Goal: Communication & Community: Answer question/provide support

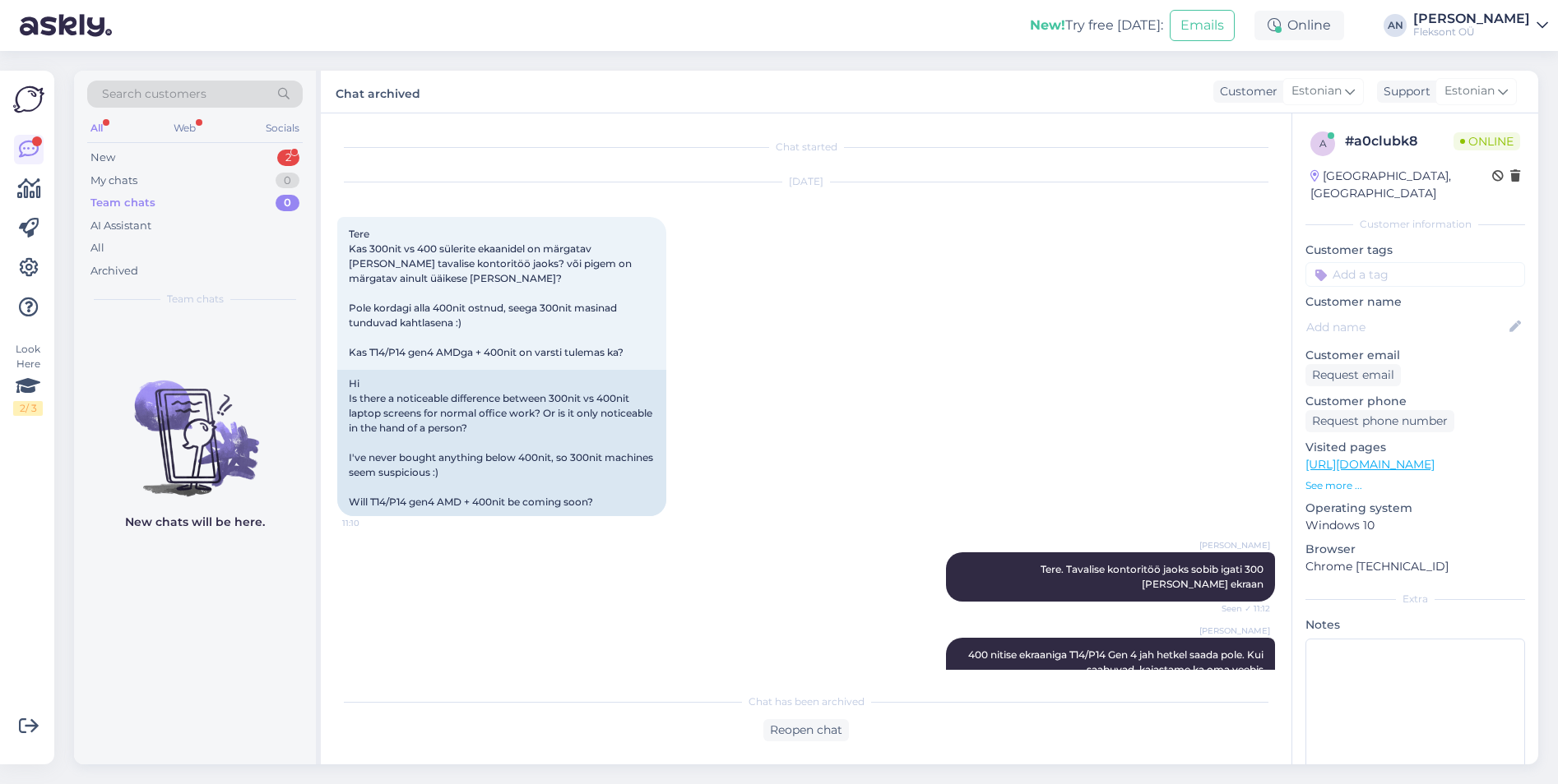
scroll to position [8904, 0]
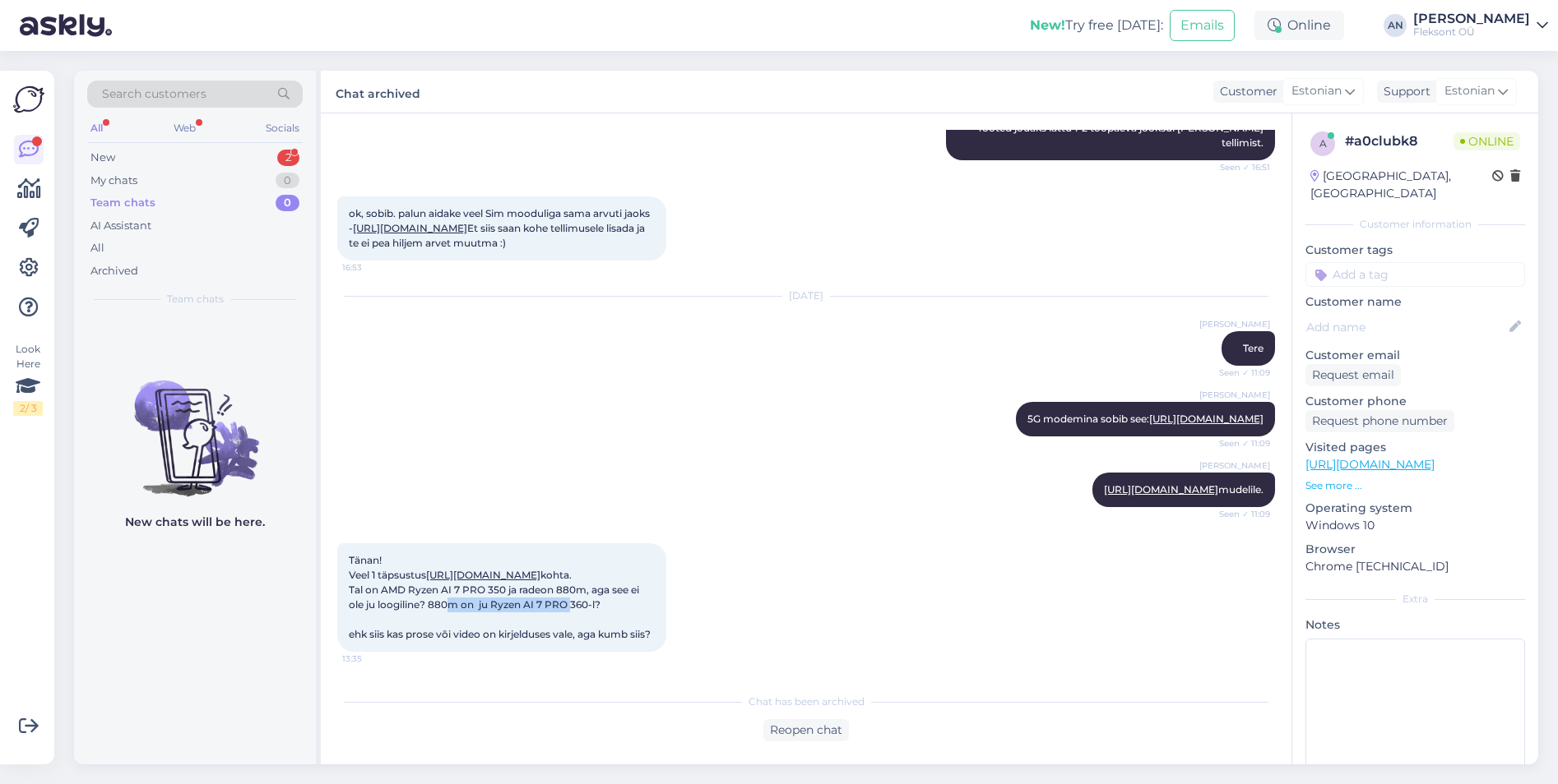
drag, startPoint x: 439, startPoint y: 589, endPoint x: 566, endPoint y: 586, distance: 127.0
click at [566, 586] on span "Tänan! Veel 1 täpsustus [URL][DOMAIN_NAME] kohta. Tal on AMD Ryzen AI 7 PRO 350…" at bounding box center [500, 597] width 302 height 87
click at [567, 587] on span "Tänan! Veel 1 täpsustus [URL][DOMAIN_NAME] kohta. Tal on AMD Ryzen AI 7 PRO 350…" at bounding box center [500, 597] width 302 height 87
click at [493, 613] on span "Tänan! Veel 1 täpsustus [URL][DOMAIN_NAME] kohta. Tal on AMD Ryzen AI 7 PRO 350…" at bounding box center [500, 597] width 302 height 87
click at [520, 569] on link "[URL][DOMAIN_NAME]" at bounding box center [482, 575] width 114 height 12
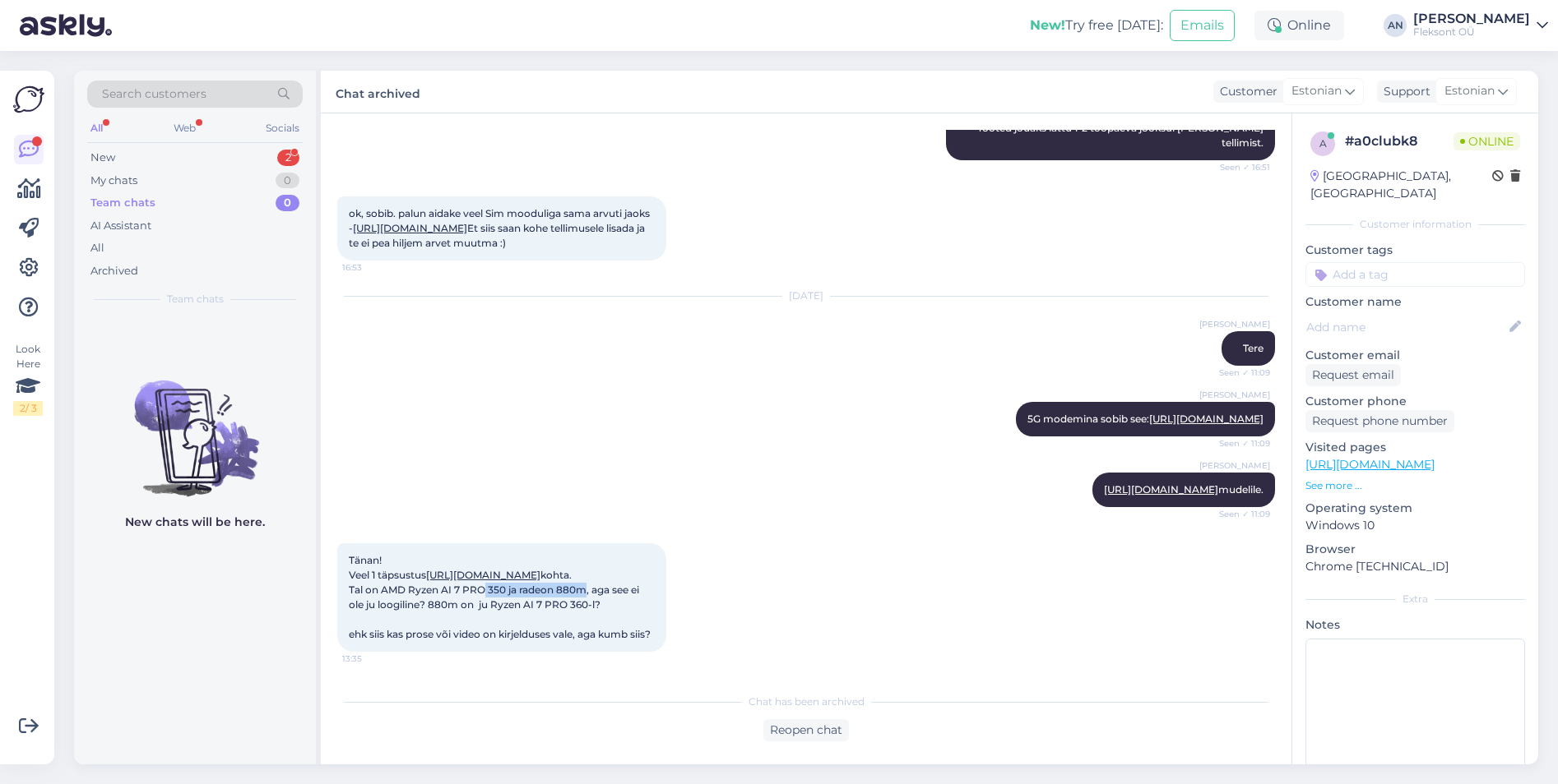
drag, startPoint x: 478, startPoint y: 581, endPoint x: 581, endPoint y: 579, distance: 103.0
click at [581, 579] on div "Tänan! Veel 1 täpsustus [URL][DOMAIN_NAME] kohta. Tal on AMD Ryzen AI 7 PRO 350…" at bounding box center [501, 597] width 329 height 109
click at [581, 579] on span "Tänan! Veel 1 täpsustus [URL][DOMAIN_NAME] kohta. Tal on AMD Ryzen AI 7 PRO 350…" at bounding box center [500, 597] width 302 height 87
click at [526, 595] on span "Tänan! Veel 1 täpsustus [URL][DOMAIN_NAME] kohta. Tal on AMD Ryzen AI 7 PRO 350…" at bounding box center [500, 597] width 302 height 87
click at [802, 735] on div "Reopen chat" at bounding box center [806, 731] width 86 height 22
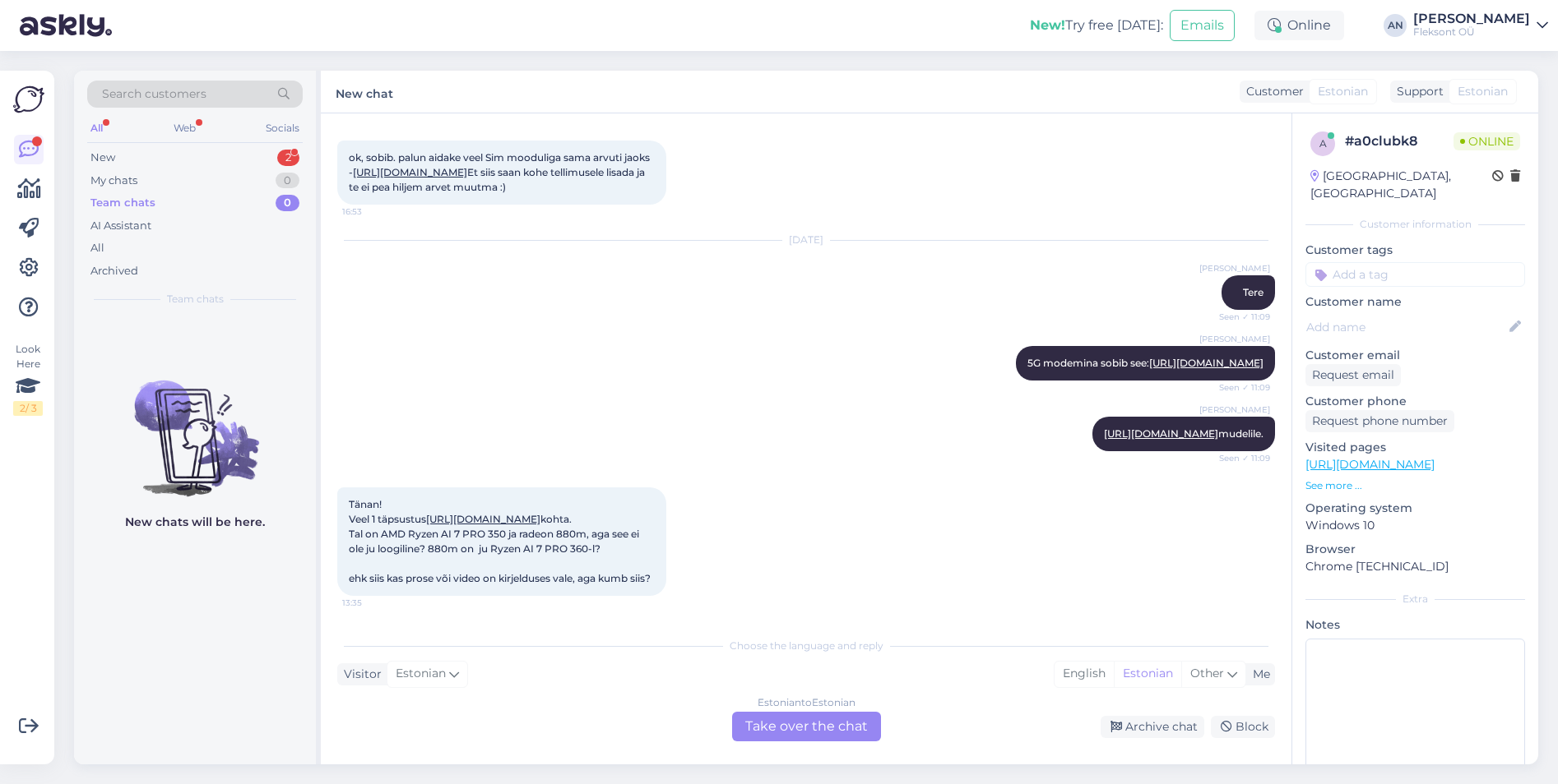
click at [853, 723] on div "Estonian to Estonian Take over the chat" at bounding box center [806, 727] width 149 height 30
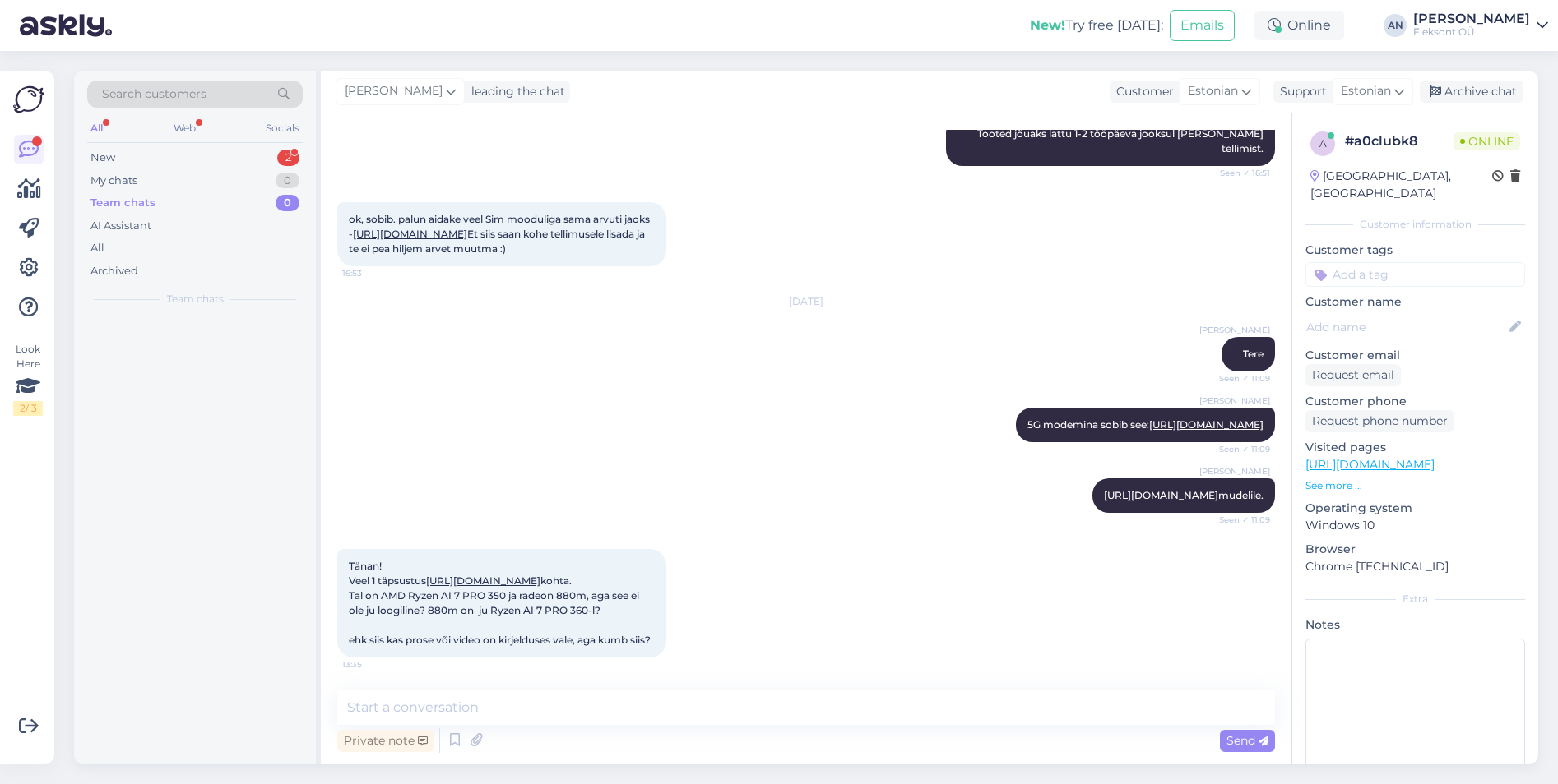
scroll to position [8898, 0]
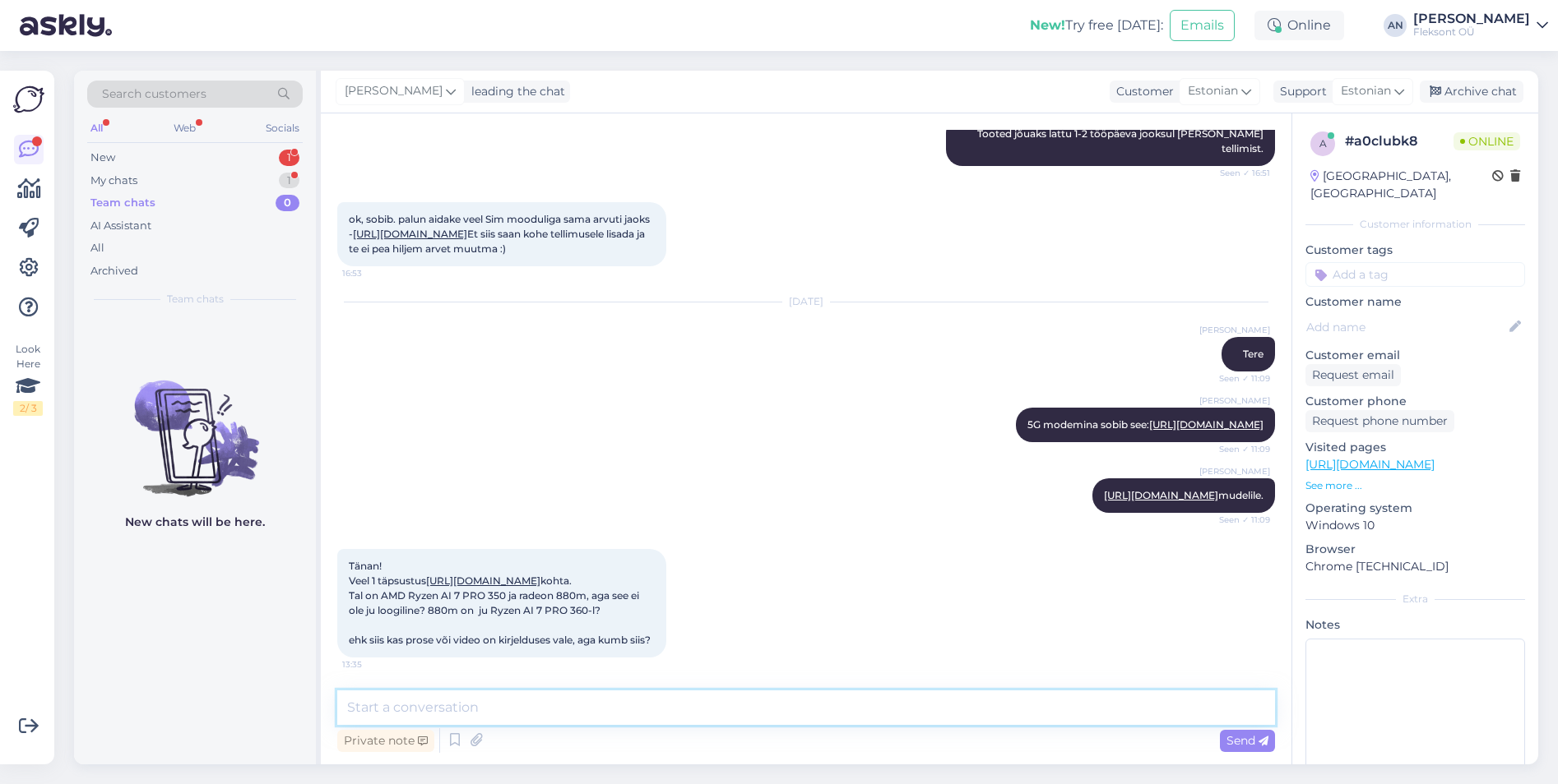
click at [542, 697] on textarea at bounding box center [806, 708] width 938 height 34
type textarea "Tere"
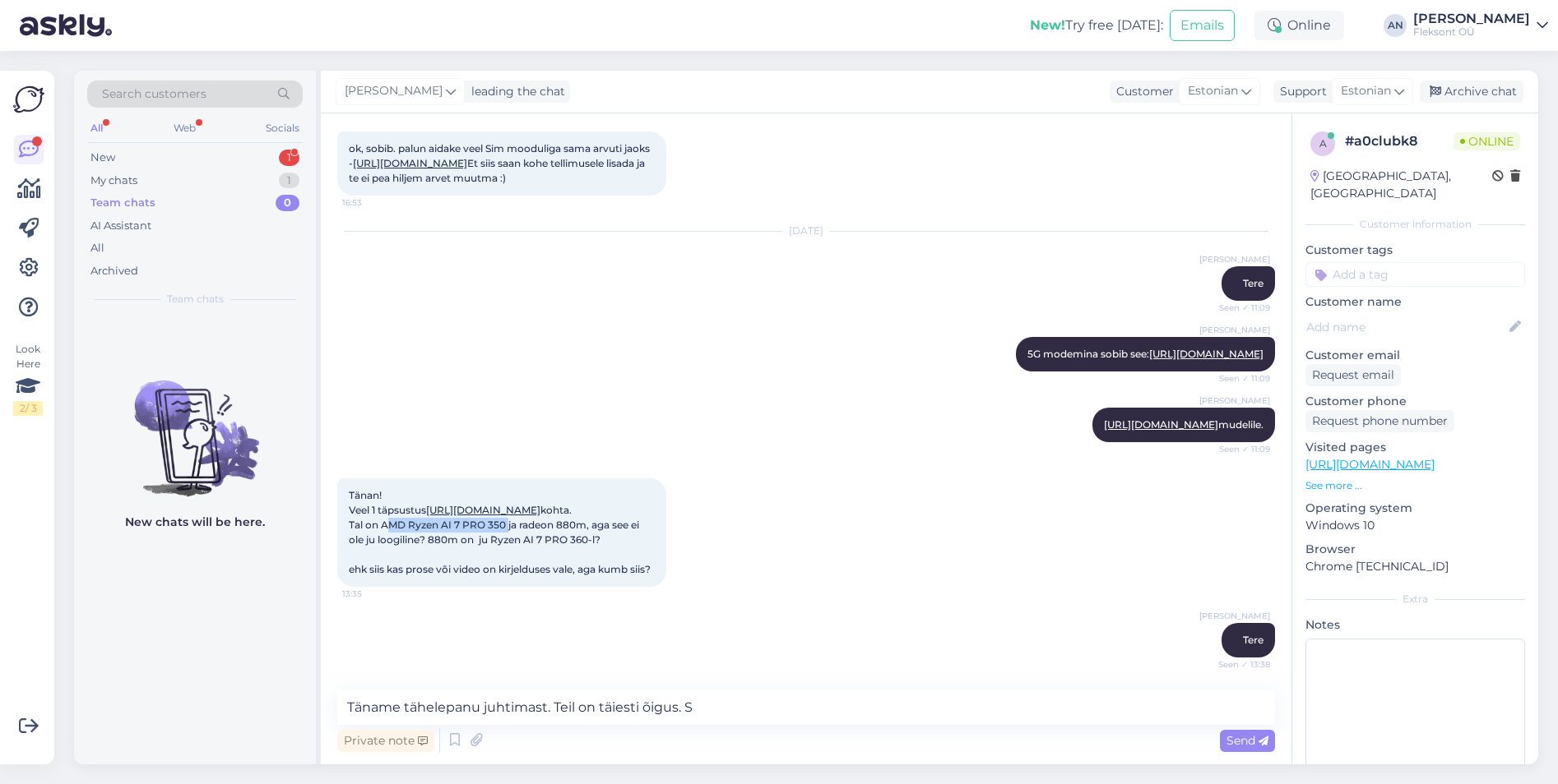
drag, startPoint x: 381, startPoint y: 506, endPoint x: 506, endPoint y: 515, distance: 125.3
click at [506, 515] on span "Tänan! Veel 1 täpsustus [URL][DOMAIN_NAME] kohta. Tal on AMD Ryzen AI 7 PRO 350…" at bounding box center [500, 532] width 302 height 87
copy span "AMD Ryzen AI 7 PRO 350"
click at [783, 708] on textarea "Täname tähelepanu juhtimast. Teil on täiesti õigus. S" at bounding box center [806, 708] width 938 height 34
paste textarea "AMD Ryzen AI 7 PRO 350"
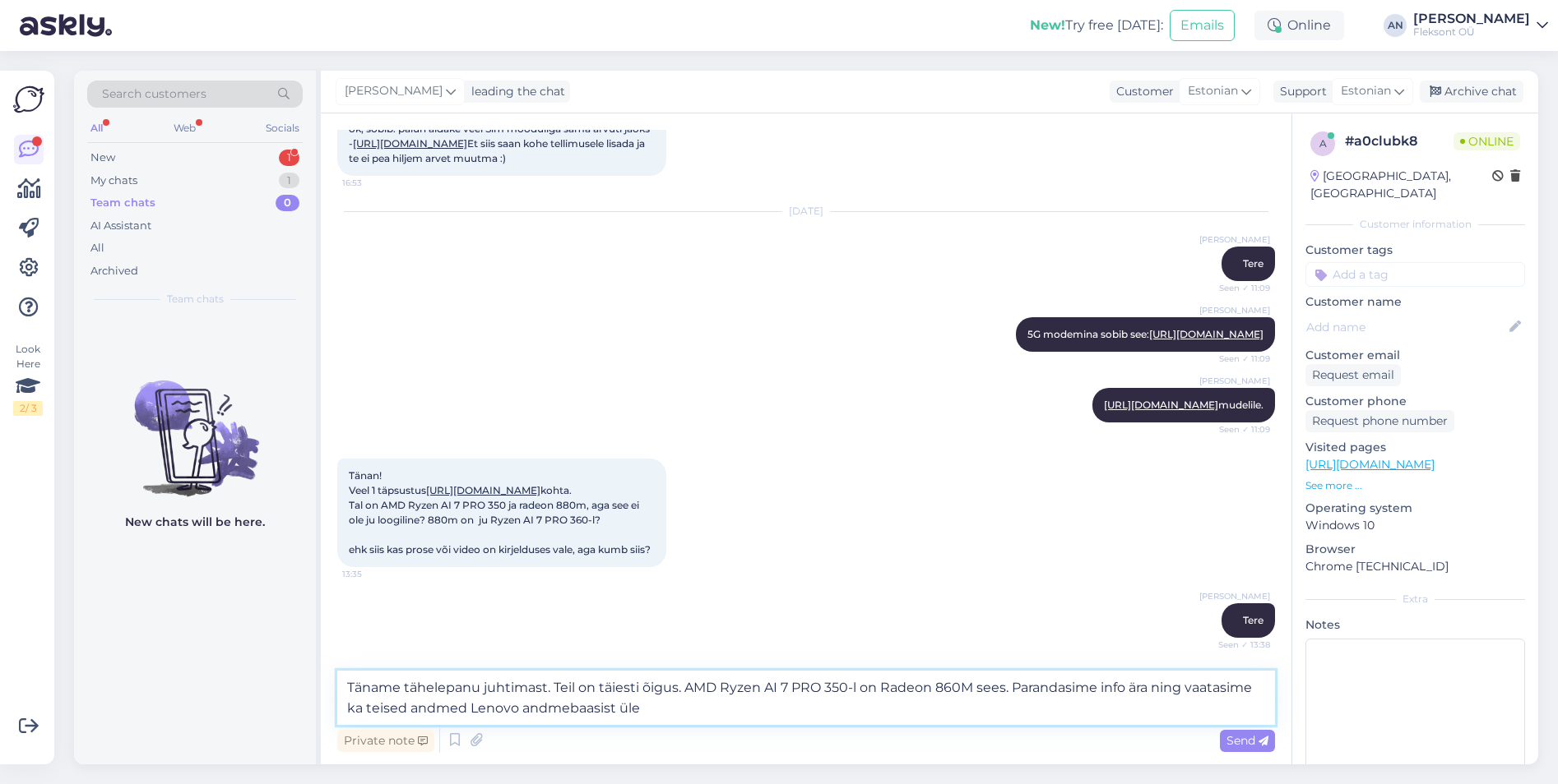
type textarea "Täname tähelepanu juhtimast. Teil on täiesti õigus. AMD Ryzen AI 7 PRO 350-l on…"
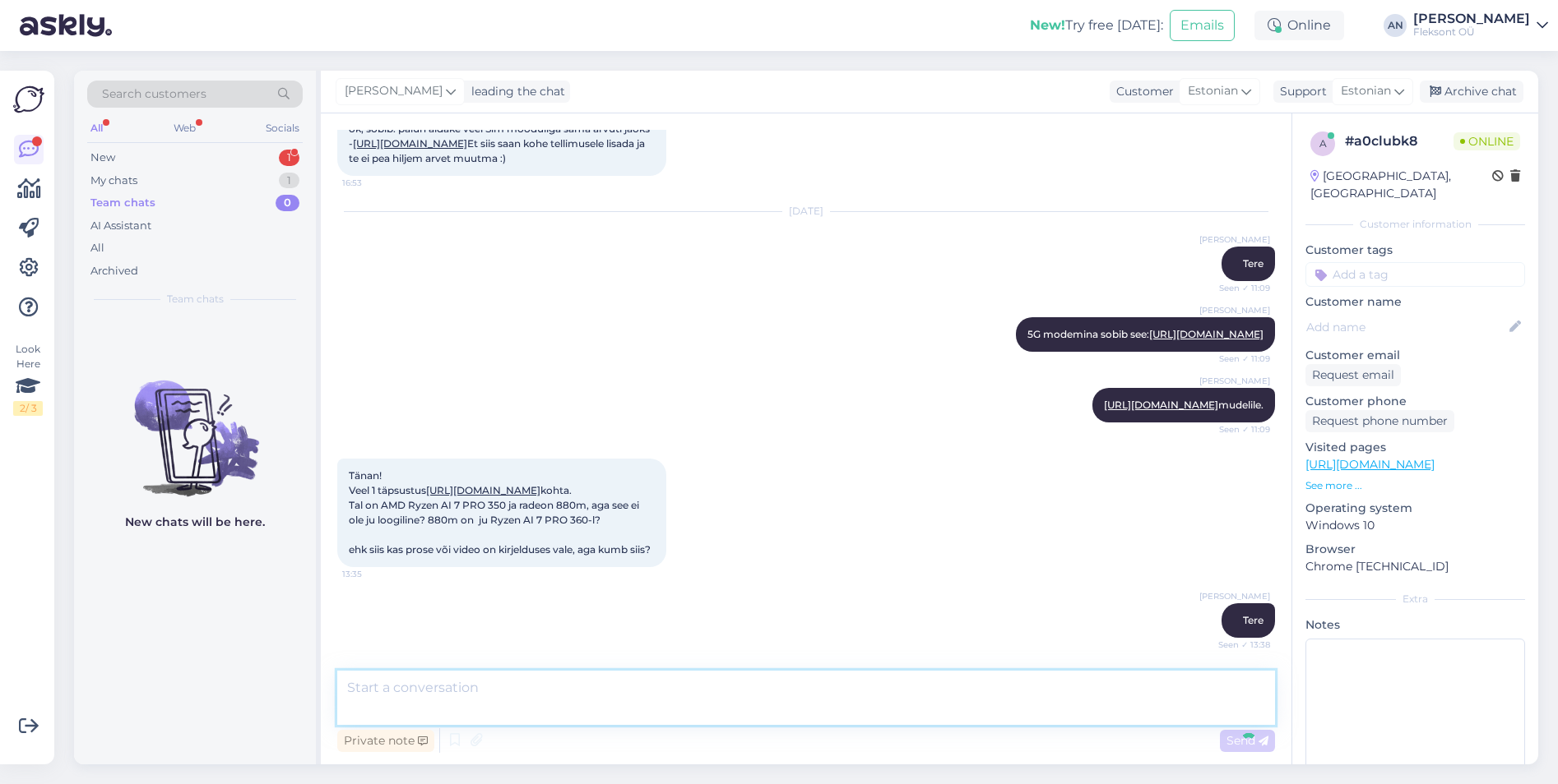
scroll to position [9084, 0]
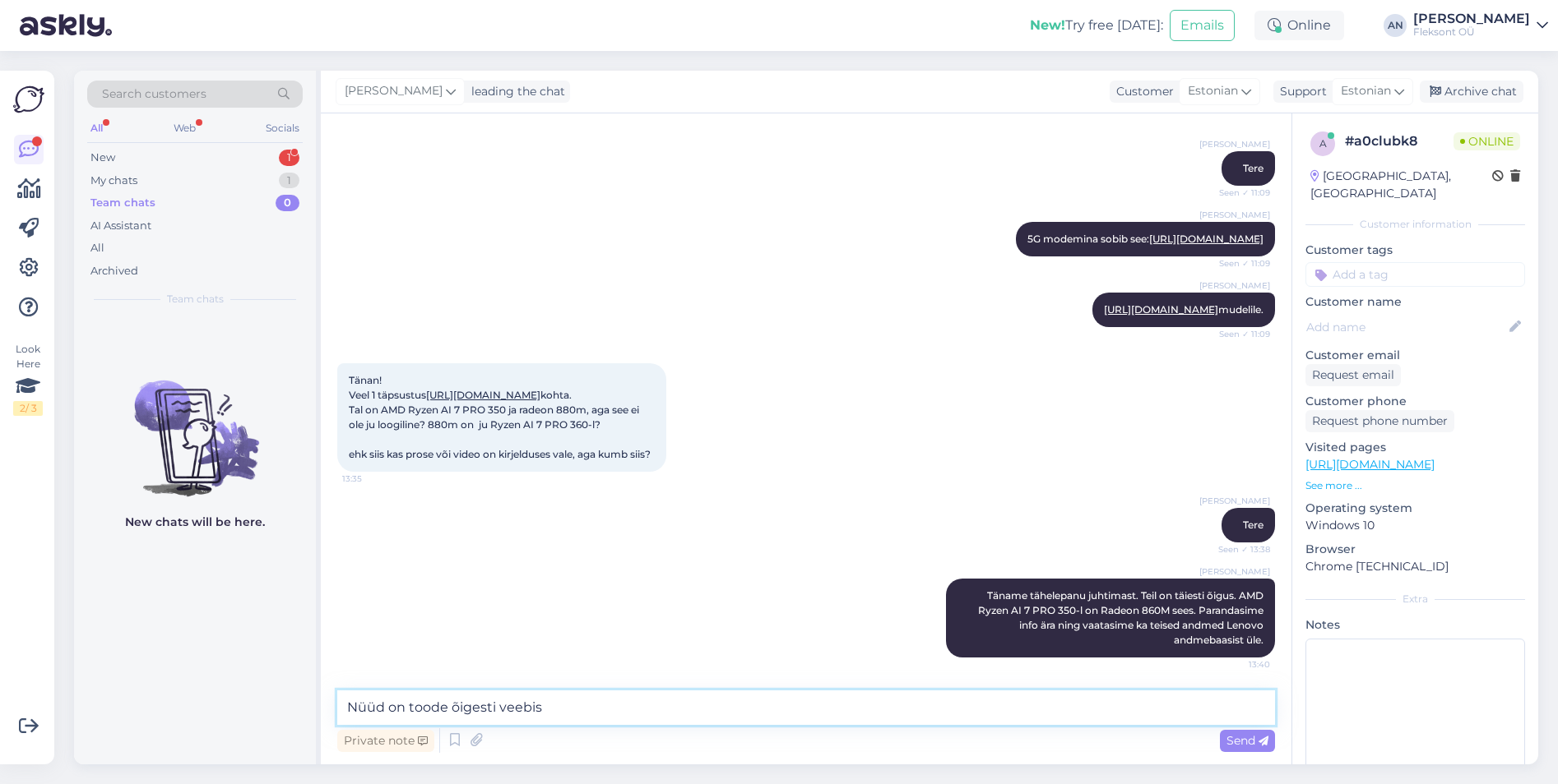
type textarea "Nüüd on toode õigesti veebis."
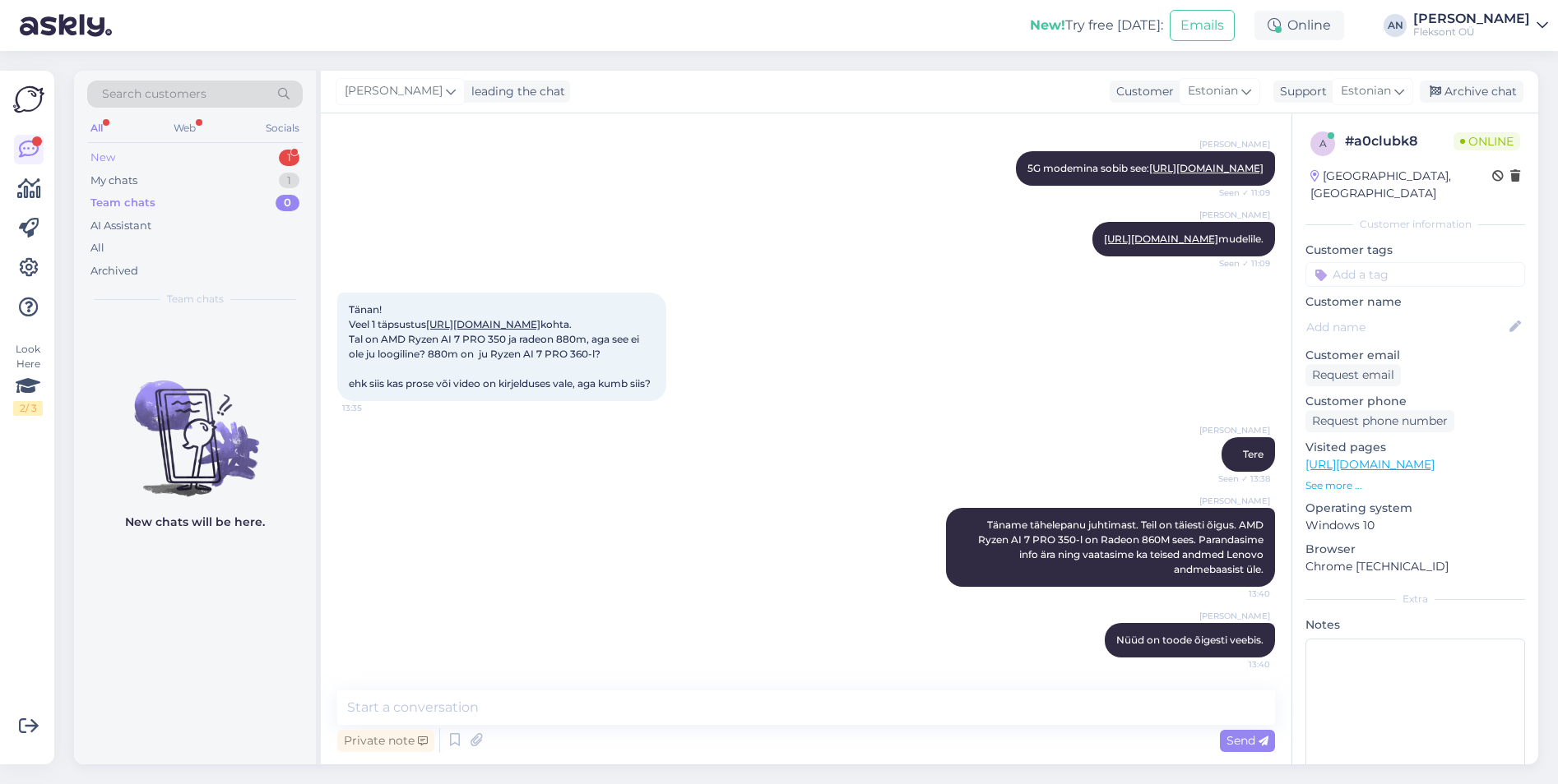
click at [135, 147] on div "New 1" at bounding box center [195, 158] width 215 height 23
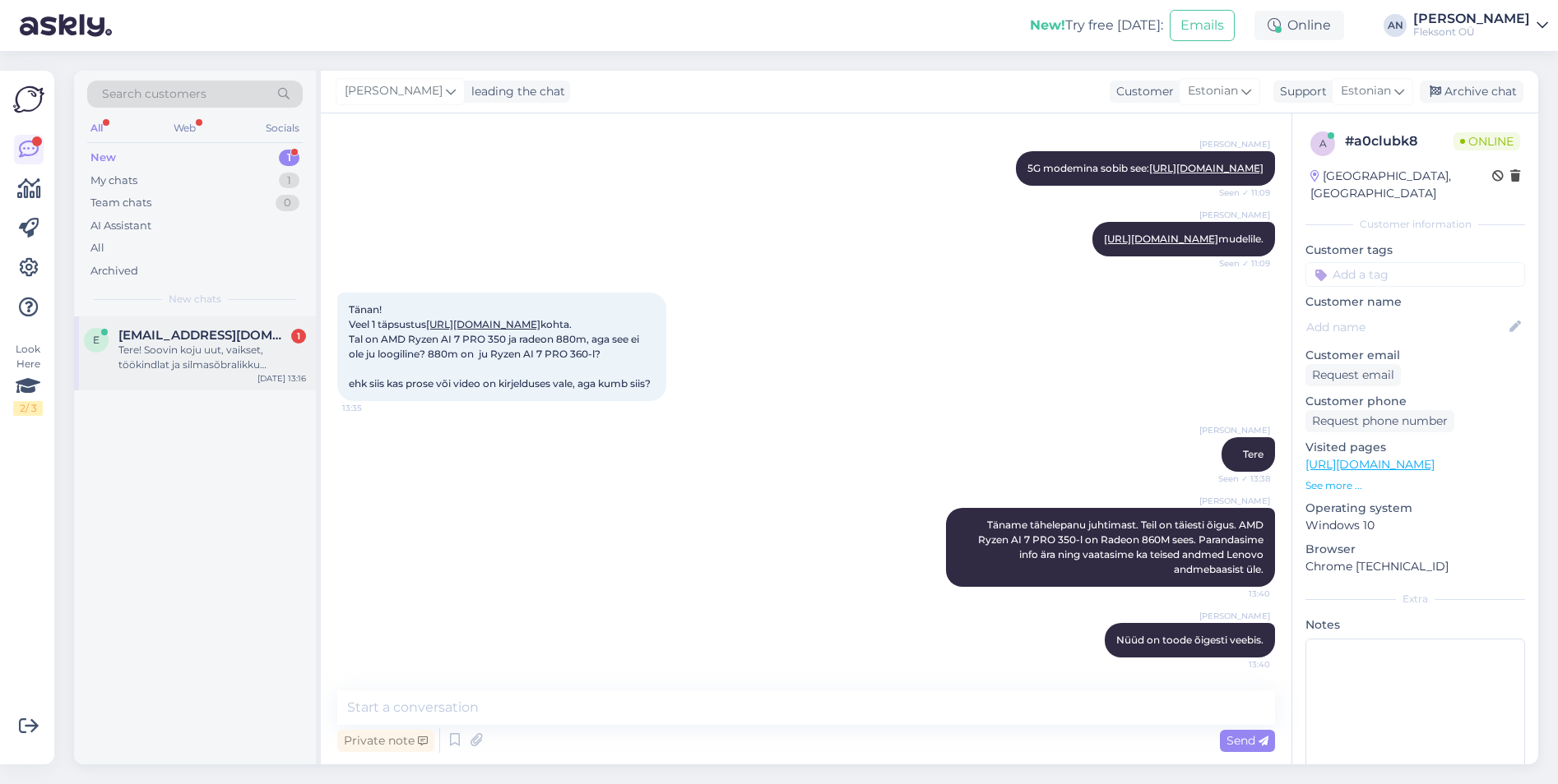
click at [165, 355] on div "Tere! Soovin koju uut, vaikset, töökindlat ja silmasõbralikku lahendust. Vaatas…" at bounding box center [212, 357] width 188 height 30
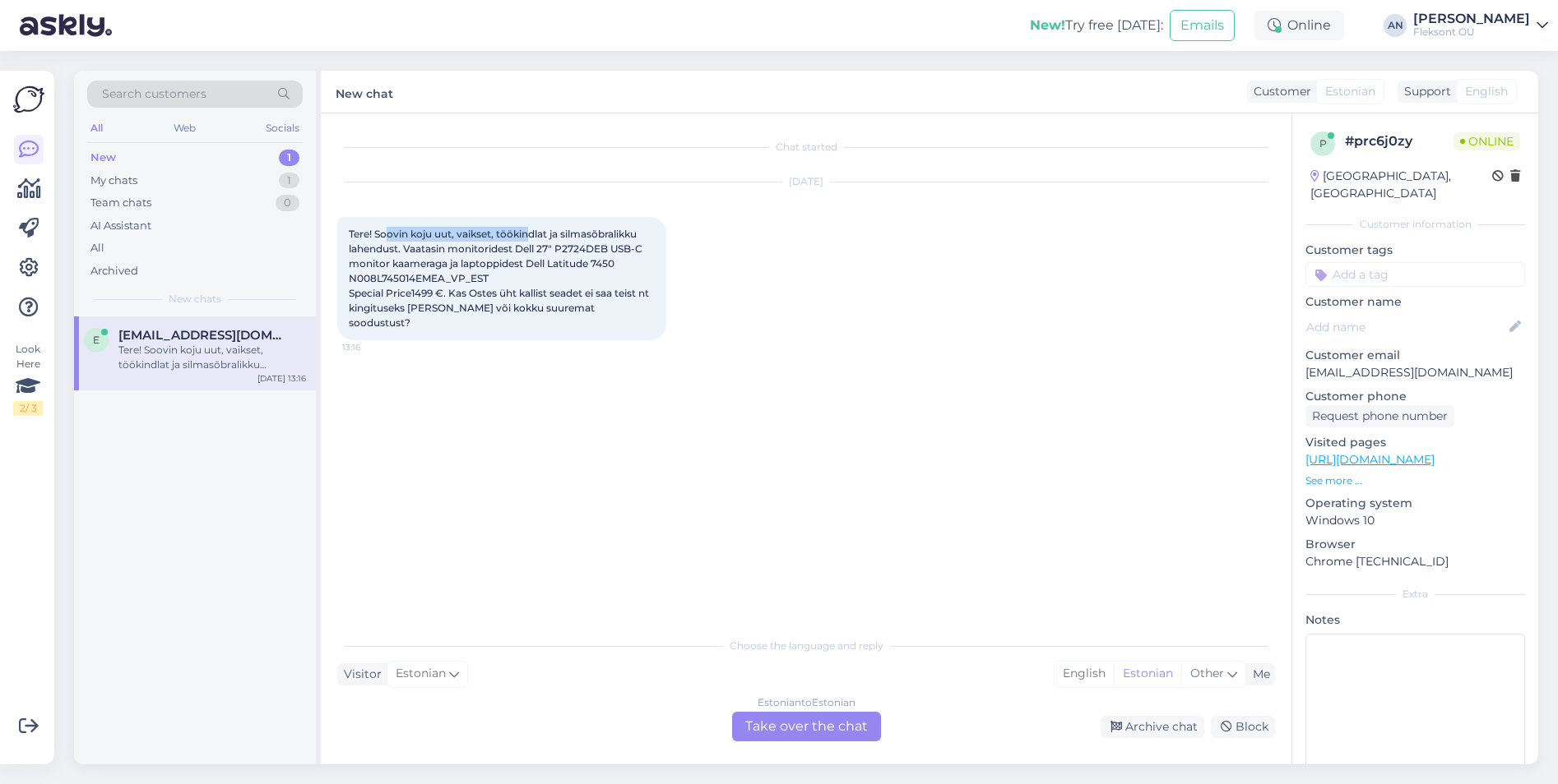
drag, startPoint x: 387, startPoint y: 234, endPoint x: 527, endPoint y: 228, distance: 140.1
click at [527, 228] on span "Tere! Soovin koju uut, vaikset, töökindlat ja silmasõbralikku lahendust. Vaatas…" at bounding box center [500, 278] width 303 height 101
drag, startPoint x: 527, startPoint y: 228, endPoint x: 524, endPoint y: 254, distance: 26.2
click at [524, 254] on div "Tere! Soovin koju uut, vaikset, töökindlat ja silmasõbralikku lahendust. Vaatas…" at bounding box center [501, 278] width 329 height 123
drag, startPoint x: 351, startPoint y: 295, endPoint x: 454, endPoint y: 296, distance: 103.0
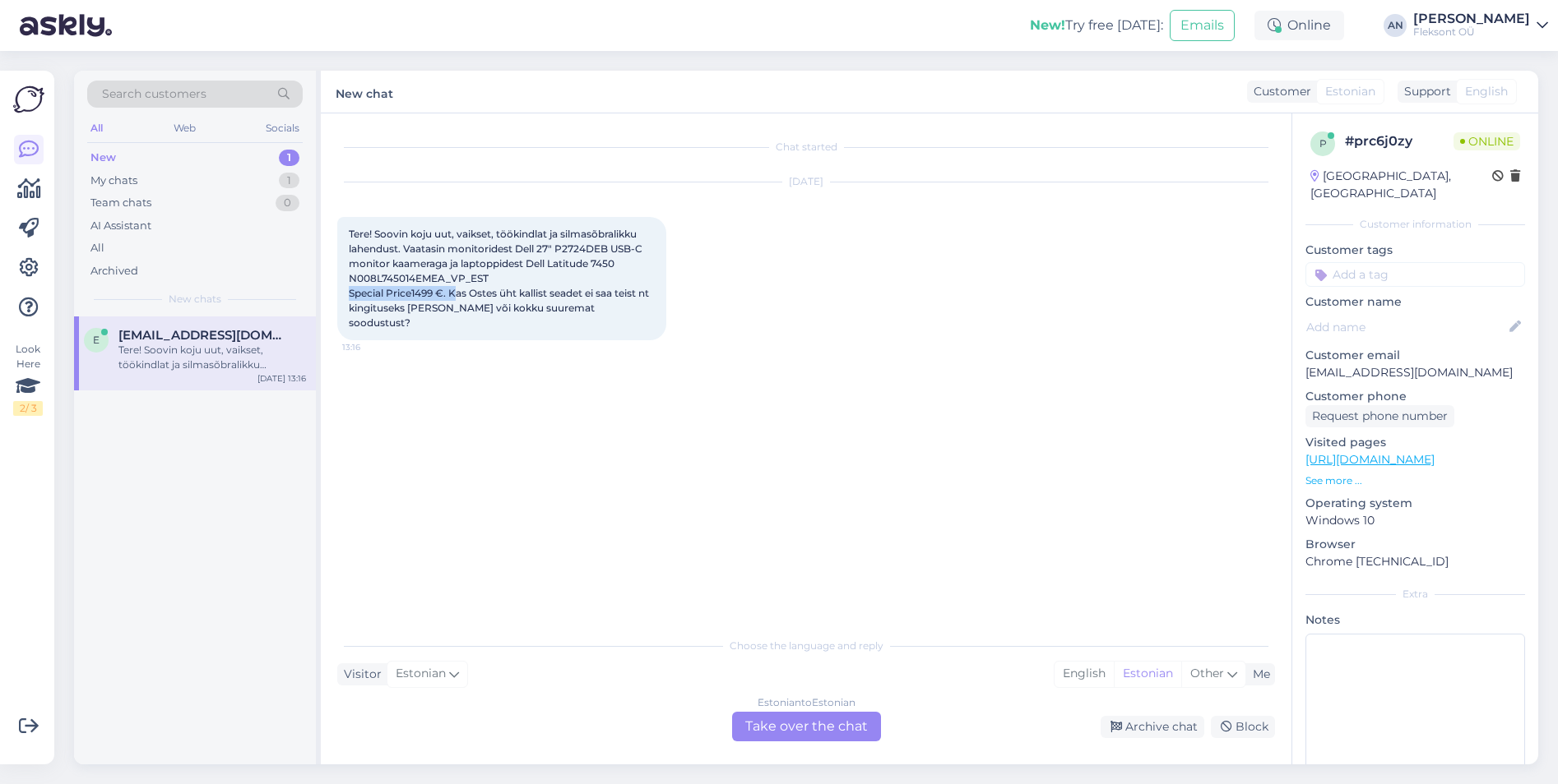
click at [454, 296] on span "Tere! Soovin koju uut, vaikset, töökindlat ja silmasõbralikku lahendust. Vaatas…" at bounding box center [500, 278] width 303 height 101
drag, startPoint x: 454, startPoint y: 296, endPoint x: 449, endPoint y: 312, distance: 16.8
click at [449, 312] on span "Tere! Soovin koju uut, vaikset, töökindlat ja silmasõbralikku lahendust. Vaatas…" at bounding box center [500, 278] width 303 height 101
drag, startPoint x: 471, startPoint y: 292, endPoint x: 662, endPoint y: 308, distance: 191.7
click at [662, 308] on div "Tere! Soovin koju uut, vaikset, töökindlat ja silmasõbralikku lahendust. Vaatas…" at bounding box center [501, 278] width 329 height 123
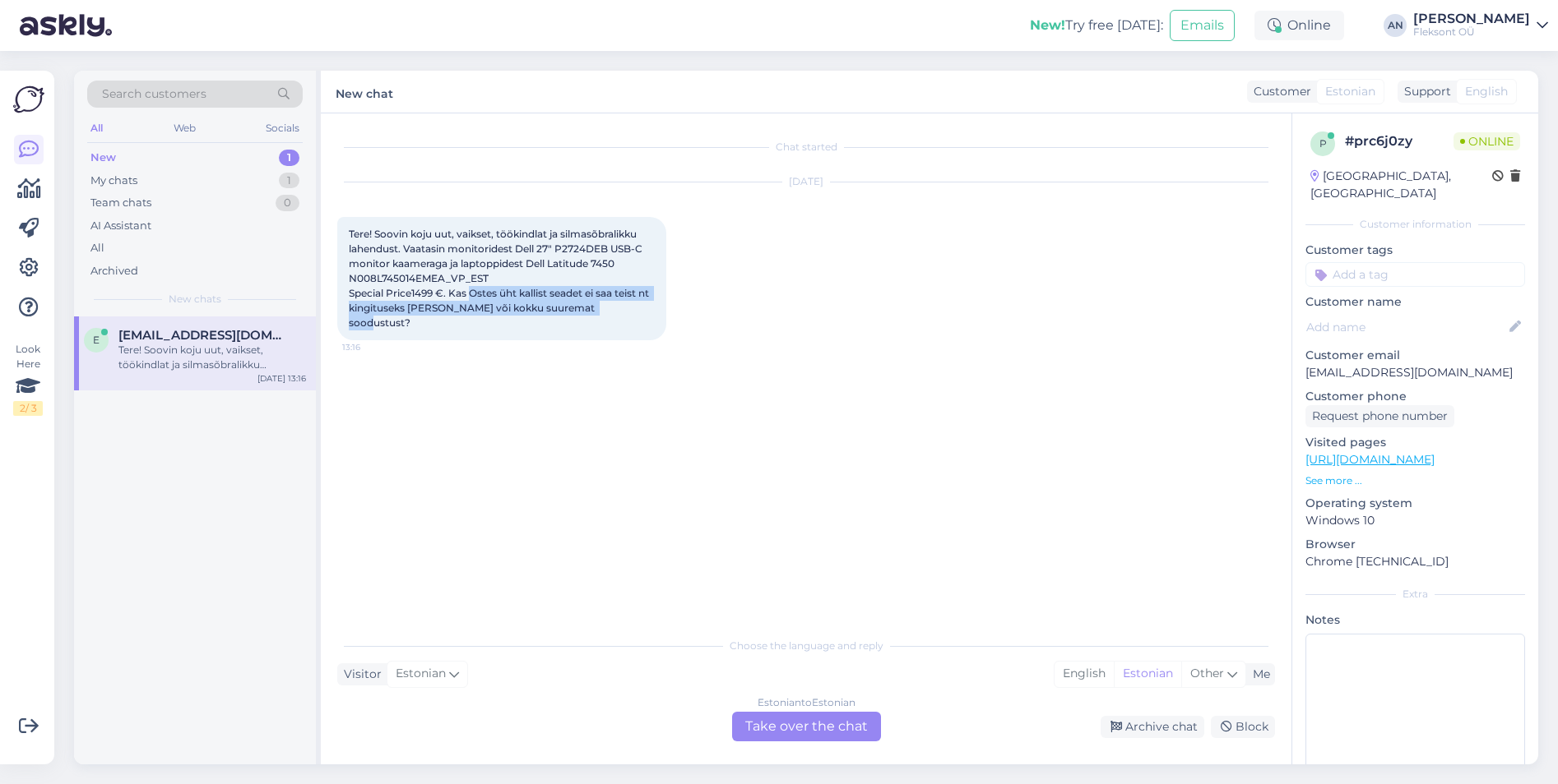
click at [1352, 474] on p "See more ..." at bounding box center [1415, 481] width 219 height 15
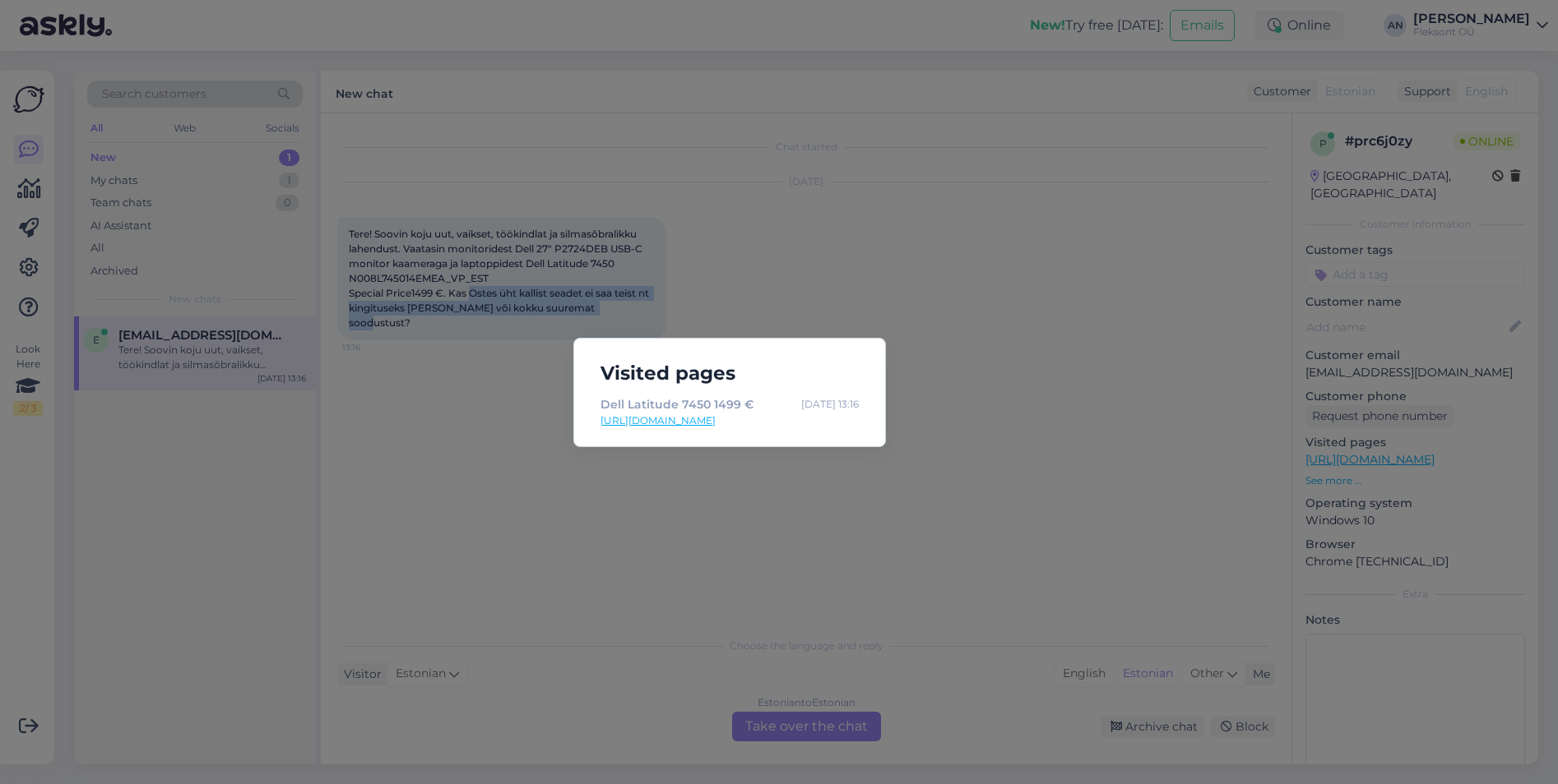
click at [743, 421] on link "[URL][DOMAIN_NAME]" at bounding box center [729, 421] width 258 height 15
click at [836, 520] on div "Visited pages Dell Latitude 7450 1499 € [DATE] 13:16 [URL][DOMAIN_NAME]" at bounding box center [779, 392] width 1558 height 784
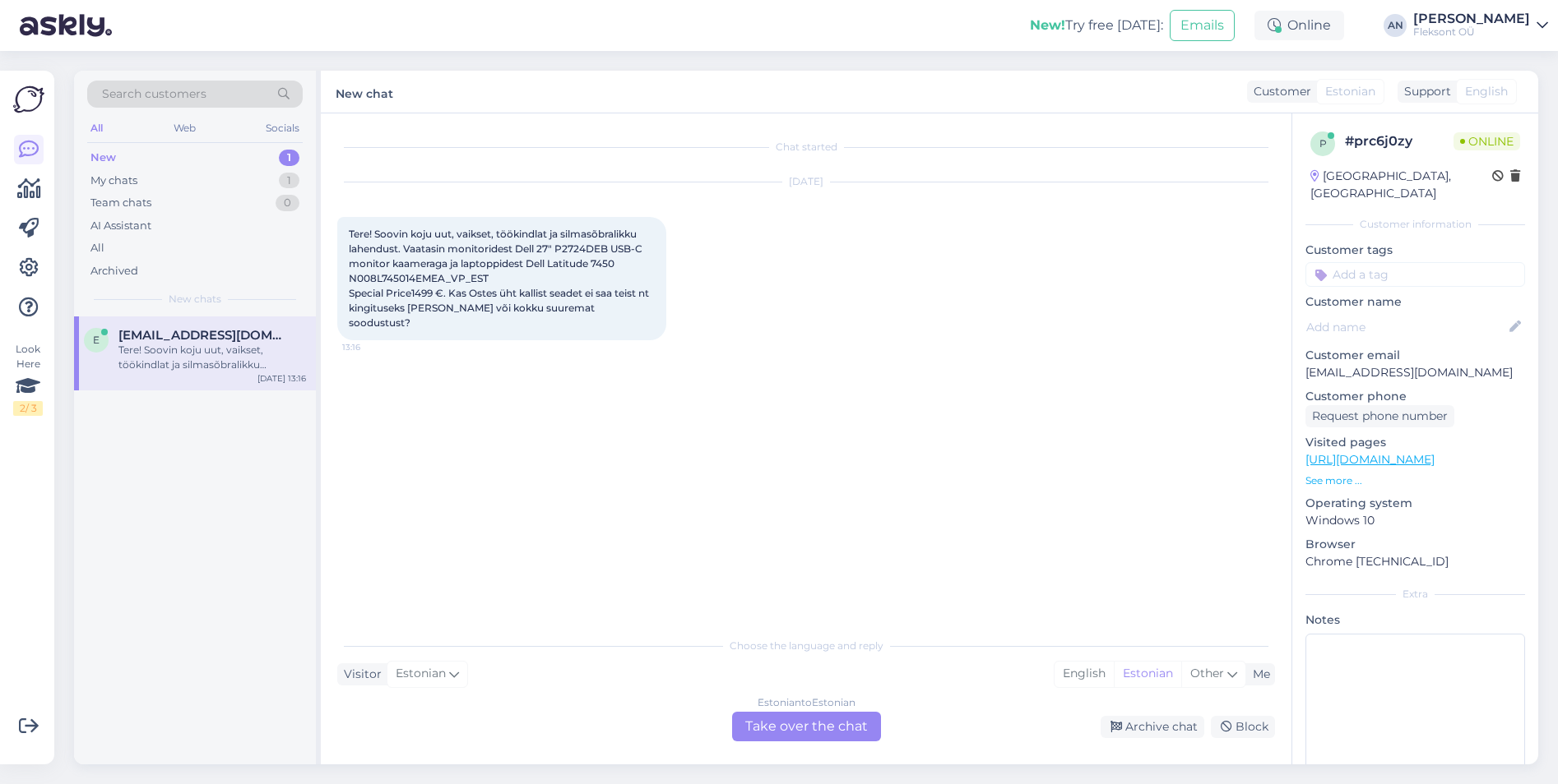
click at [1434, 452] on link "[URL][DOMAIN_NAME]" at bounding box center [1369, 459] width 129 height 15
click at [810, 722] on div "Estonian to Estonian Take over the chat" at bounding box center [806, 727] width 149 height 30
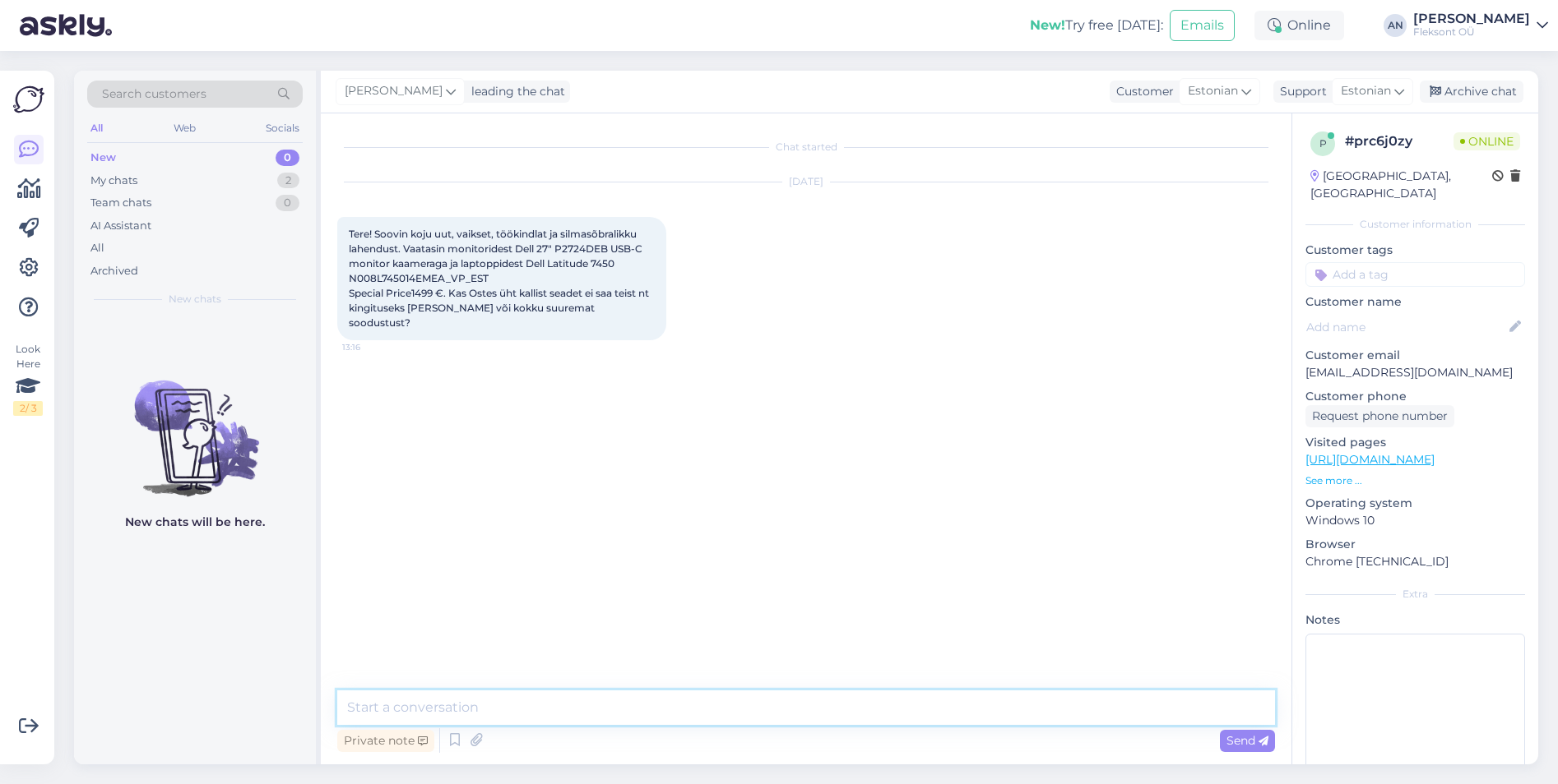
click at [626, 704] on textarea at bounding box center [806, 708] width 938 height 34
type textarea "Tere"
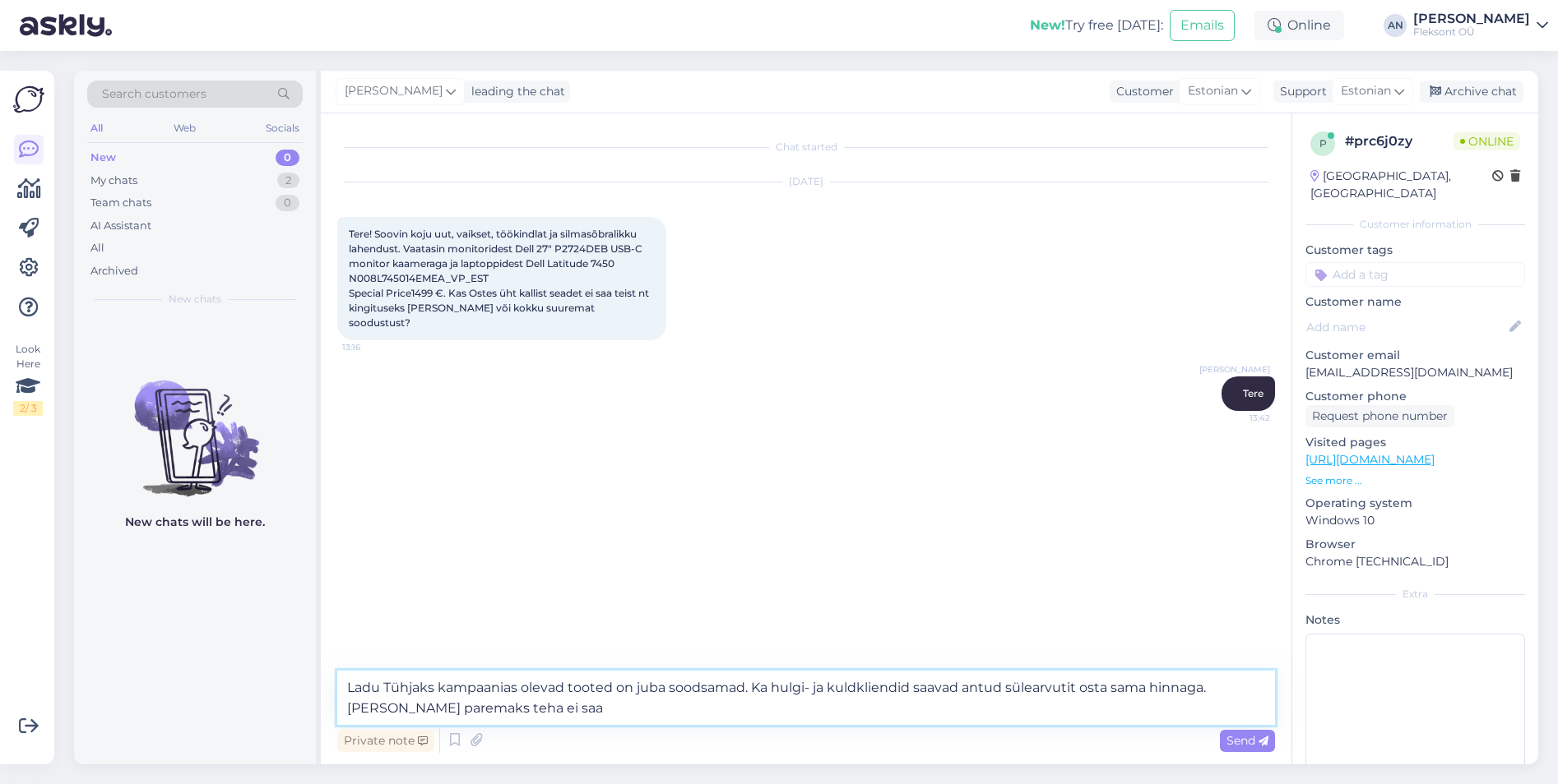
type textarea "Ladu Tühjaks kampaanias olevad tooted on juba soodsamad. Ka hulgi- ja kuldklien…"
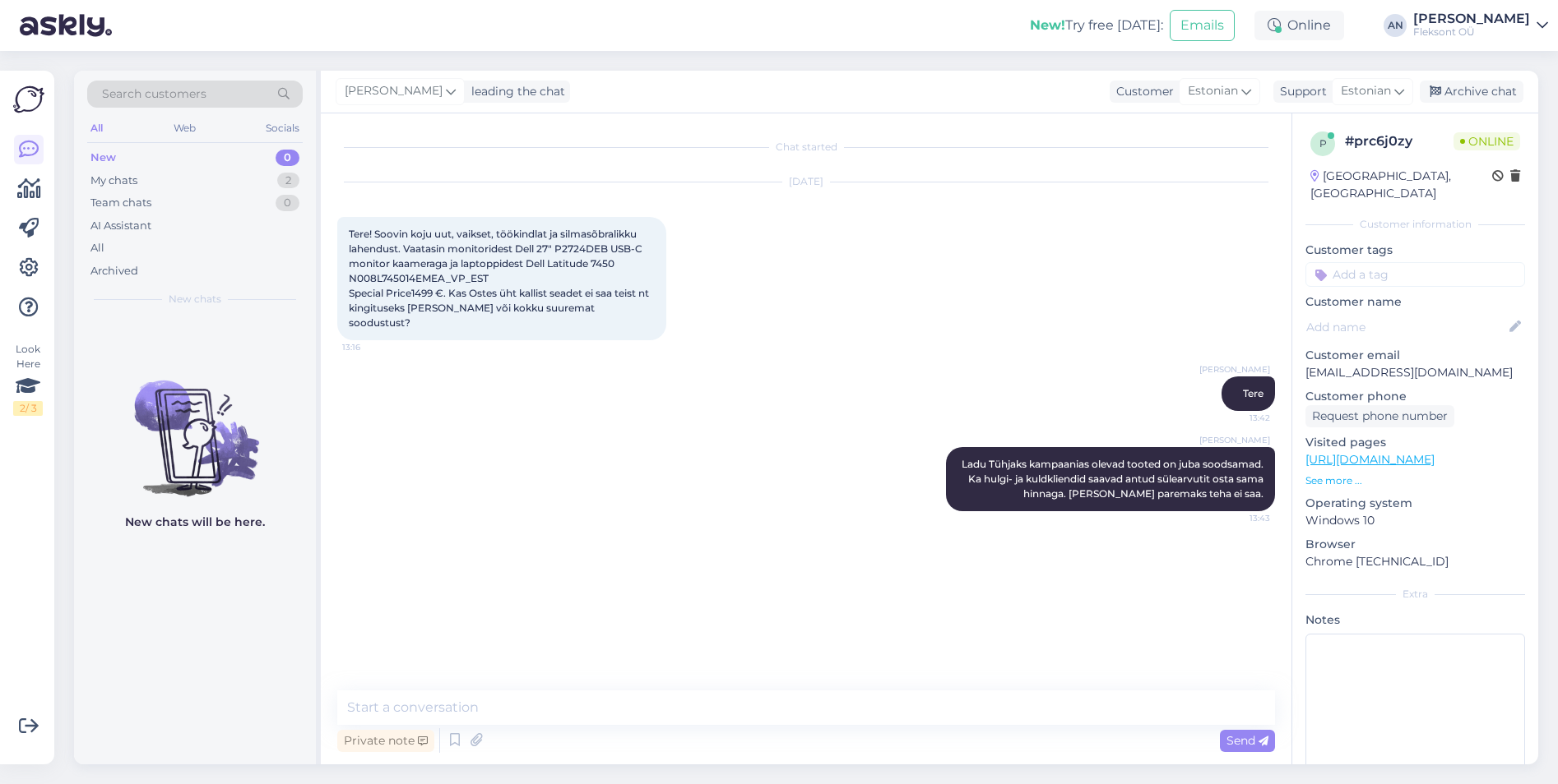
click at [777, 540] on div "Chat started [DATE] Tere! Soovin koju uut, vaikset, töökindlat ja silmasõbralik…" at bounding box center [812, 403] width 952 height 546
click at [1387, 661] on textarea at bounding box center [1415, 708] width 219 height 148
click at [120, 177] on div "My chats" at bounding box center [114, 181] width 47 height 16
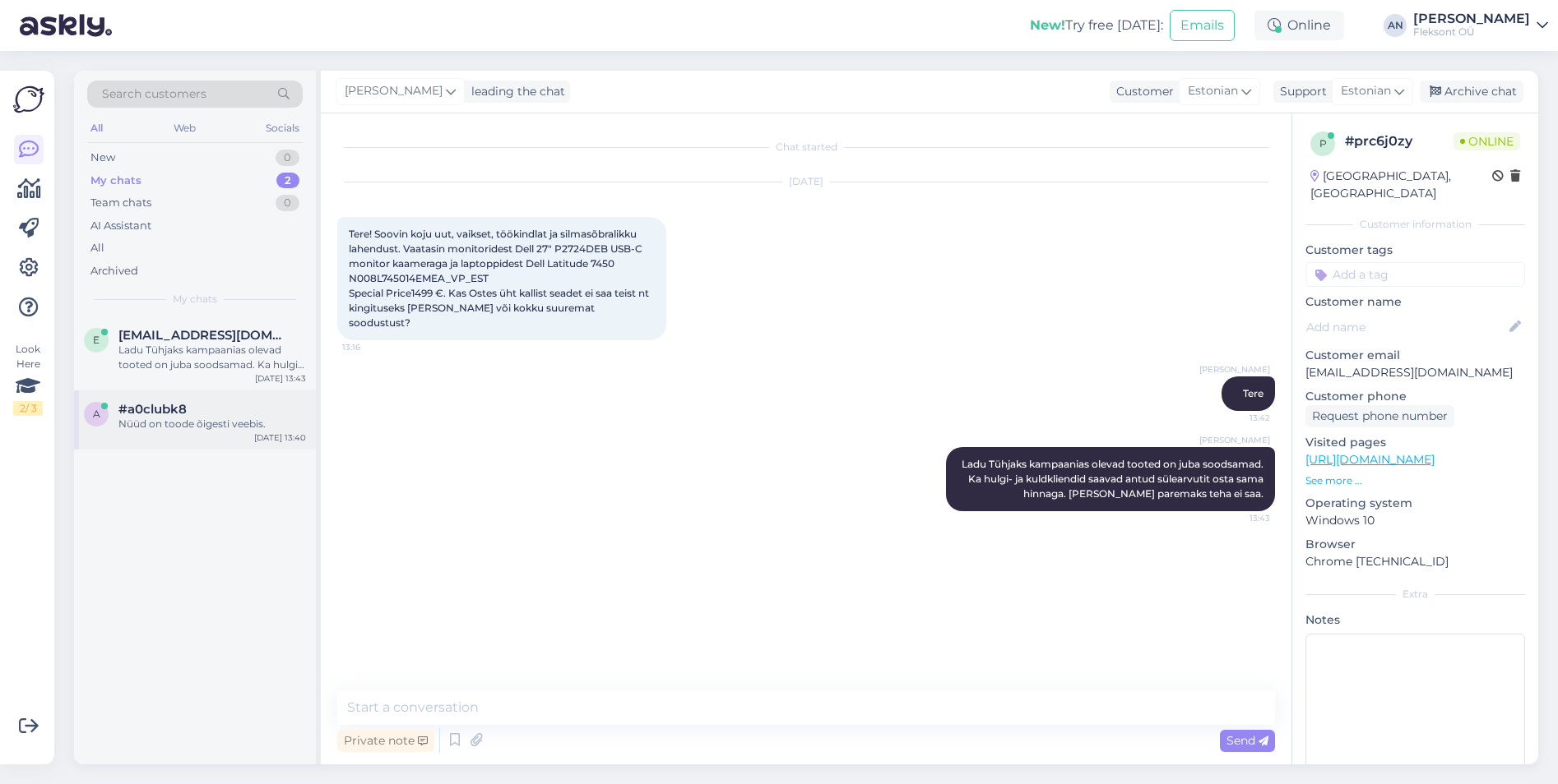
click at [173, 407] on span "#a0clubk8" at bounding box center [153, 409] width 69 height 15
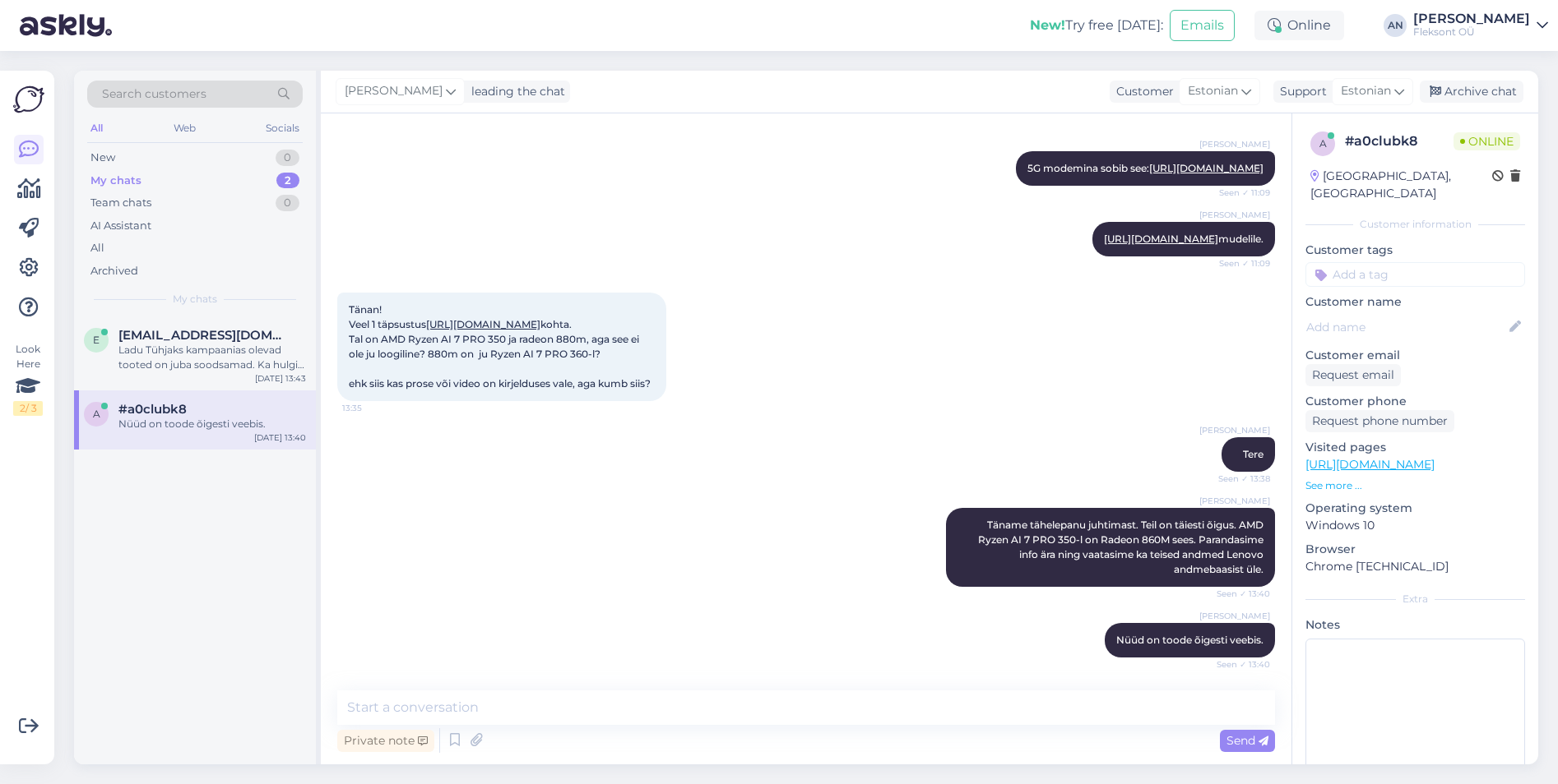
click at [155, 185] on div "My chats 2" at bounding box center [195, 181] width 215 height 23
click at [423, 711] on textarea at bounding box center [806, 708] width 938 height 34
click at [31, 184] on icon at bounding box center [29, 189] width 24 height 20
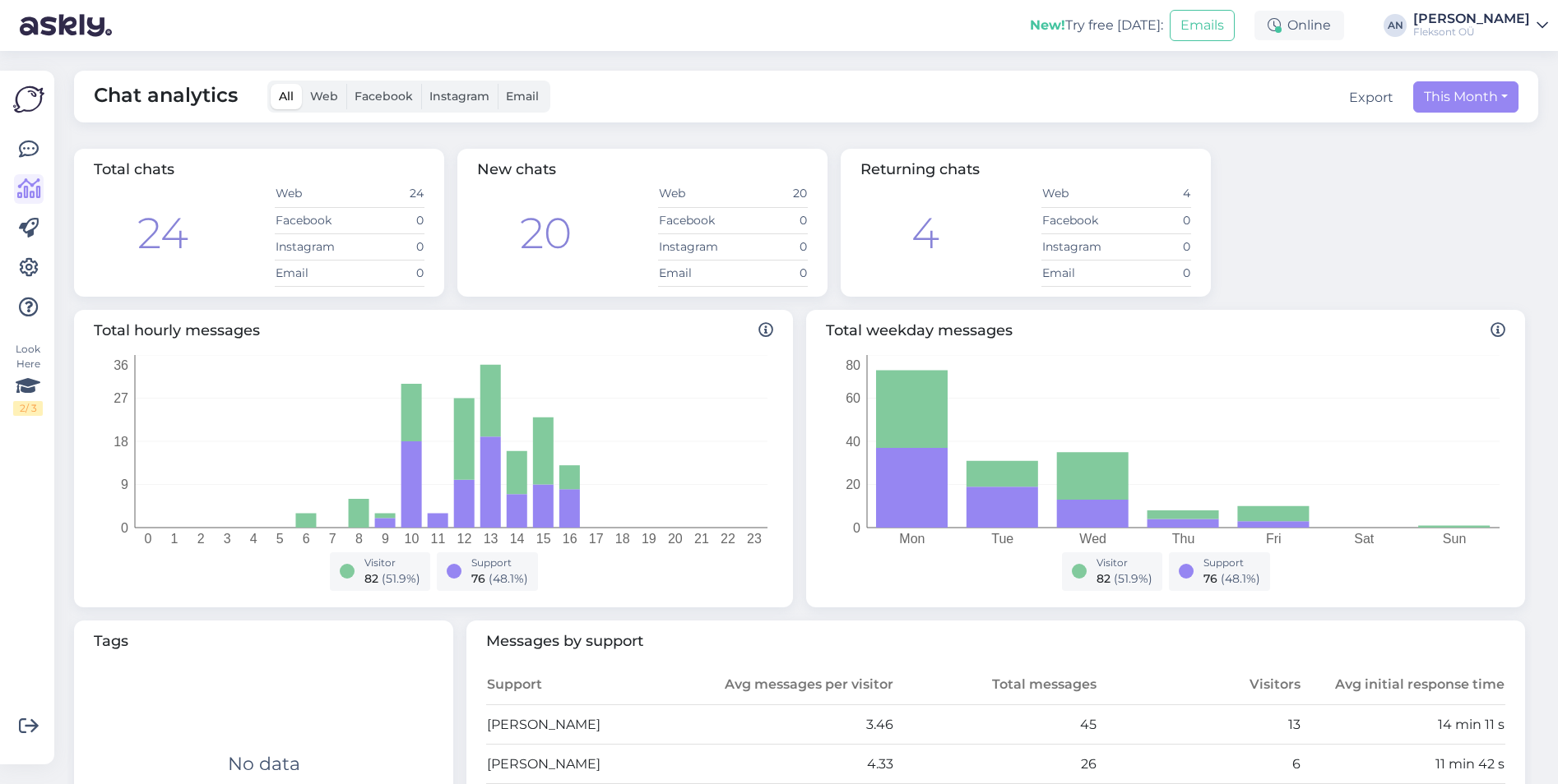
scroll to position [421, 0]
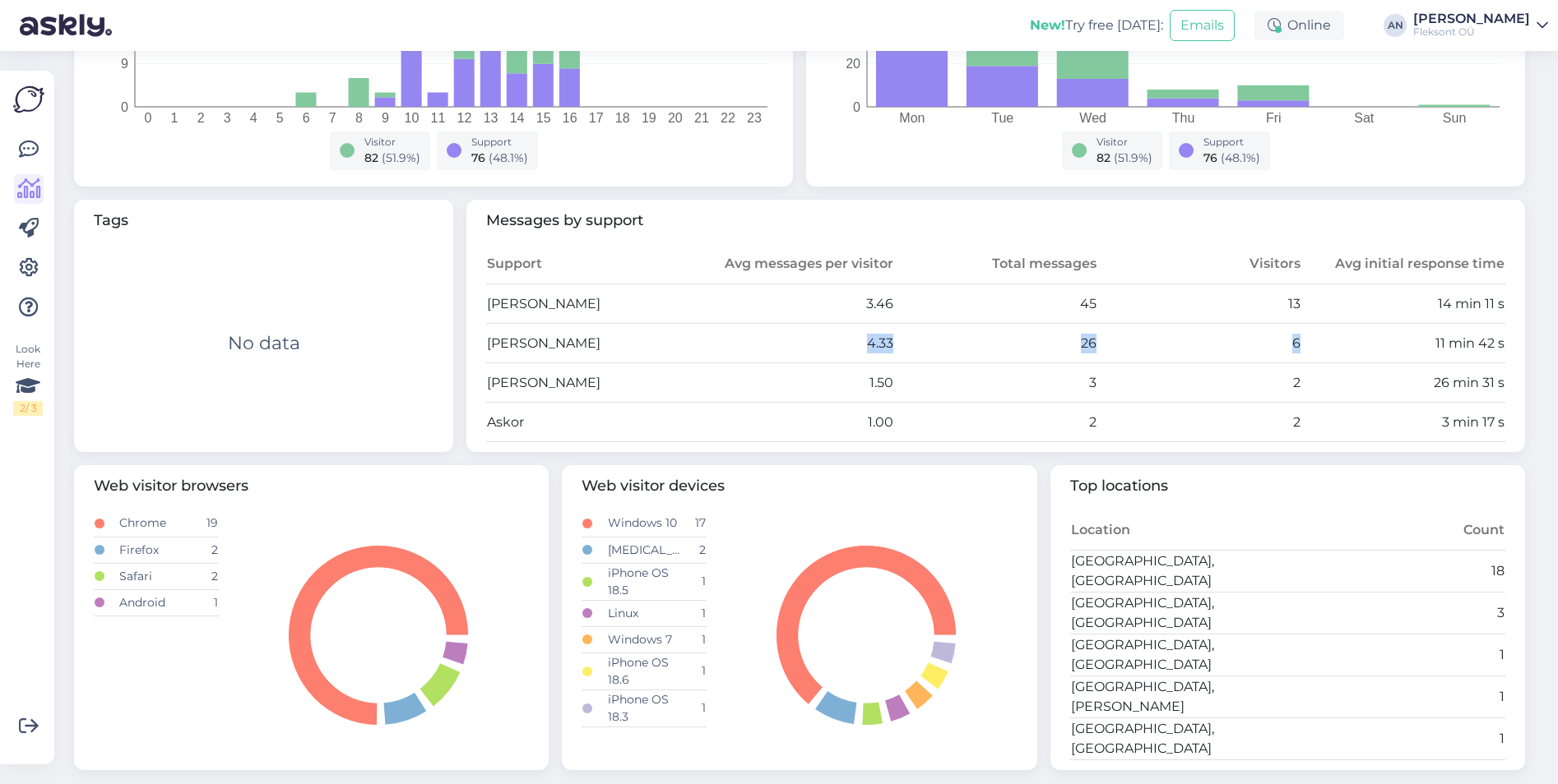
drag, startPoint x: 843, startPoint y: 339, endPoint x: 1330, endPoint y: 334, distance: 487.0
click at [1330, 334] on tr "[PERSON_NAME] 4.33 26 6 11 min 42 s" at bounding box center [995, 344] width 1019 height 39
drag, startPoint x: 1330, startPoint y: 334, endPoint x: 1142, endPoint y: 351, distance: 188.8
click at [1142, 351] on td "6" at bounding box center [1199, 344] width 204 height 39
drag, startPoint x: 1067, startPoint y: 353, endPoint x: 1141, endPoint y: 344, distance: 74.5
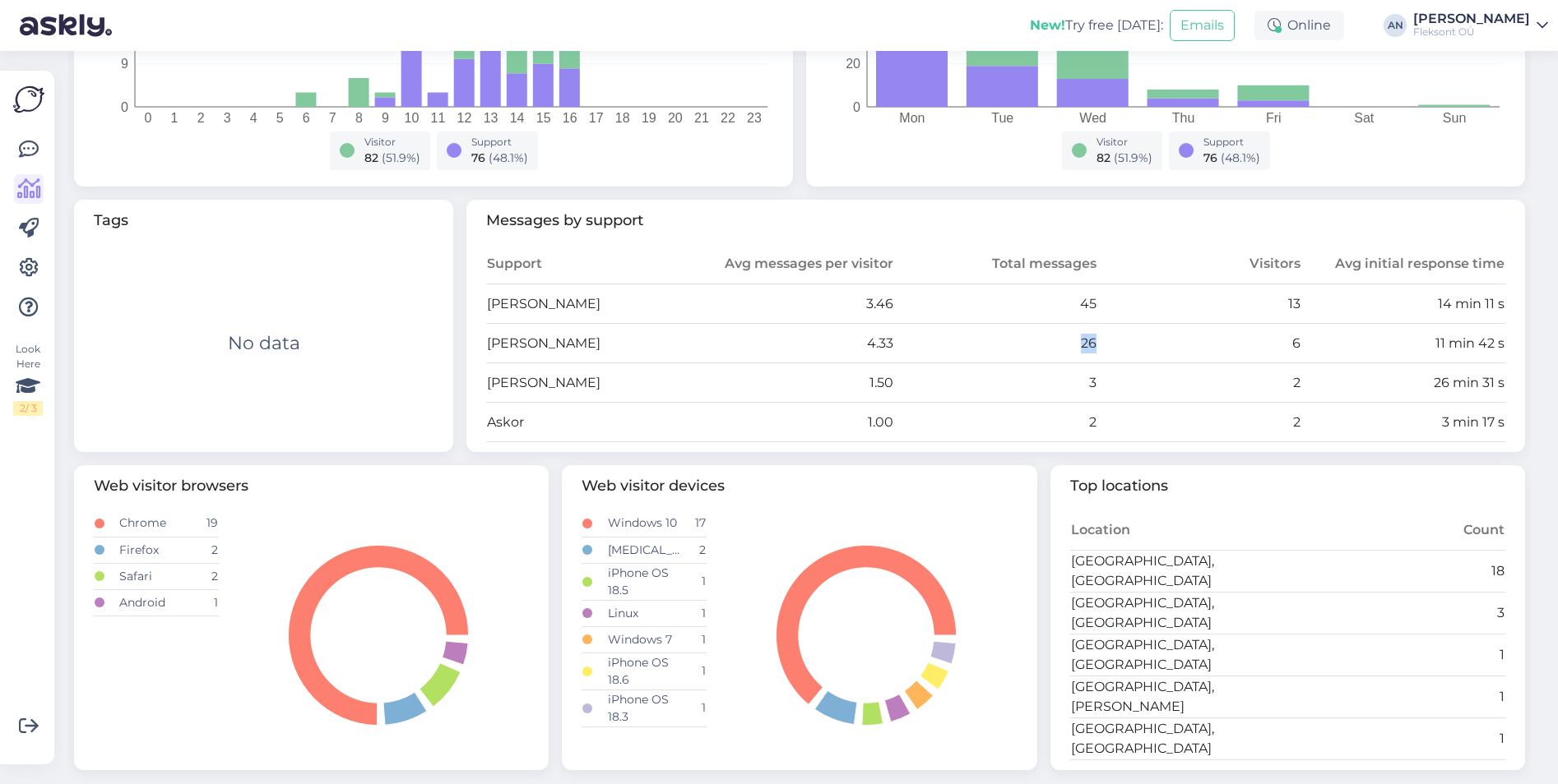
click at [1141, 344] on tr "[PERSON_NAME] 4.33 26 6 11 min 42 s" at bounding box center [995, 344] width 1019 height 39
click at [1500, 19] on div "[PERSON_NAME]" at bounding box center [1471, 18] width 117 height 13
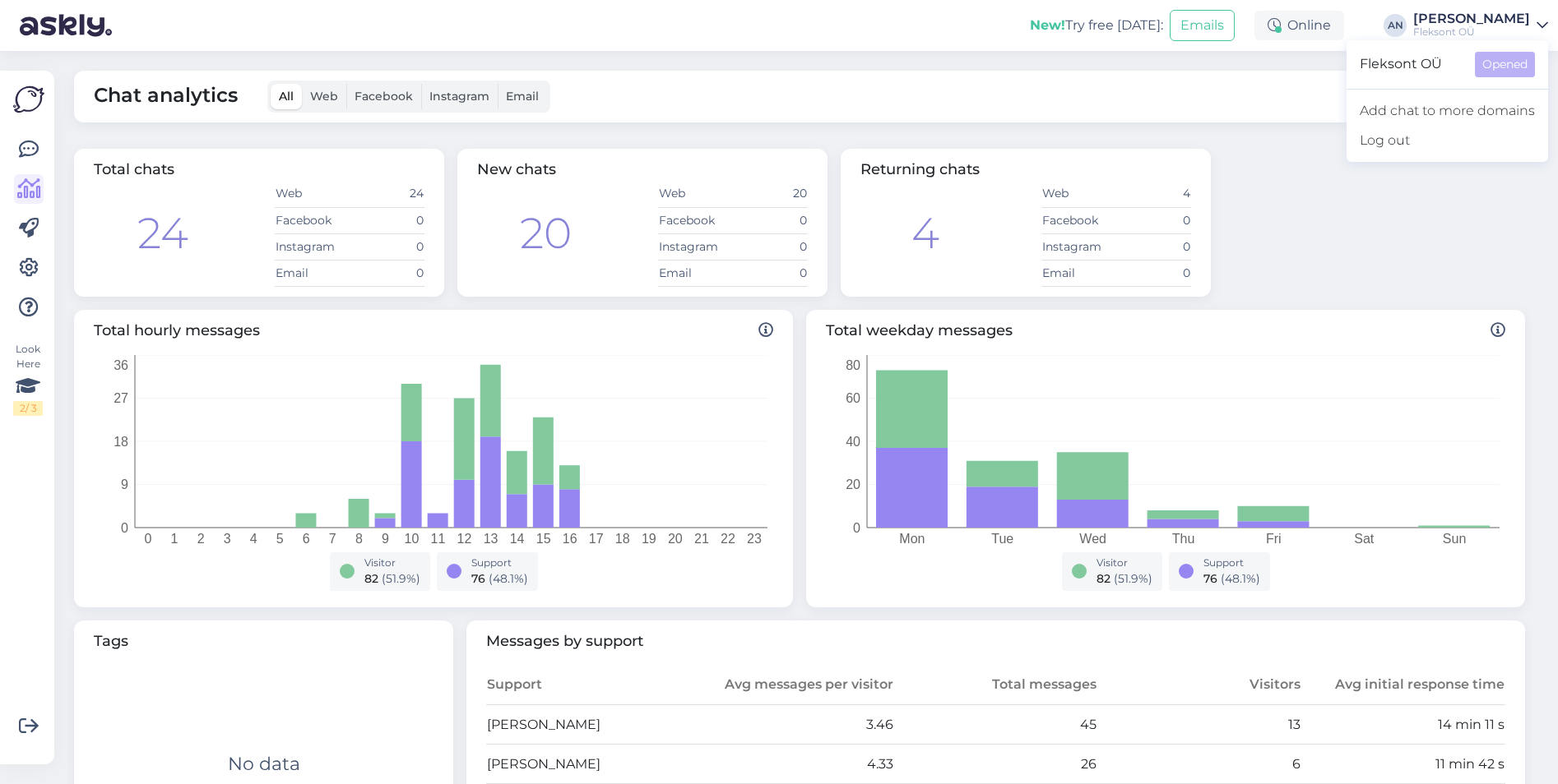
click at [1314, 201] on div "Total chats 24 Web 24 Facebook 0 Instagram 0 Email 0 New chats 20 Web 20 Facebo…" at bounding box center [800, 223] width 1464 height 161
click at [1486, 98] on button "This Month" at bounding box center [1465, 97] width 105 height 31
select select "8"
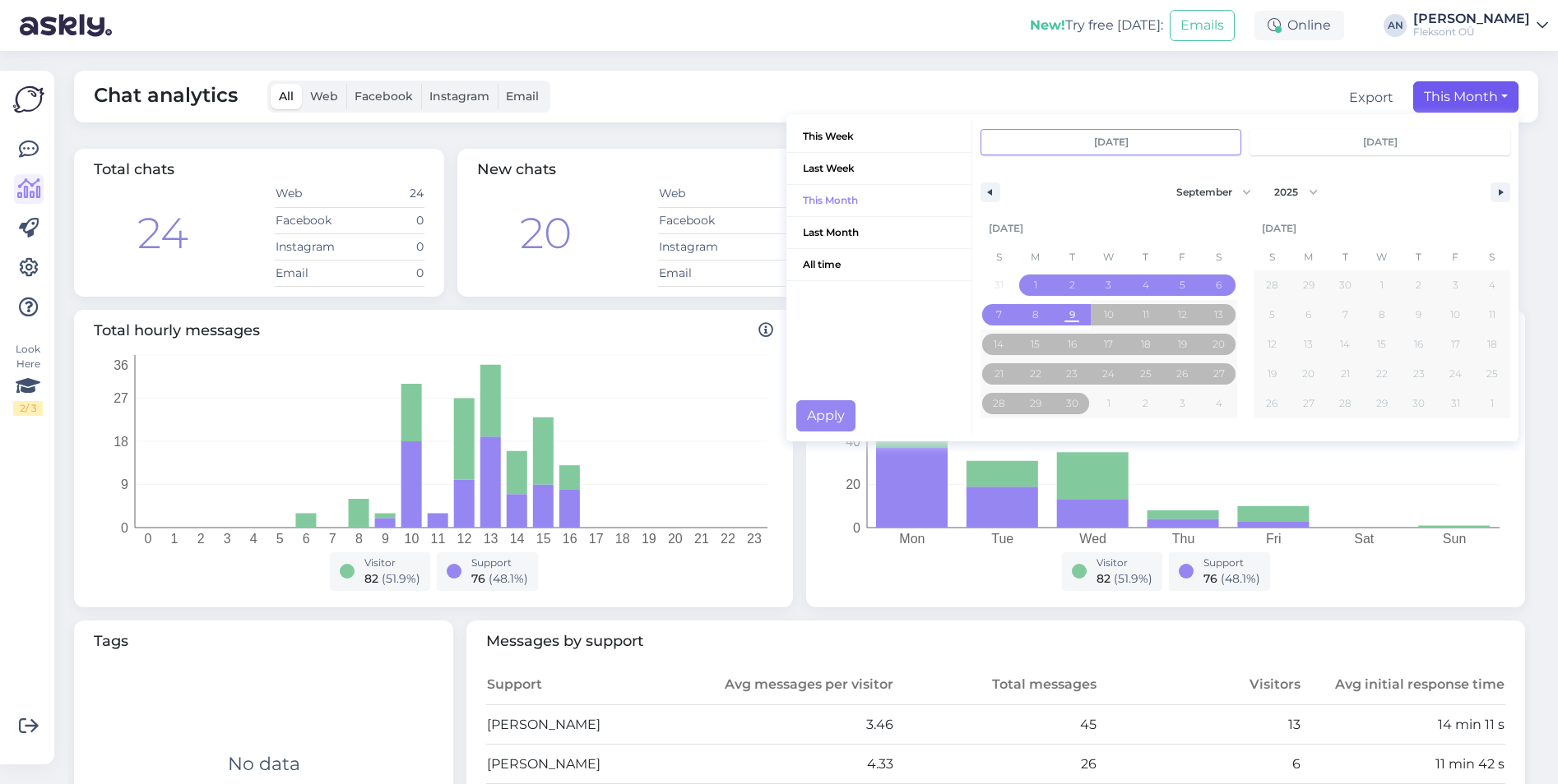
click at [1025, 89] on div "Chat analytics All Web Facebook Instagram Email Export This Month This Week Las…" at bounding box center [806, 97] width 1464 height 51
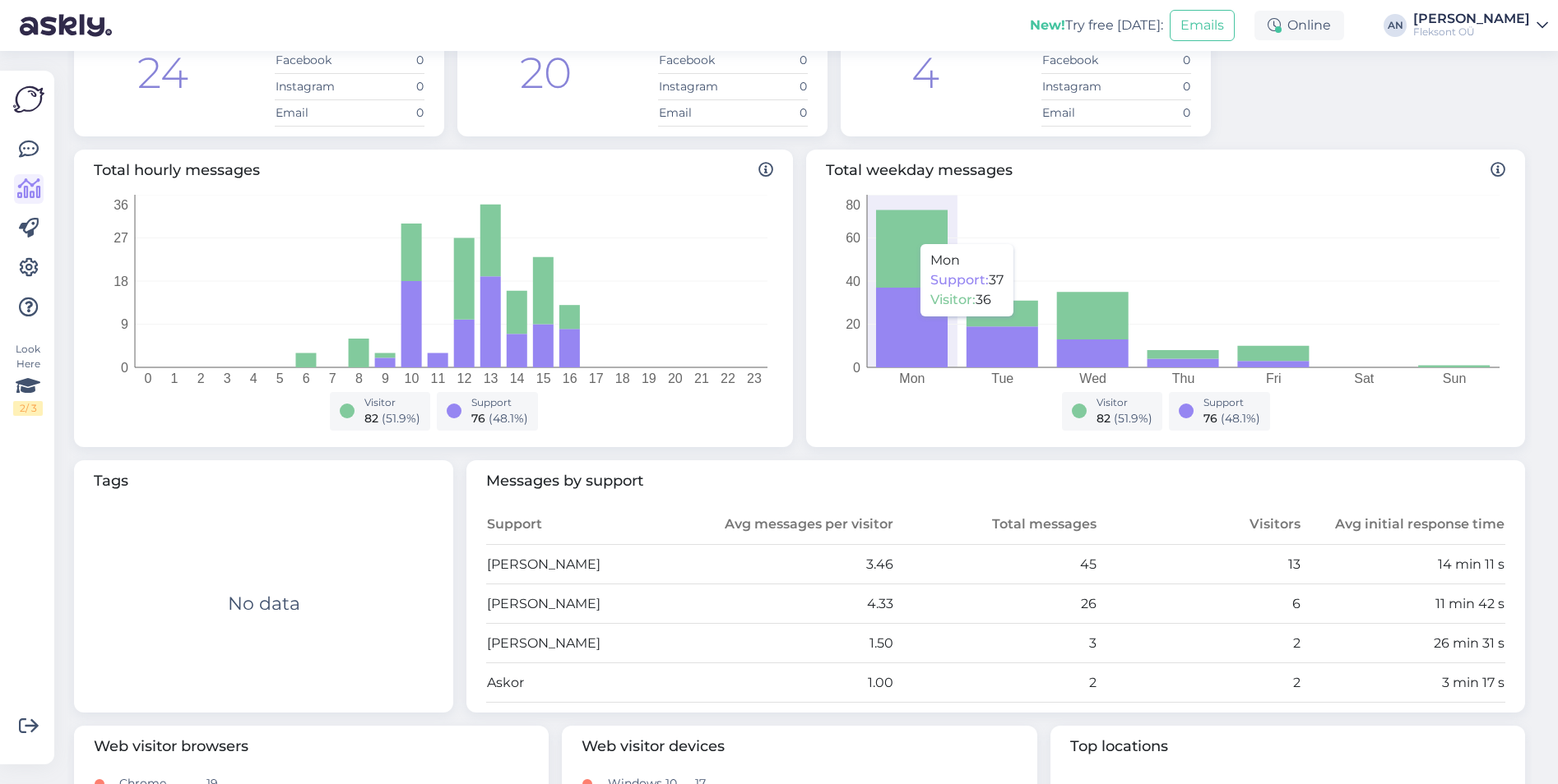
scroll to position [421, 0]
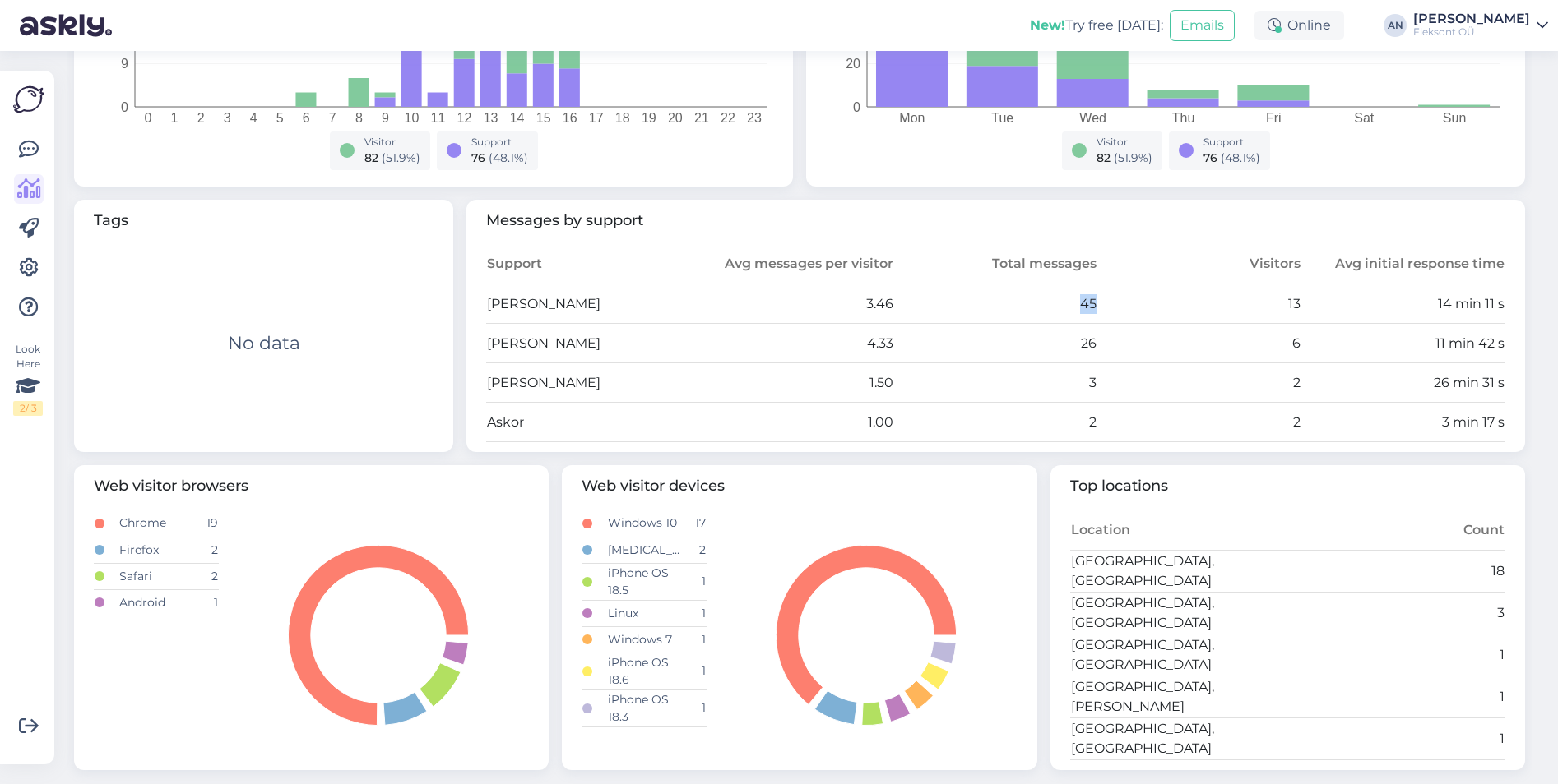
drag, startPoint x: 1036, startPoint y: 284, endPoint x: 1130, endPoint y: 291, distance: 94.3
click at [1130, 291] on tr "[PERSON_NAME] 3.46 45 13 14 min 11 s" at bounding box center [995, 304] width 1019 height 39
drag, startPoint x: 1130, startPoint y: 291, endPoint x: 1112, endPoint y: 332, distance: 44.8
click at [1112, 332] on tr "[PERSON_NAME] 4.33 26 6 11 min 42 s" at bounding box center [995, 344] width 1019 height 39
click at [1032, 398] on td "3" at bounding box center [996, 383] width 204 height 39
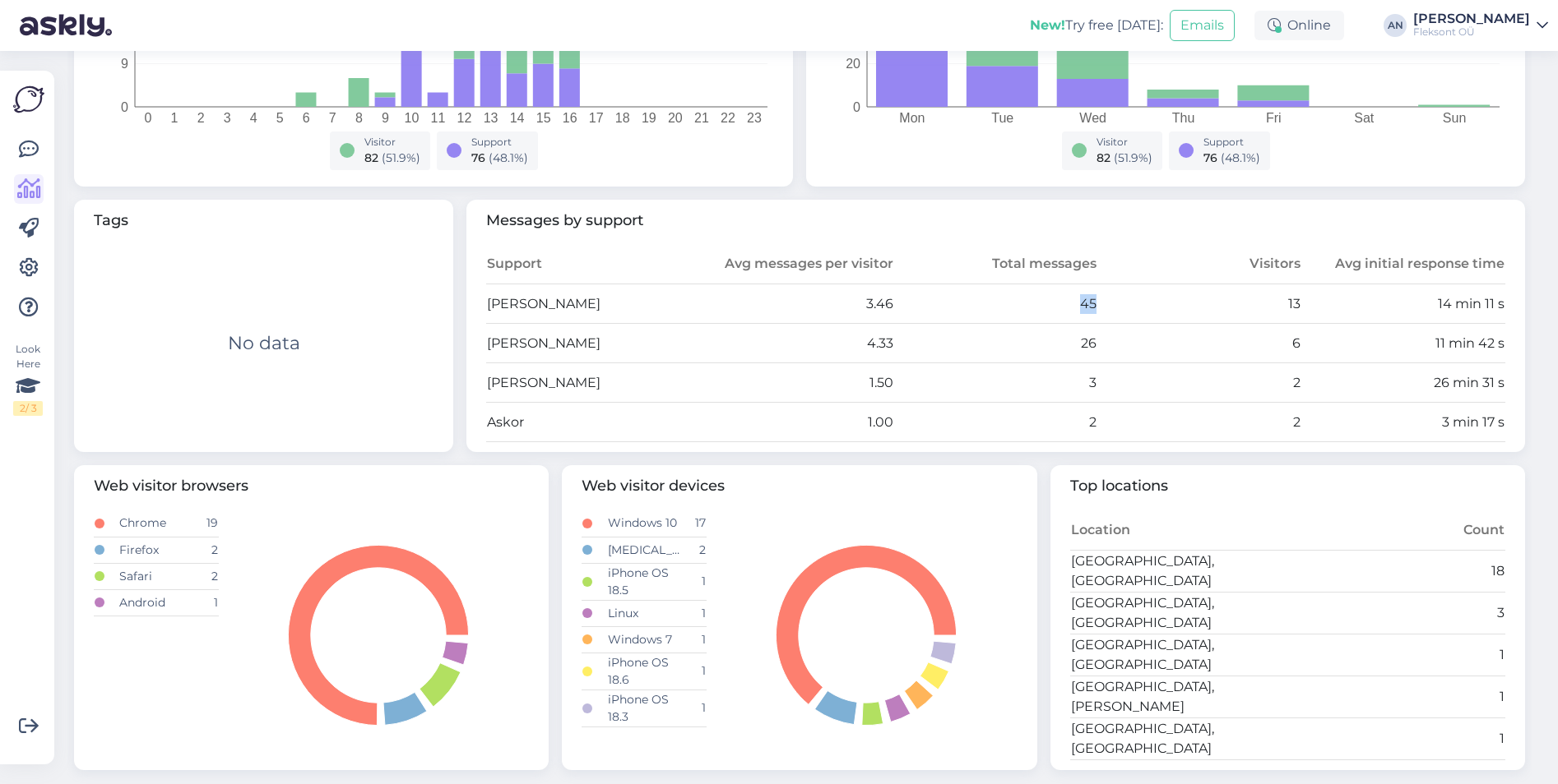
drag, startPoint x: 1056, startPoint y: 313, endPoint x: 1093, endPoint y: 294, distance: 41.6
click at [1093, 294] on tr "[PERSON_NAME] 3.46 45 13 14 min 11 s" at bounding box center [995, 304] width 1019 height 39
drag, startPoint x: 632, startPoint y: 311, endPoint x: 472, endPoint y: 315, distance: 160.0
click at [472, 315] on div "Messages by support Support Avg messages per visitor Total messages Visitors Av…" at bounding box center [995, 326] width 1058 height 254
drag, startPoint x: 472, startPoint y: 315, endPoint x: 692, endPoint y: 408, distance: 238.8
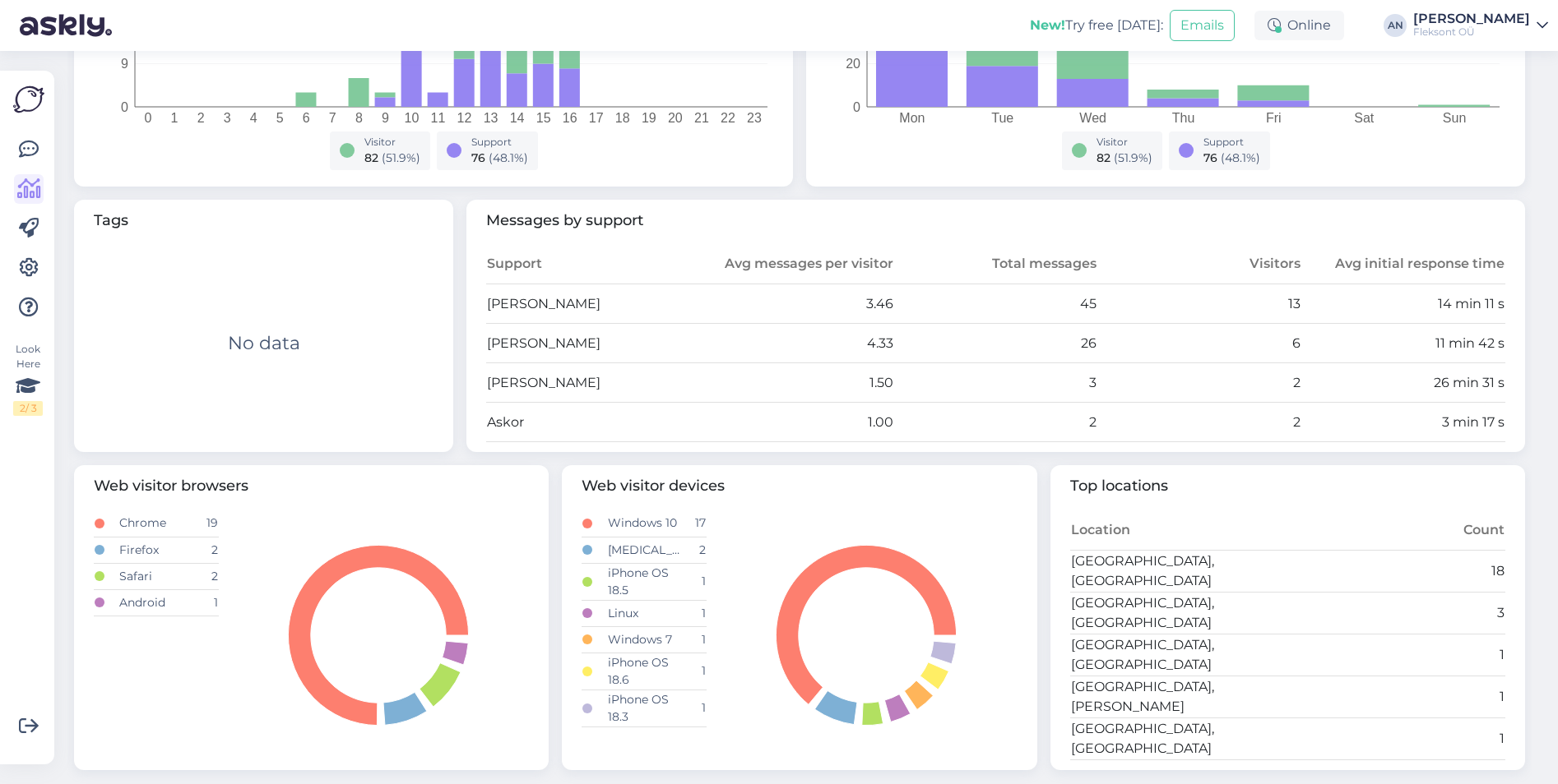
click at [692, 408] on td "1.00" at bounding box center [792, 422] width 204 height 39
drag, startPoint x: 1066, startPoint y: 297, endPoint x: 1130, endPoint y: 303, distance: 64.3
click at [1130, 303] on tr "[PERSON_NAME] 3.46 45 13 14 min 11 s" at bounding box center [995, 304] width 1019 height 39
click at [836, 341] on td "4.33" at bounding box center [792, 344] width 204 height 39
drag, startPoint x: 772, startPoint y: 298, endPoint x: 938, endPoint y: 306, distance: 166.2
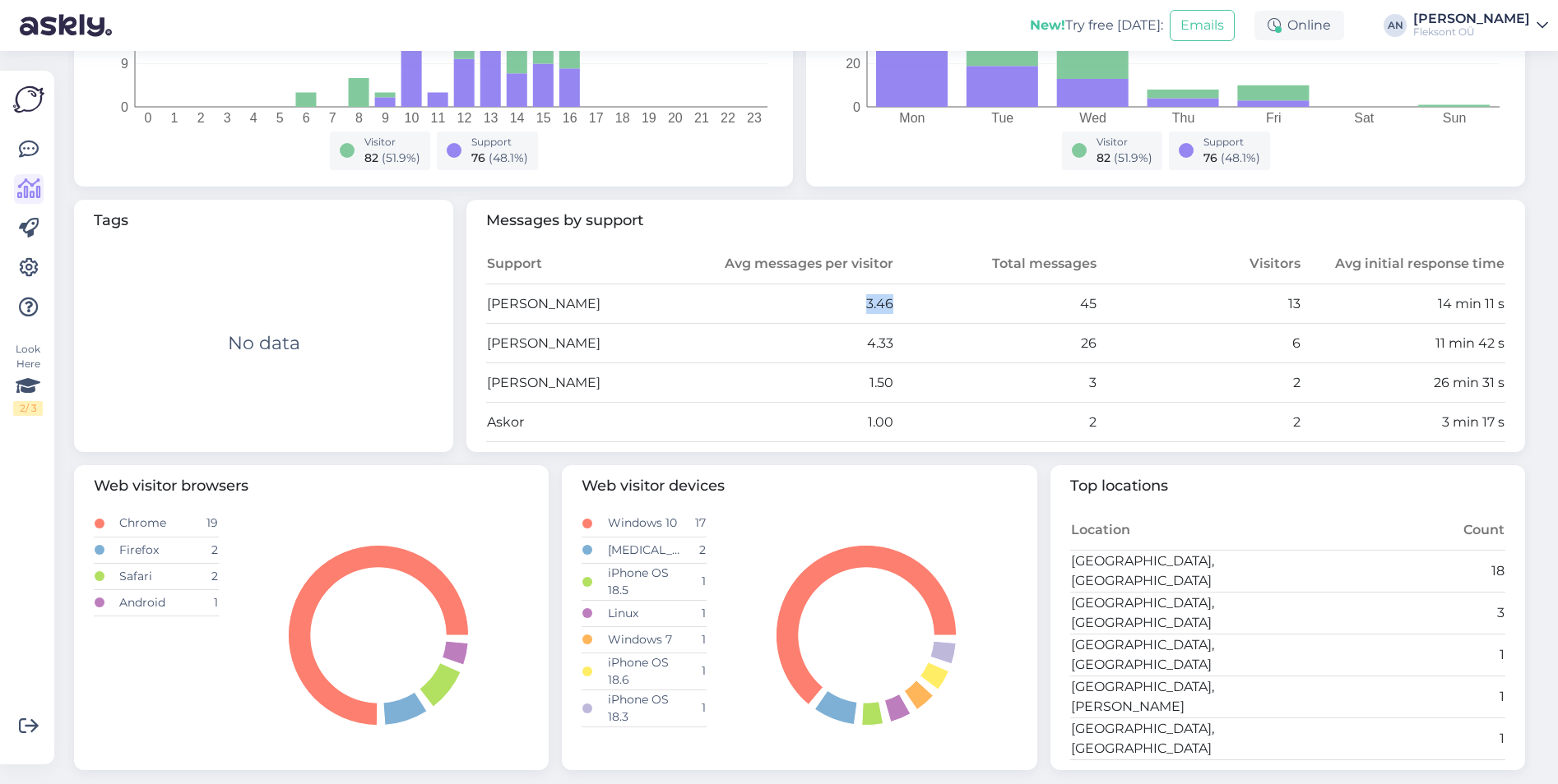
click at [938, 306] on tr "[PERSON_NAME] 3.46 45 13 14 min 11 s" at bounding box center [995, 304] width 1019 height 39
drag, startPoint x: 938, startPoint y: 306, endPoint x: 745, endPoint y: 317, distance: 193.3
click at [745, 317] on td "3.46" at bounding box center [792, 304] width 204 height 39
drag, startPoint x: 795, startPoint y: 306, endPoint x: 959, endPoint y: 303, distance: 164.0
click at [959, 303] on tr "[PERSON_NAME] 3.46 45 13 14 min 11 s" at bounding box center [995, 304] width 1019 height 39
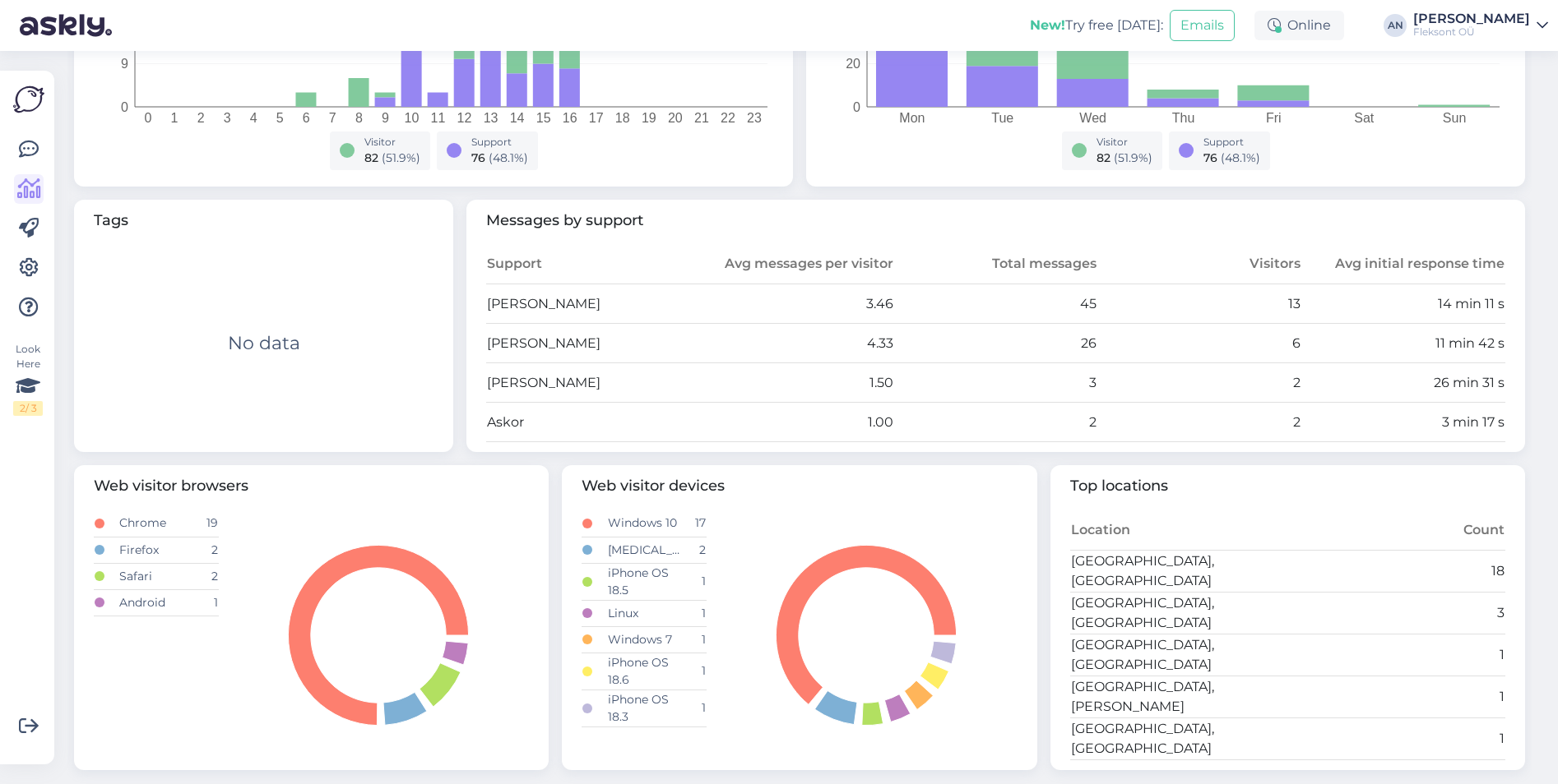
drag, startPoint x: 959, startPoint y: 303, endPoint x: 983, endPoint y: 380, distance: 80.7
click at [983, 380] on td "3" at bounding box center [996, 383] width 204 height 39
click at [1272, 302] on tr "[PERSON_NAME] 3.46 45 13 14 min 11 s" at bounding box center [995, 304] width 1019 height 39
click at [1142, 307] on td "13" at bounding box center [1199, 304] width 204 height 39
drag, startPoint x: 1051, startPoint y: 305, endPoint x: 1156, endPoint y: 305, distance: 105.0
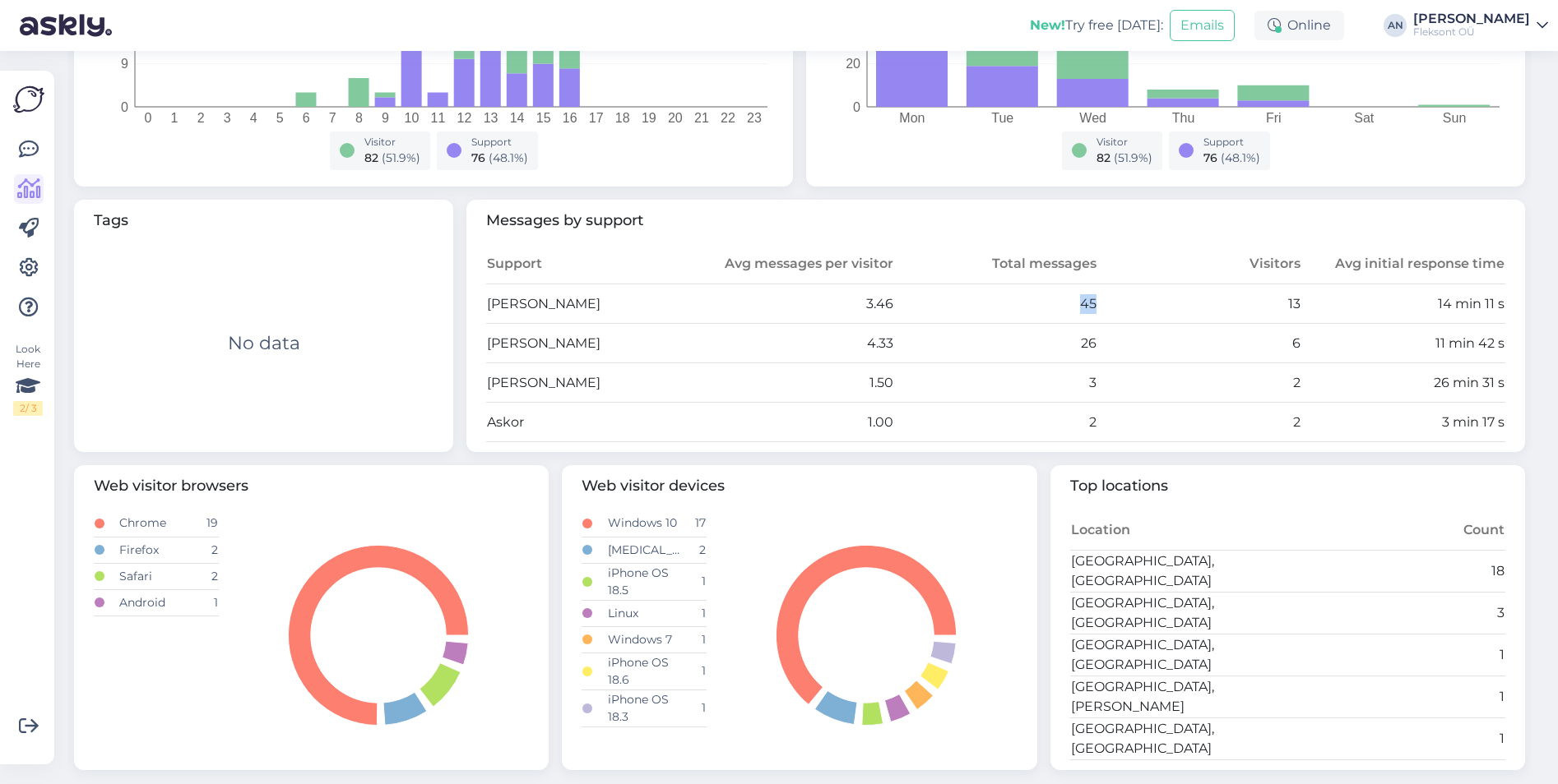
click at [1156, 305] on tr "[PERSON_NAME] 3.46 45 13 14 min 11 s" at bounding box center [995, 304] width 1019 height 39
drag, startPoint x: 1156, startPoint y: 305, endPoint x: 1238, endPoint y: 303, distance: 82.0
click at [1238, 303] on tr "[PERSON_NAME] 3.46 45 13 14 min 11 s" at bounding box center [995, 304] width 1019 height 39
drag, startPoint x: 1246, startPoint y: 344, endPoint x: 1394, endPoint y: 347, distance: 148.0
click at [1394, 347] on tr "[PERSON_NAME] 4.33 26 6 11 min 42 s" at bounding box center [995, 344] width 1019 height 39
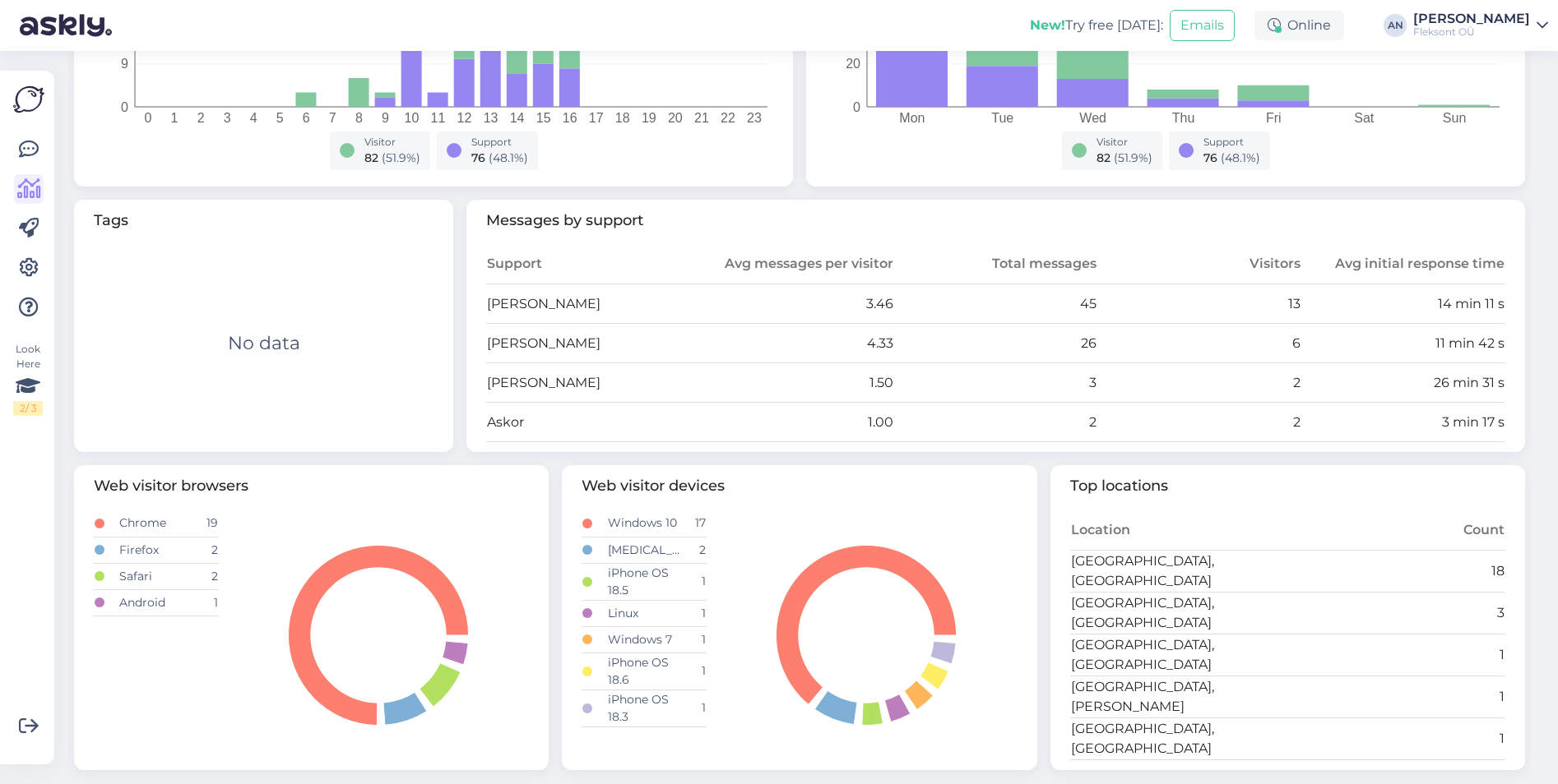
drag, startPoint x: 1394, startPoint y: 347, endPoint x: 1333, endPoint y: 410, distance: 87.7
click at [1333, 410] on td "3 min 17 s" at bounding box center [1403, 422] width 204 height 39
drag, startPoint x: 1301, startPoint y: 377, endPoint x: 1191, endPoint y: 386, distance: 110.4
click at [1191, 386] on tr "[PERSON_NAME] 1.50 3 2 26 min 31 s" at bounding box center [995, 383] width 1019 height 39
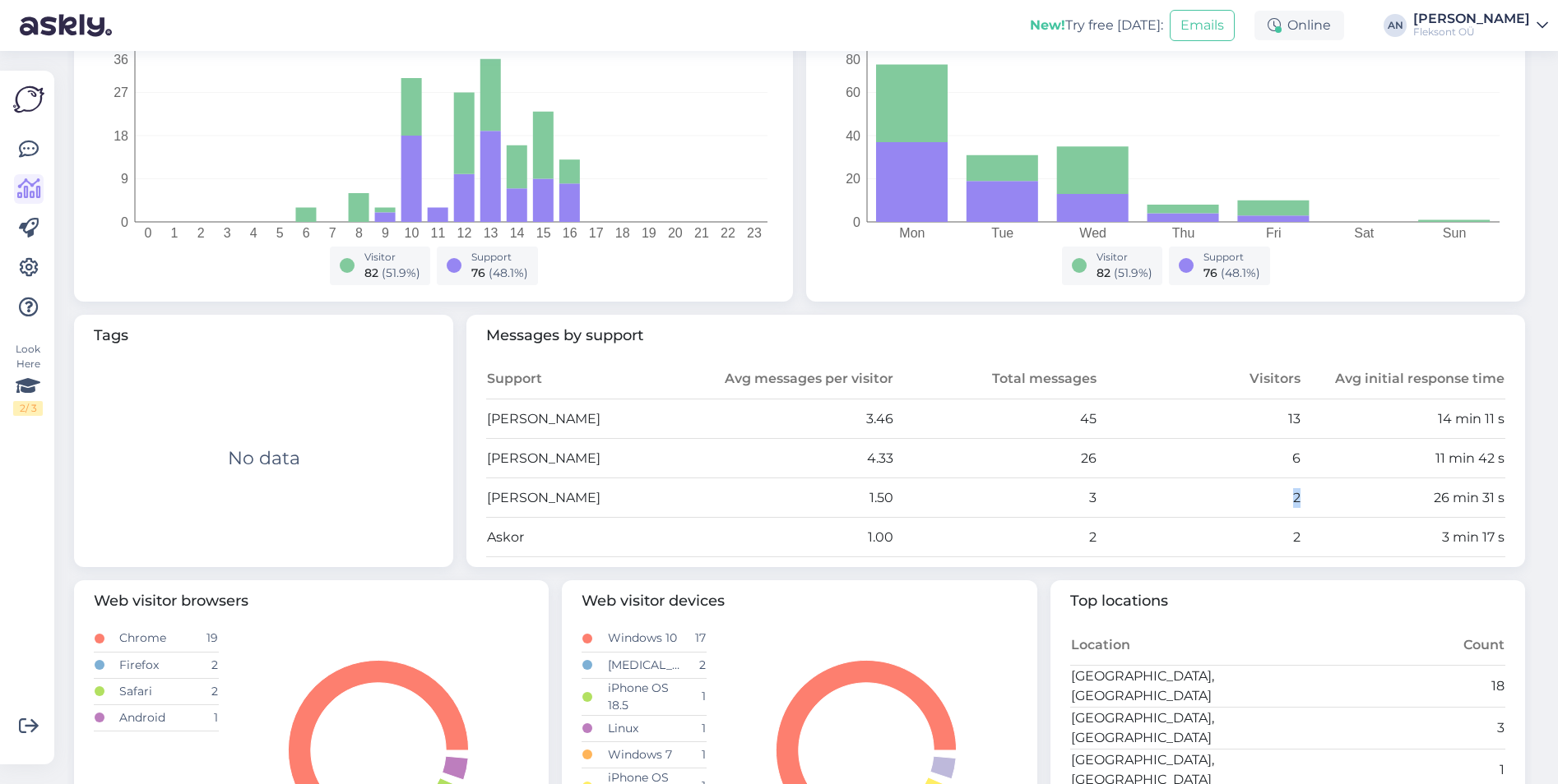
scroll to position [0, 0]
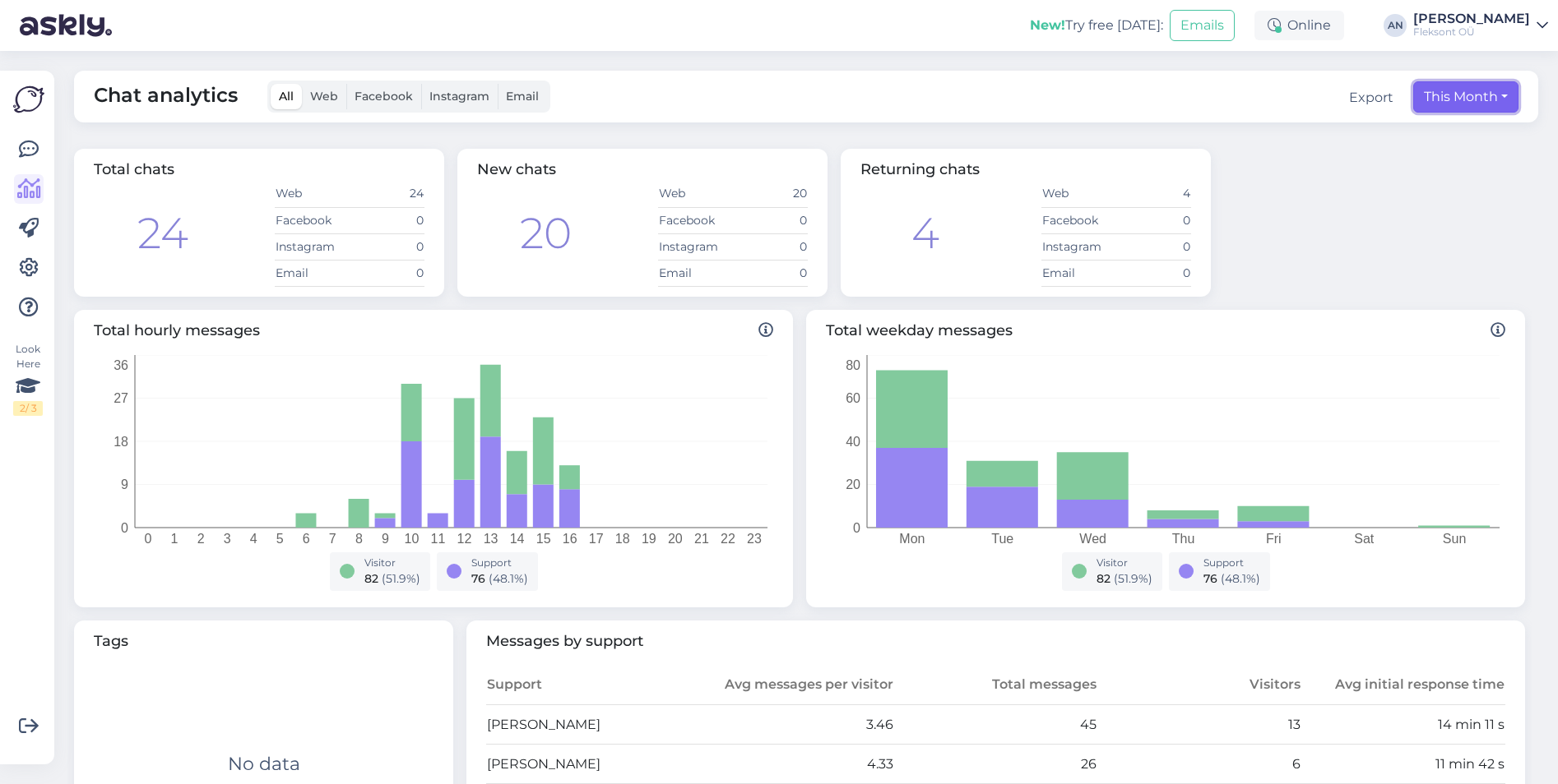
click at [1483, 89] on button "This Month" at bounding box center [1465, 97] width 105 height 31
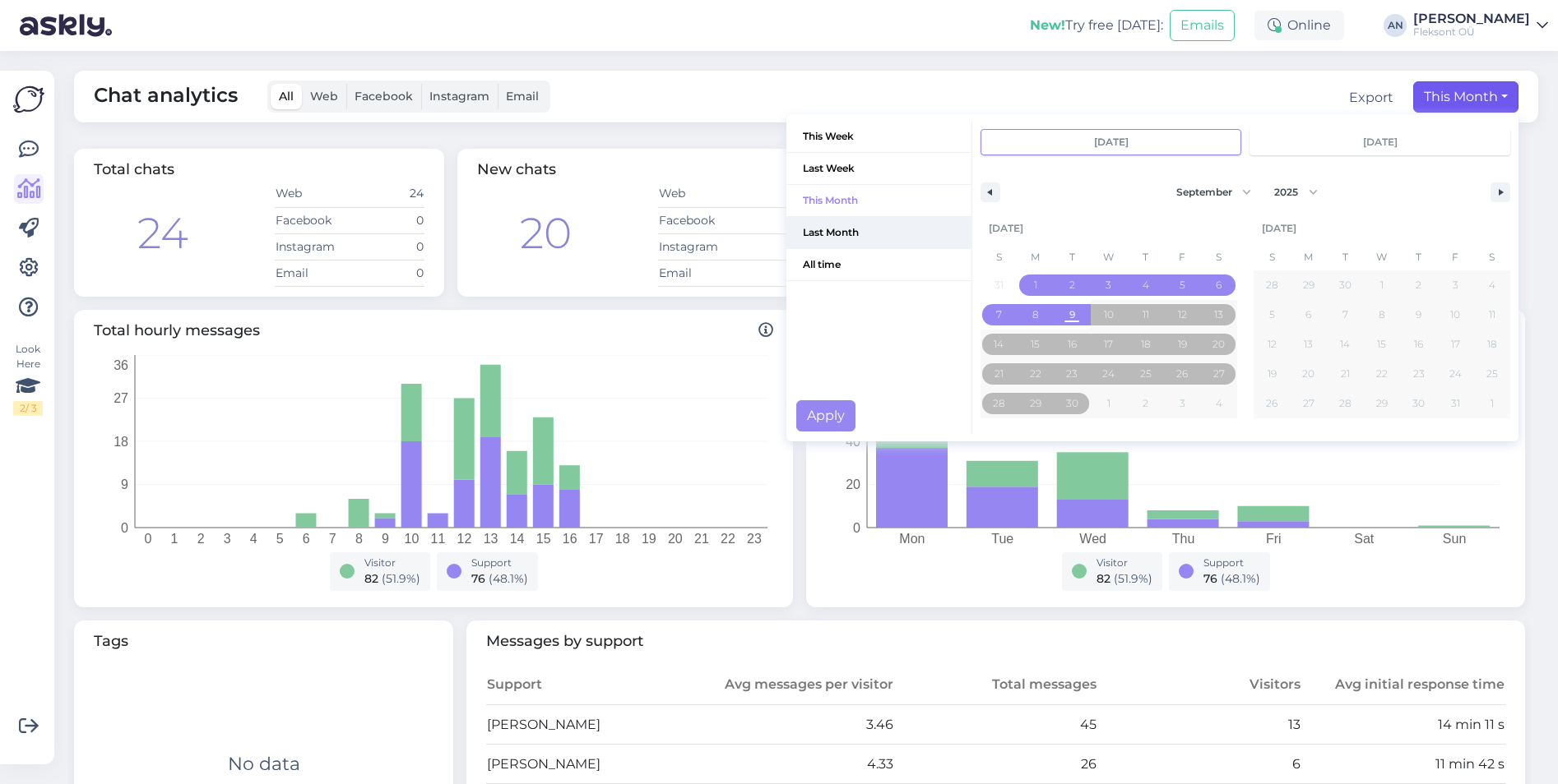
click at [834, 231] on span "Last Month" at bounding box center [878, 232] width 185 height 31
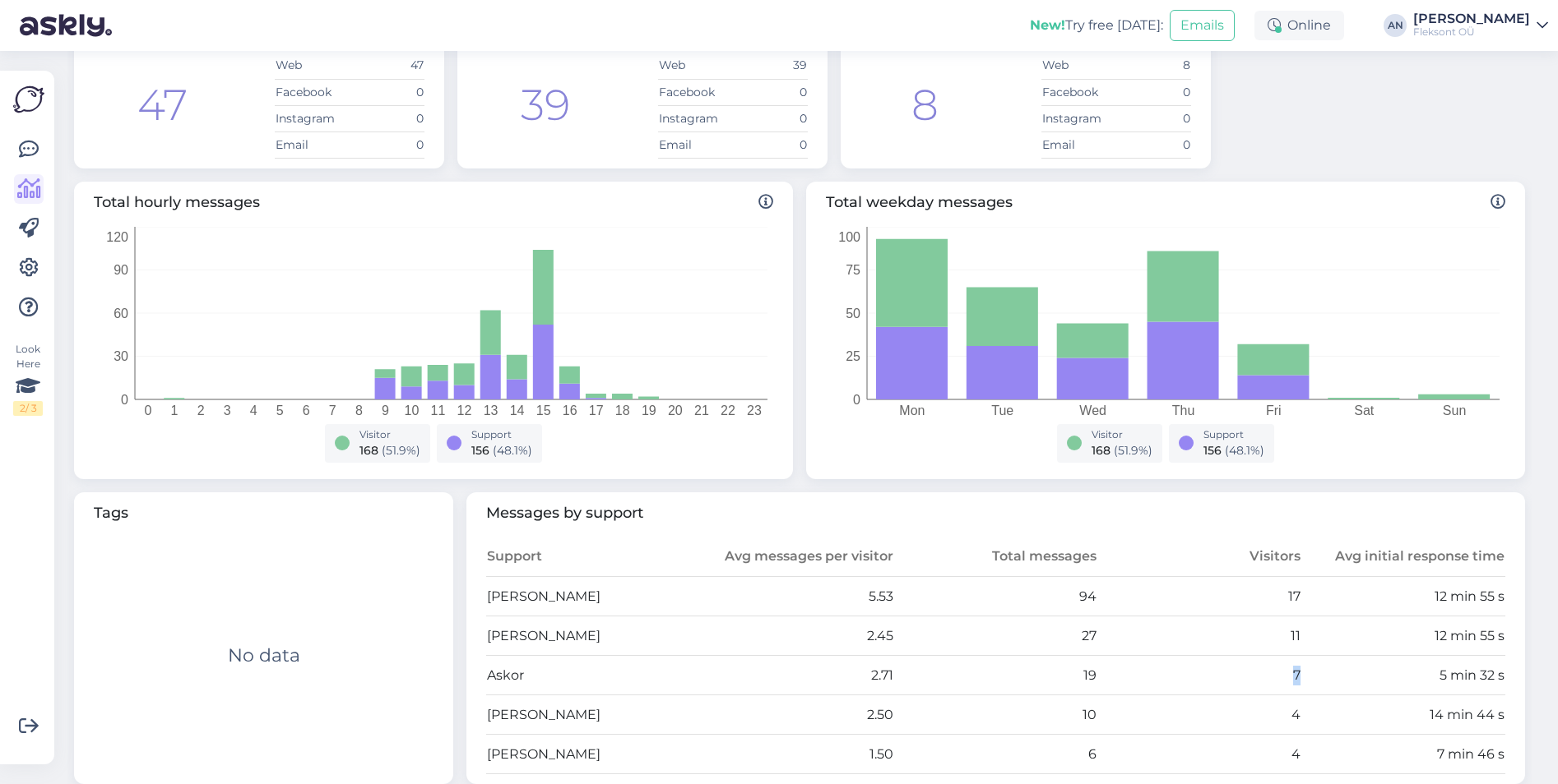
scroll to position [579, 0]
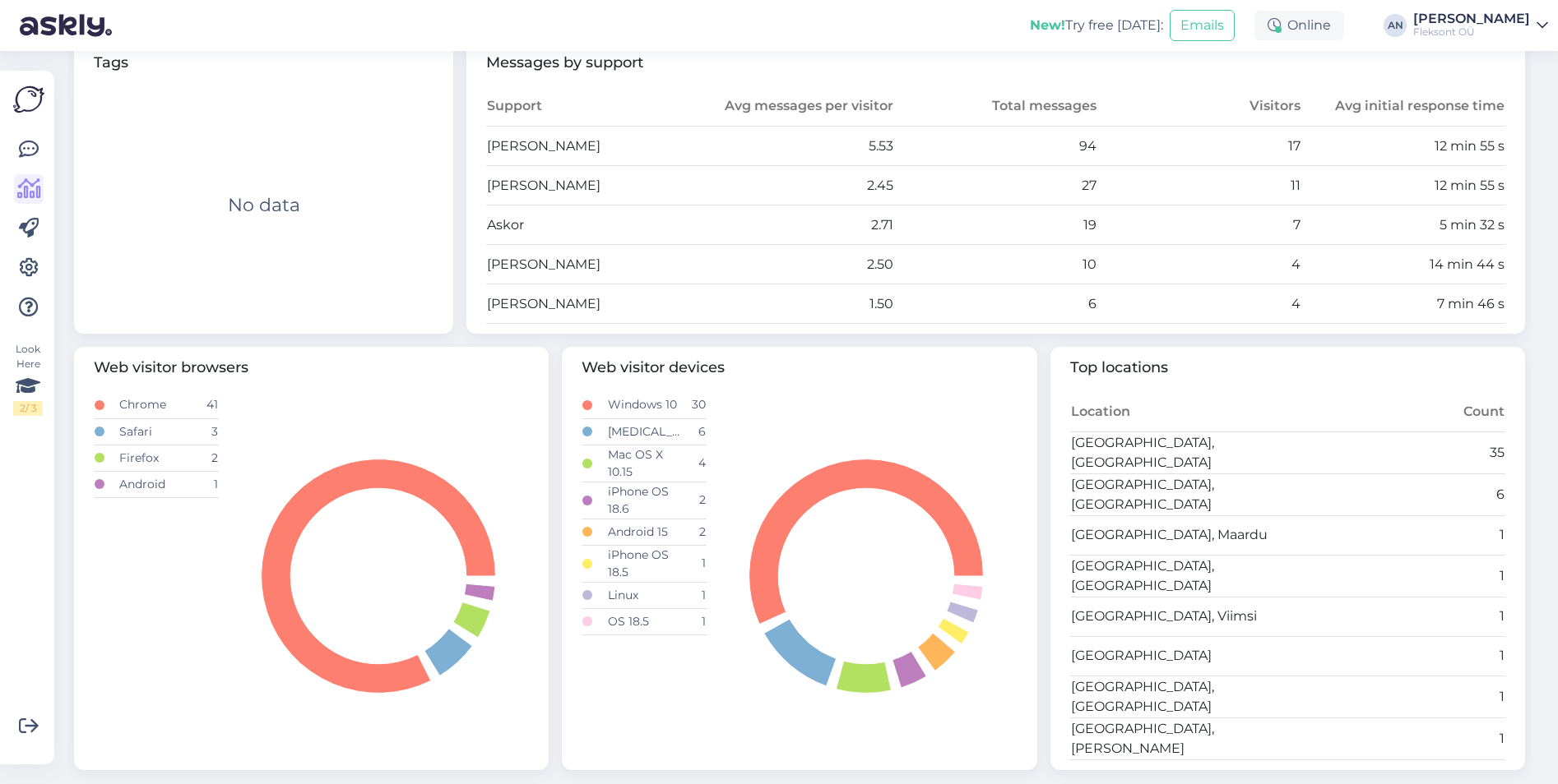
click at [535, 146] on td "[PERSON_NAME]" at bounding box center [588, 147] width 204 height 39
drag, startPoint x: 1065, startPoint y: 149, endPoint x: 1103, endPoint y: 142, distance: 38.6
click at [1103, 142] on tr "[PERSON_NAME] 5.53 94 17 12 min 55 s" at bounding box center [995, 147] width 1019 height 39
click at [1283, 151] on td "17" at bounding box center [1199, 147] width 204 height 39
drag, startPoint x: 1333, startPoint y: 148, endPoint x: 1194, endPoint y: 150, distance: 139.0
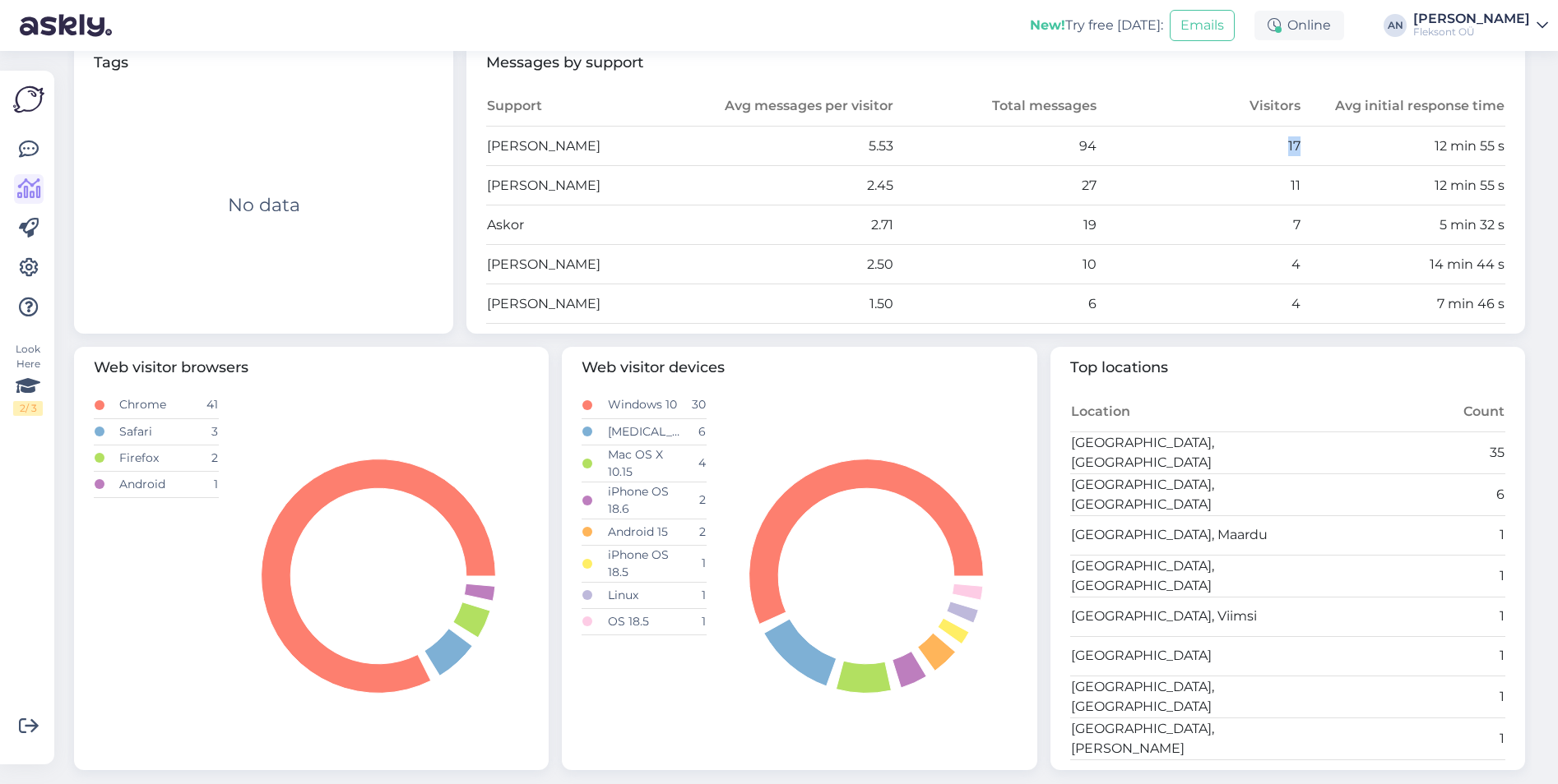
click at [1194, 150] on tr "[PERSON_NAME] 5.53 94 17 12 min 55 s" at bounding box center [995, 147] width 1019 height 39
drag, startPoint x: 1280, startPoint y: 191, endPoint x: 1333, endPoint y: 177, distance: 54.8
click at [1333, 177] on tr "[PERSON_NAME] 2.45 27 11 12 min 55 s" at bounding box center [995, 186] width 1019 height 39
click at [1338, 177] on td "12 min 55 s" at bounding box center [1403, 186] width 204 height 39
drag, startPoint x: 1291, startPoint y: 194, endPoint x: 1213, endPoint y: 190, distance: 78.1
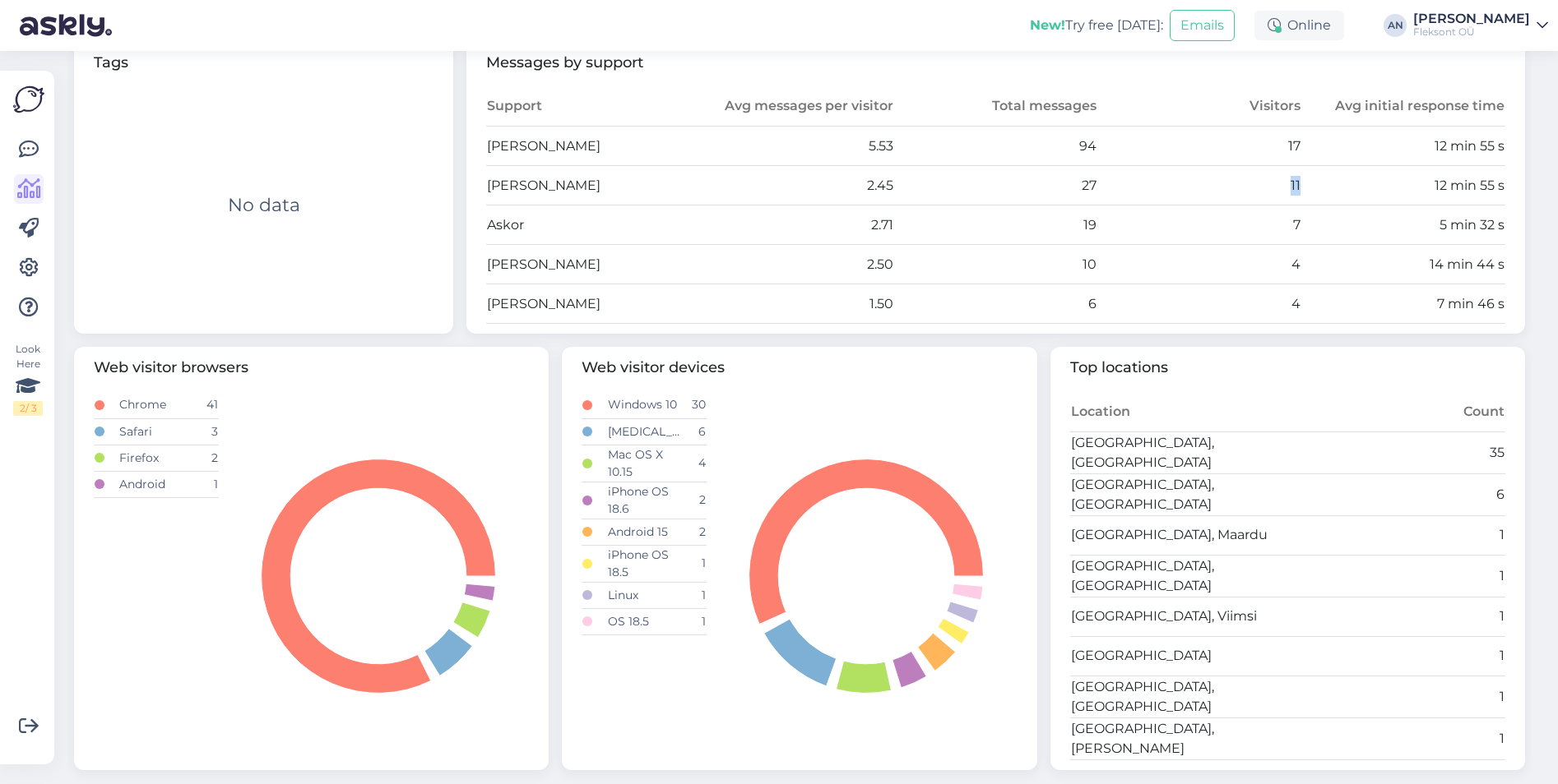
click at [1213, 190] on tr "[PERSON_NAME] 2.45 27 11 12 min 55 s" at bounding box center [995, 186] width 1019 height 39
drag, startPoint x: 1213, startPoint y: 190, endPoint x: 1281, endPoint y: 222, distance: 75.2
click at [1281, 222] on td "7" at bounding box center [1199, 225] width 204 height 39
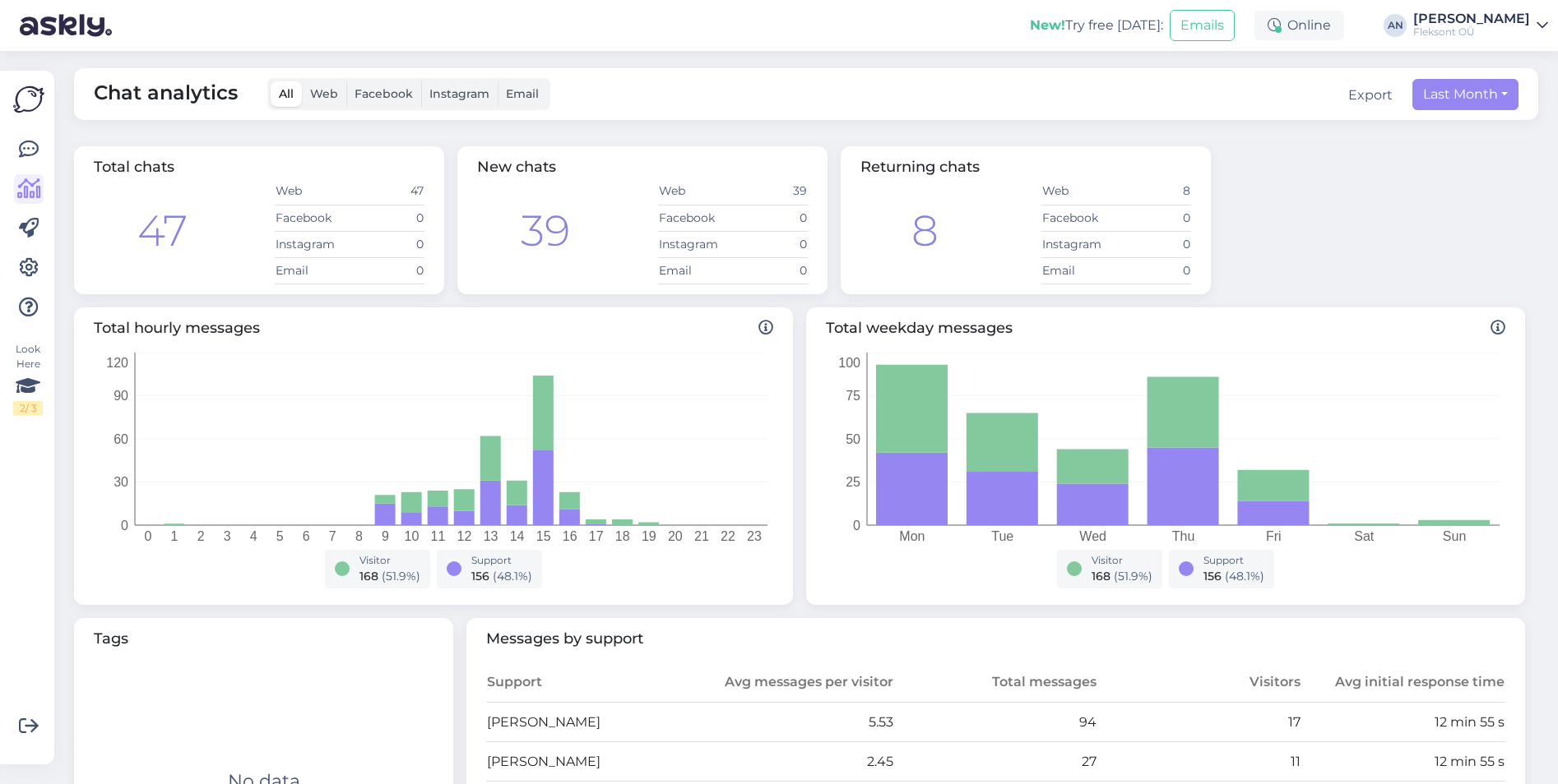
scroll to position [0, 0]
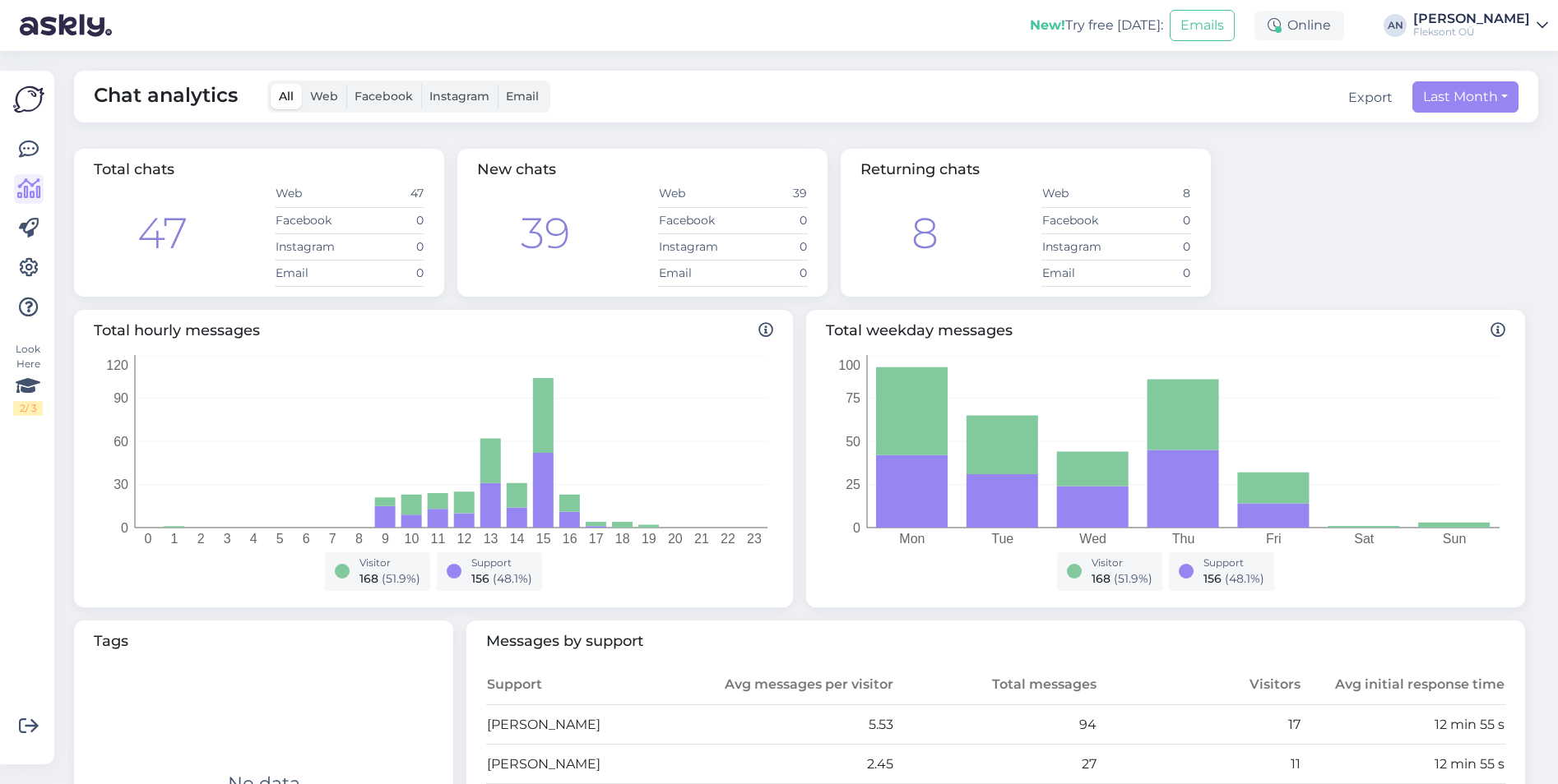
click at [1498, 27] on div "Fleksont OÜ" at bounding box center [1471, 32] width 117 height 13
click at [1349, 268] on div "Total chats 47 Web 47 Facebook 0 Instagram 0 Email 0 New chats 39 Web 39 Facebo…" at bounding box center [800, 223] width 1464 height 161
click at [25, 148] on icon at bounding box center [28, 149] width 20 height 20
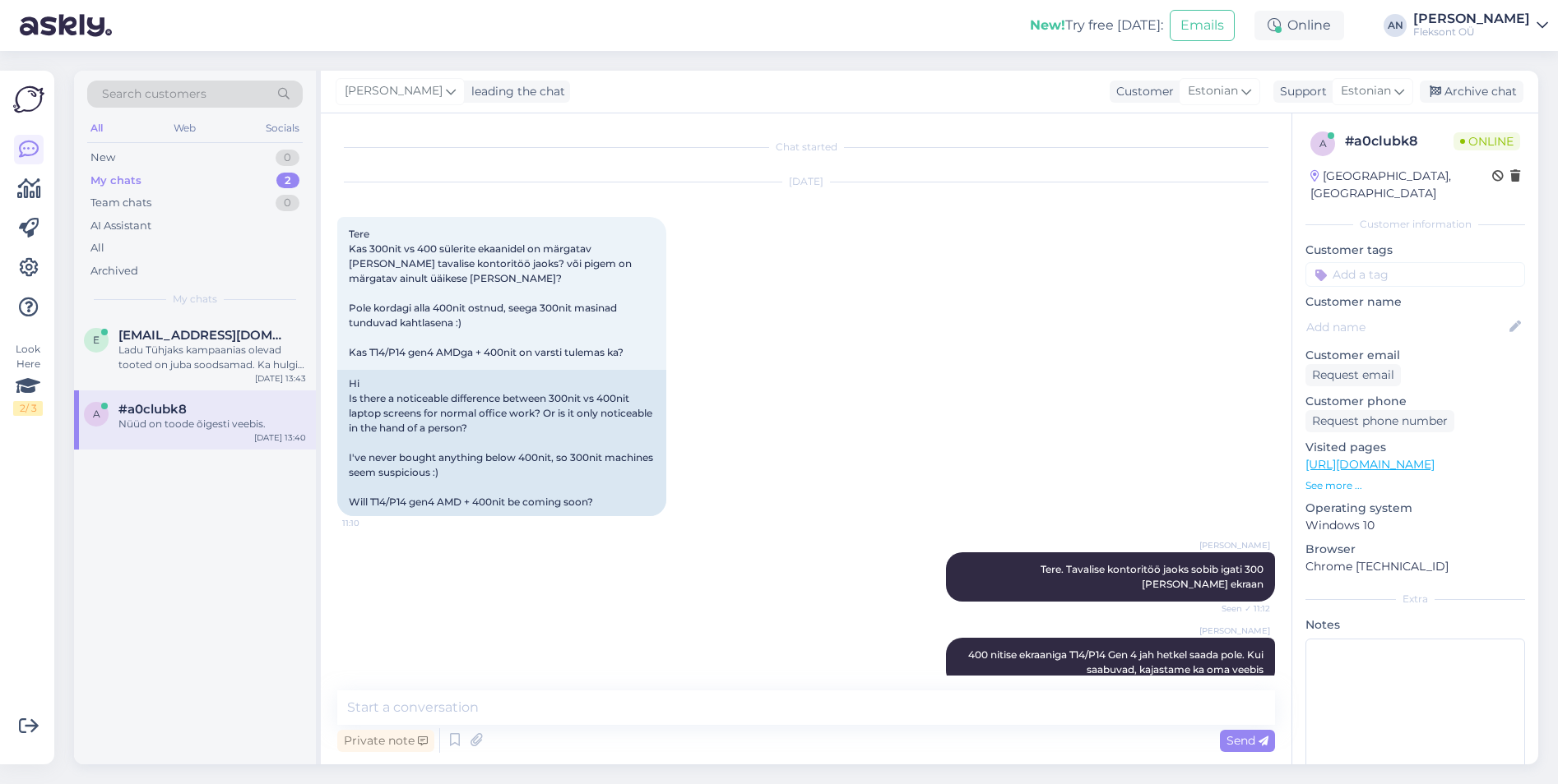
scroll to position [9154, 0]
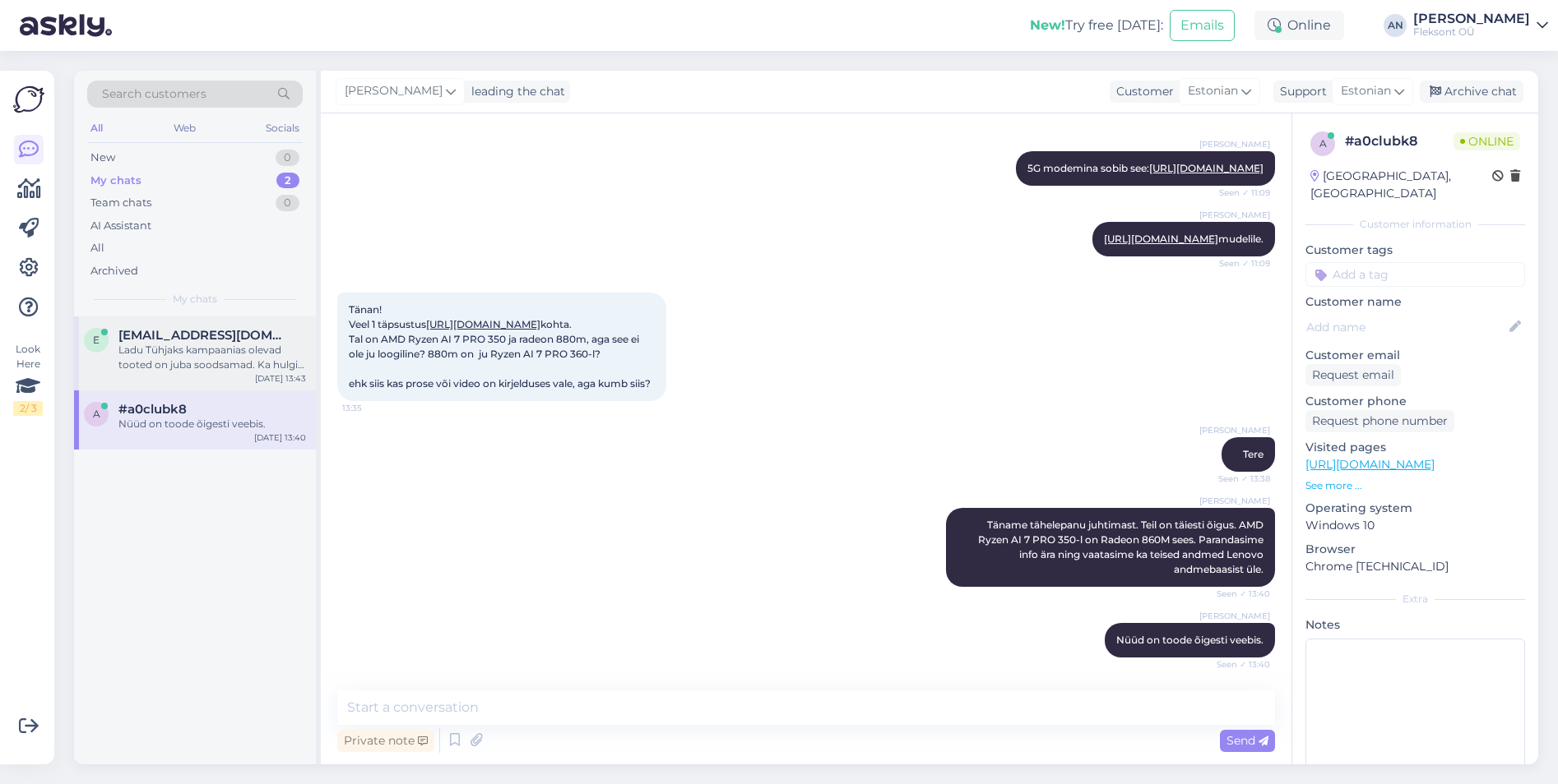
click at [154, 358] on div "Ladu Tühjaks kampaanias olevad tooted on juba soodsamad. Ka hulgi- ja kuldklien…" at bounding box center [212, 357] width 188 height 30
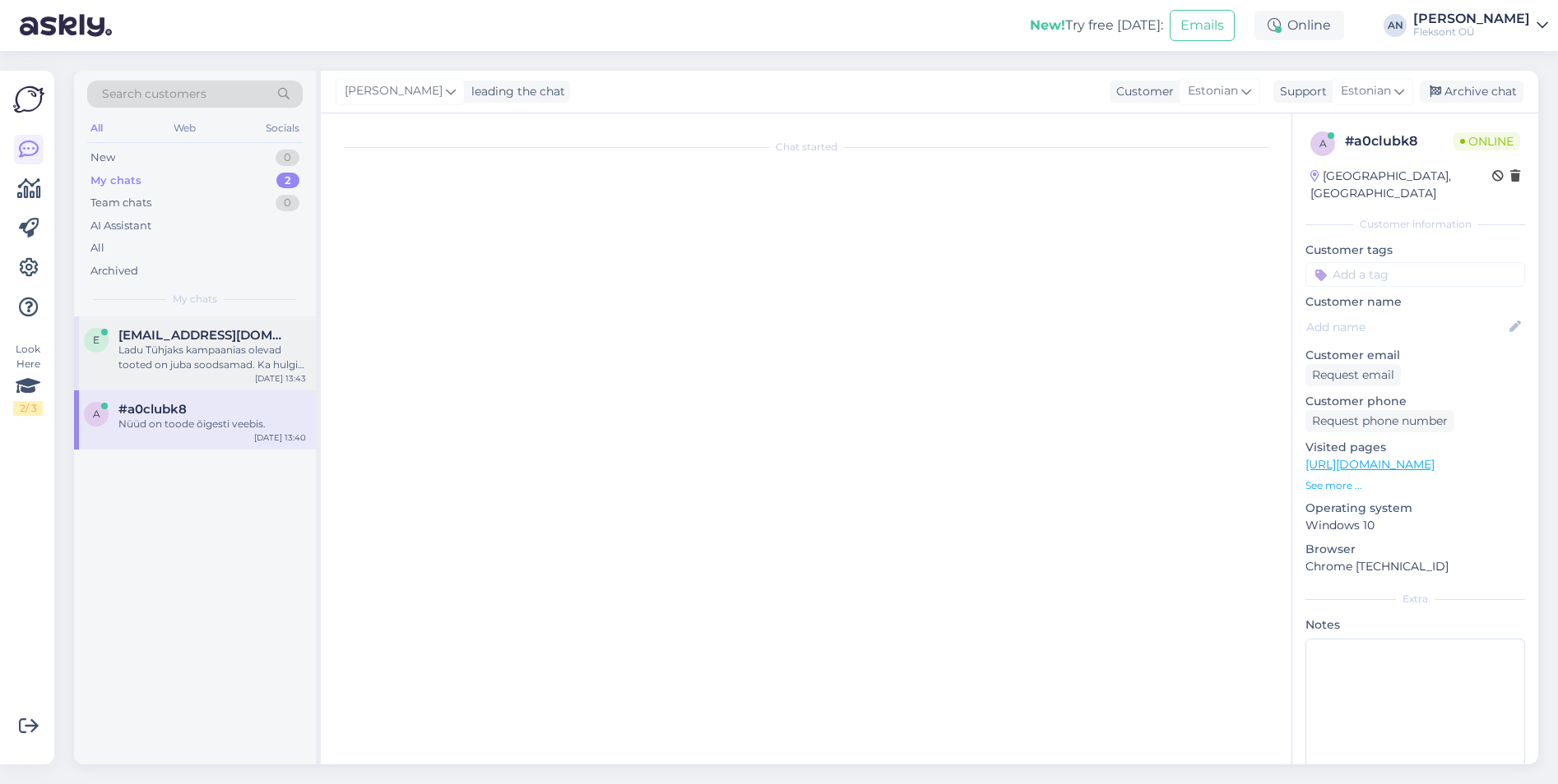
scroll to position [0, 0]
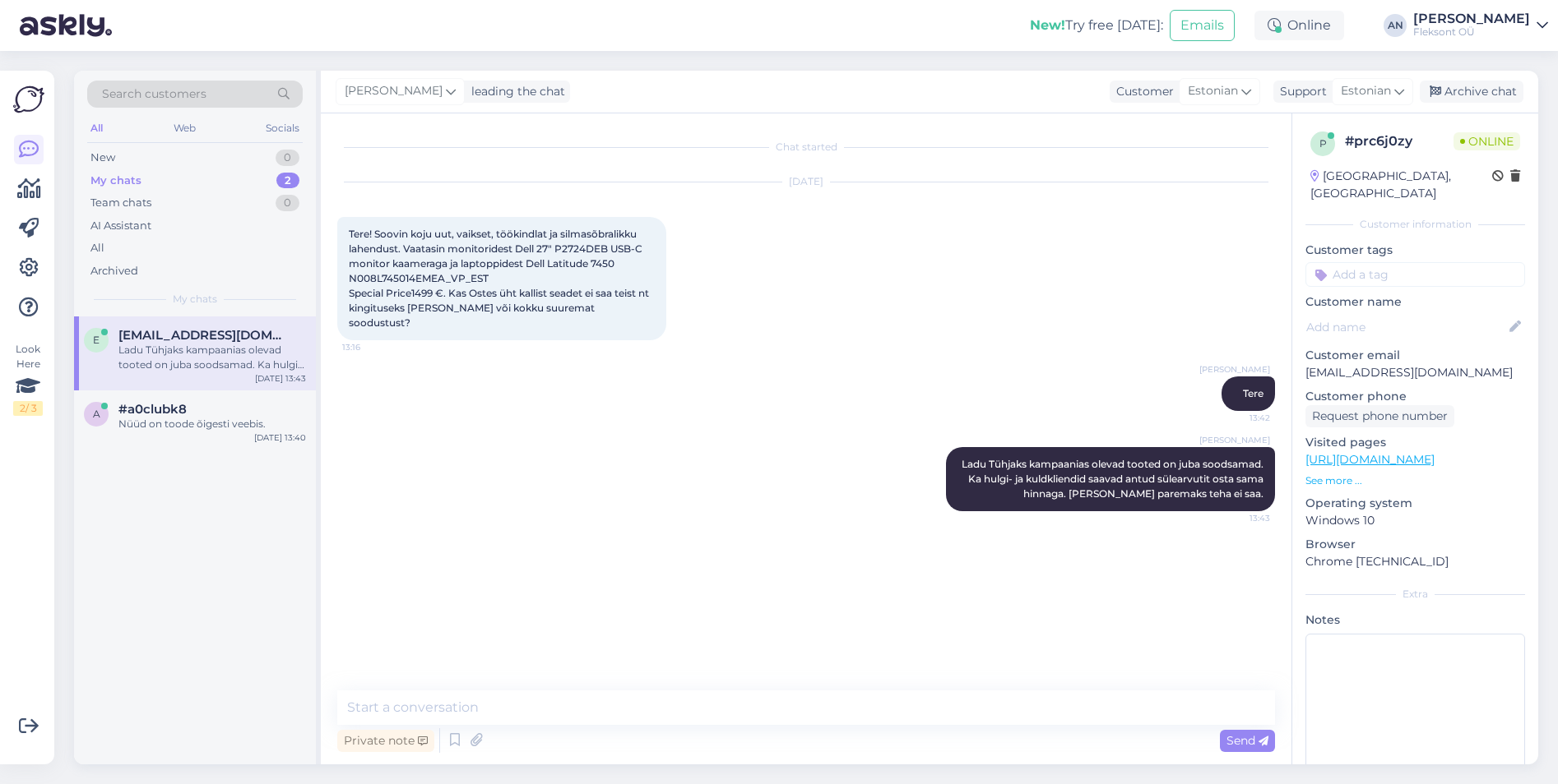
click at [688, 482] on div "[PERSON_NAME] [PERSON_NAME] Tühjaks kampaanias olevad tooted on juba soodsamad.…" at bounding box center [806, 479] width 938 height 100
click at [877, 404] on div "[PERSON_NAME] Tere 13:42" at bounding box center [806, 393] width 938 height 71
click at [184, 431] on div "Nüüd on toode õigesti veebis." at bounding box center [212, 424] width 188 height 15
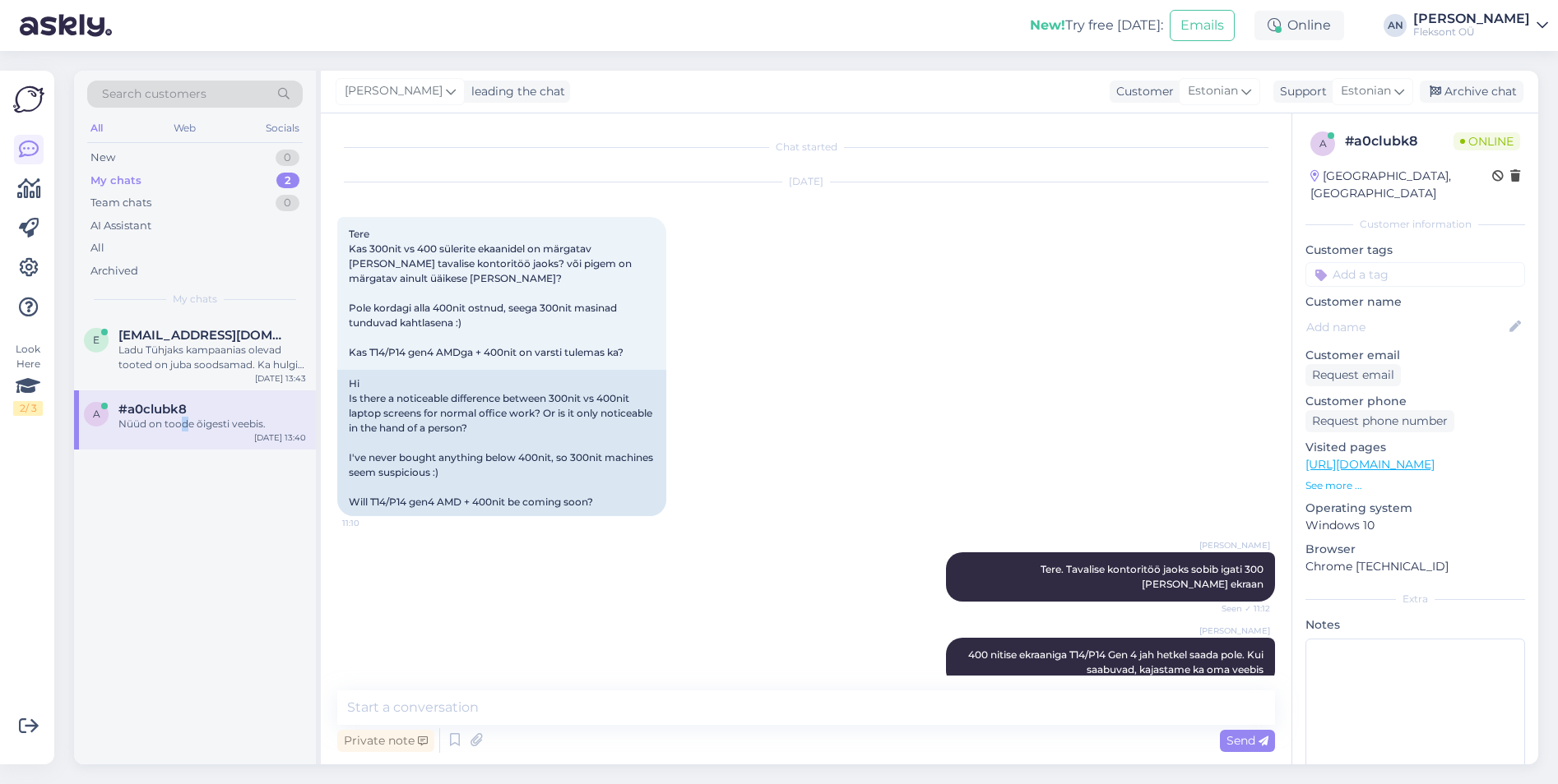
scroll to position [9154, 0]
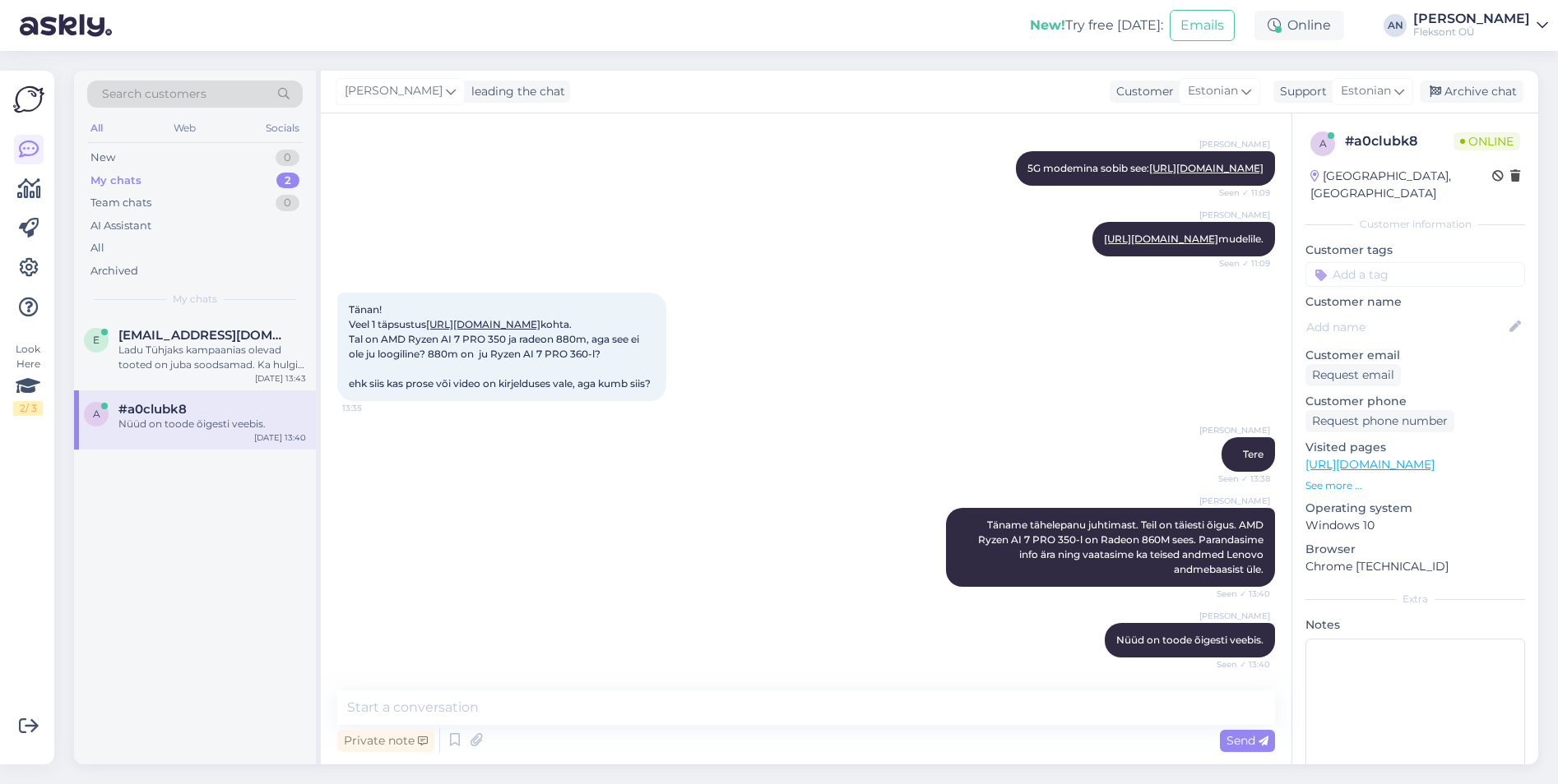
click at [638, 449] on div "[PERSON_NAME] Tere Seen ✓ 13:38" at bounding box center [806, 454] width 938 height 71
click at [504, 467] on div "[PERSON_NAME] Tere Seen ✓ 13:38" at bounding box center [806, 454] width 938 height 71
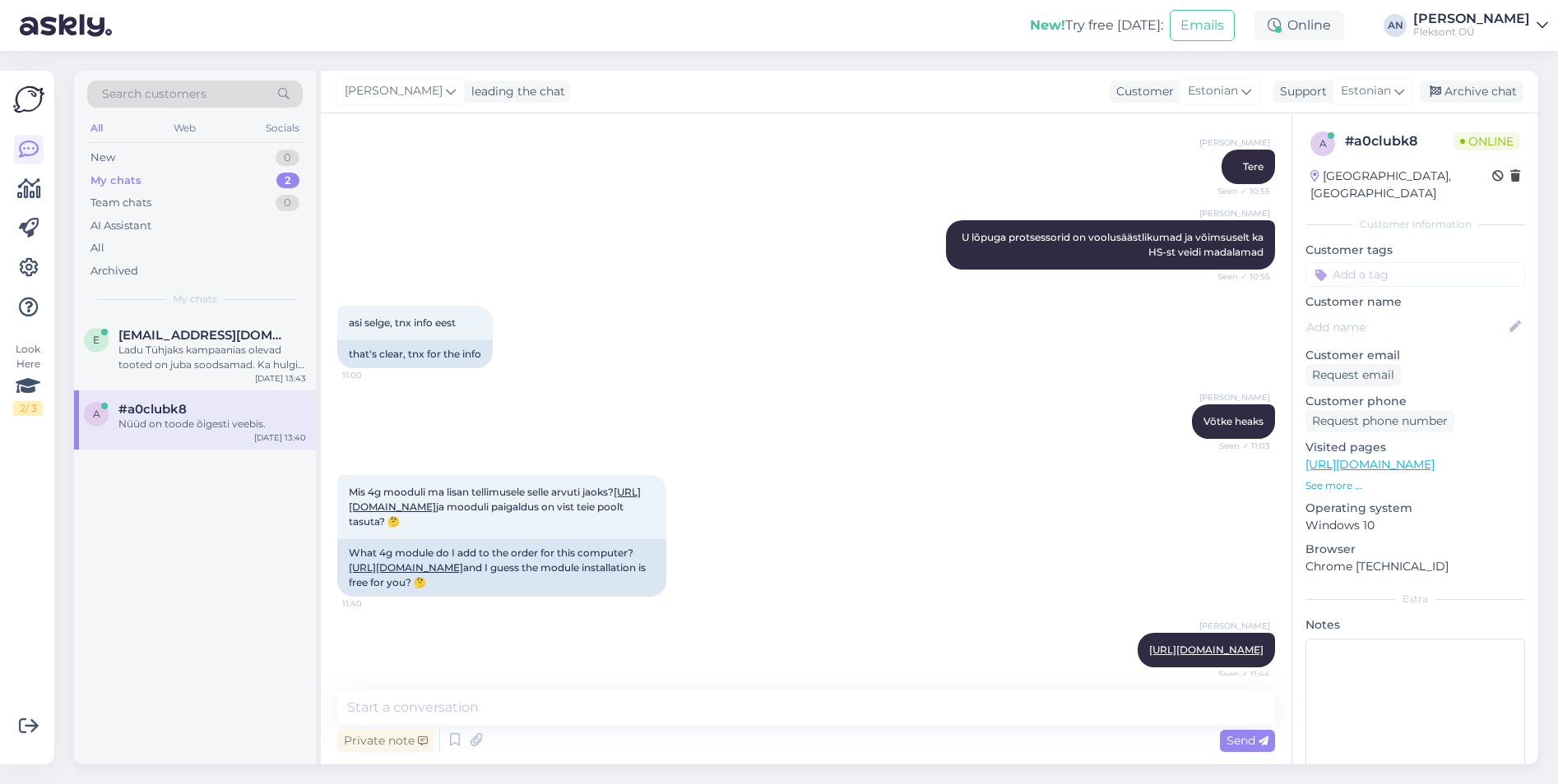
scroll to position [5619, 0]
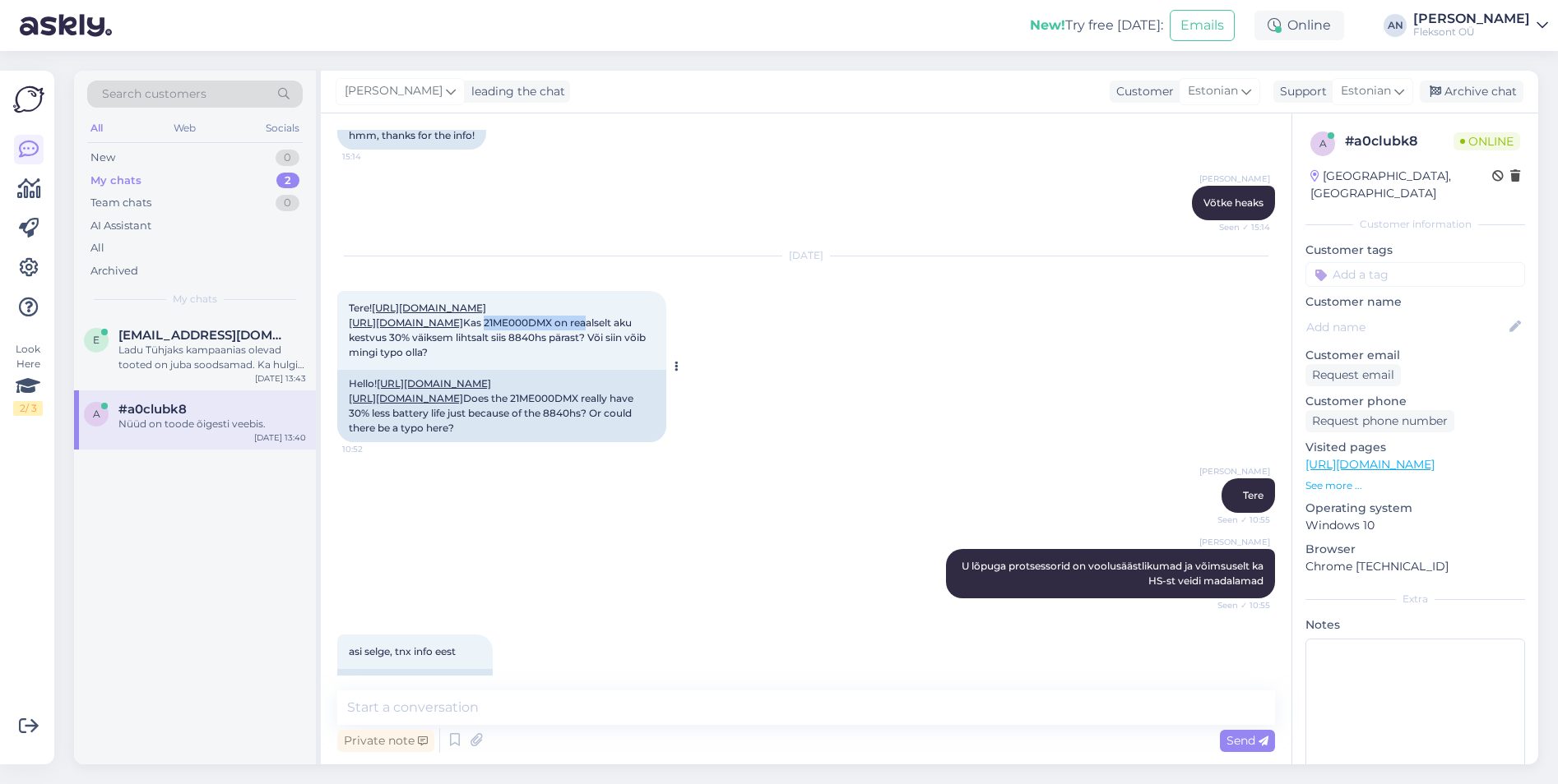
drag, startPoint x: 351, startPoint y: 407, endPoint x: 458, endPoint y: 415, distance: 107.3
click at [458, 358] on span "Tere! [URL][DOMAIN_NAME] [URL][DOMAIN_NAME] Kas 21ME000DMX on reaalselt aku kes…" at bounding box center [498, 330] width 299 height 57
drag, startPoint x: 458, startPoint y: 415, endPoint x: 464, endPoint y: 428, distance: 14.3
click at [464, 358] on span "Tere! [URL][DOMAIN_NAME] [URL][DOMAIN_NAME] Kas 21ME000DMX on reaalselt aku kes…" at bounding box center [498, 330] width 299 height 57
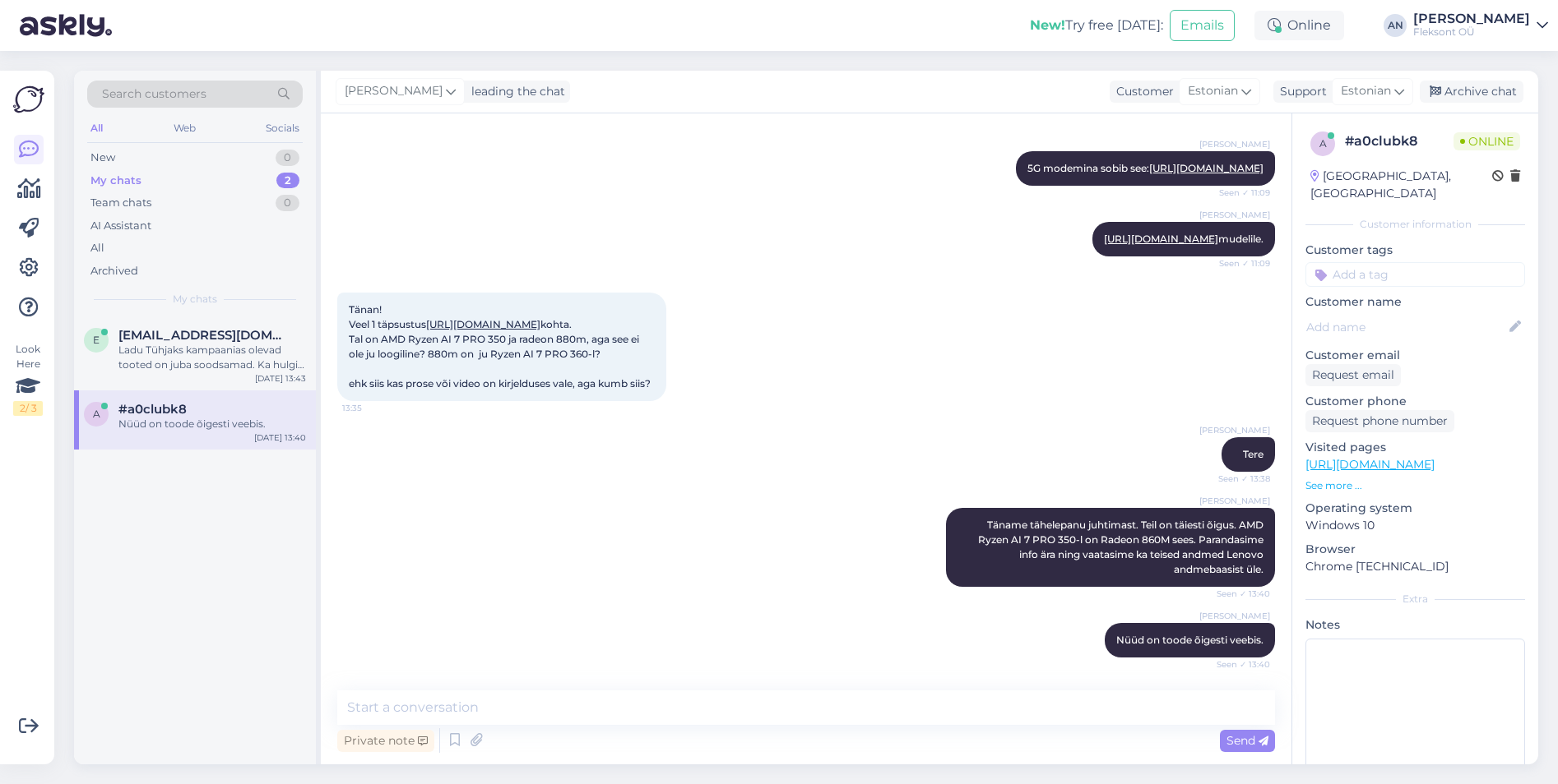
scroll to position [9154, 0]
click at [158, 335] on span "[EMAIL_ADDRESS][DOMAIN_NAME]" at bounding box center [204, 335] width 171 height 15
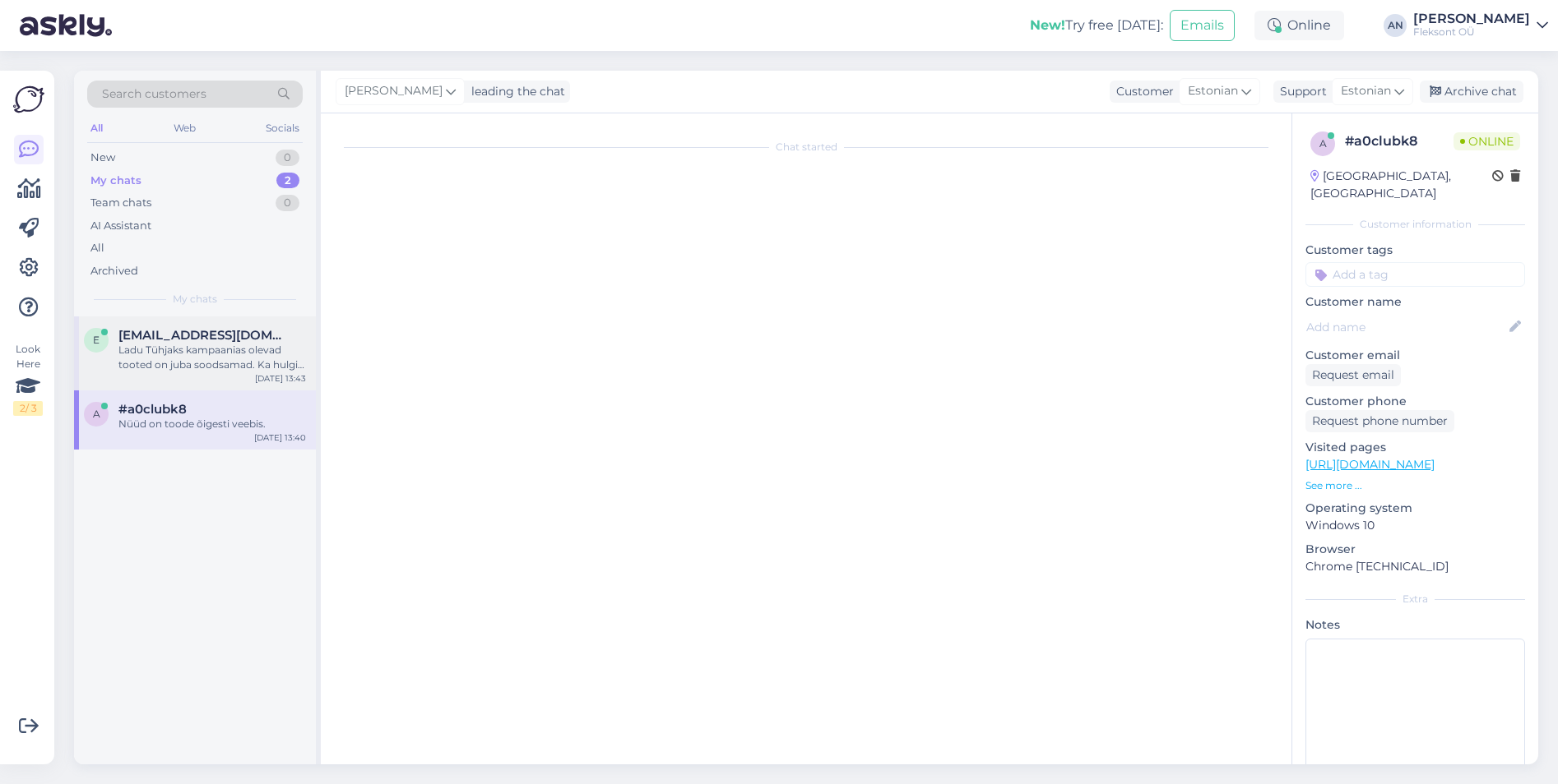
scroll to position [0, 0]
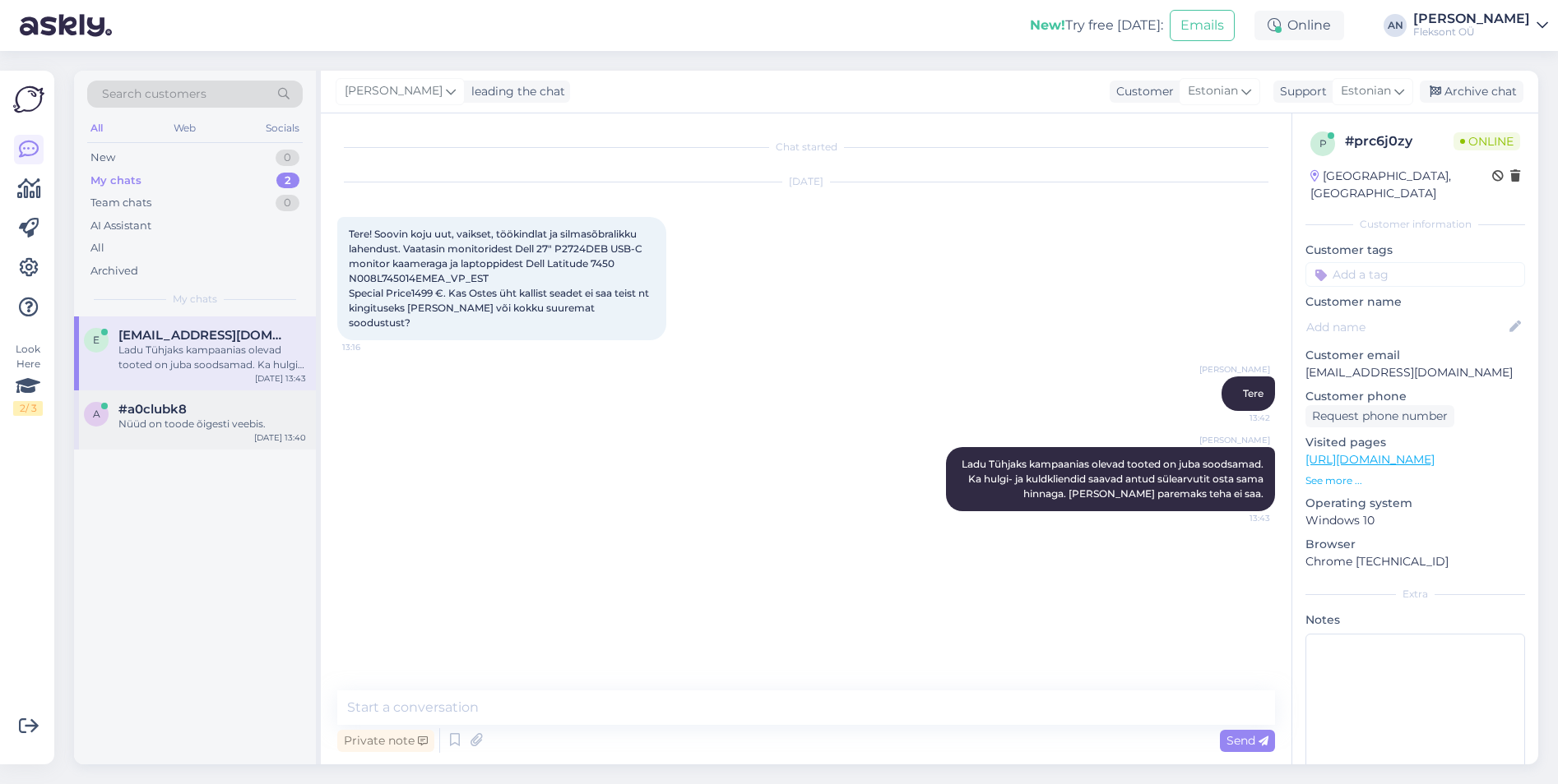
click at [157, 403] on span "#a0clubk8" at bounding box center [153, 409] width 69 height 15
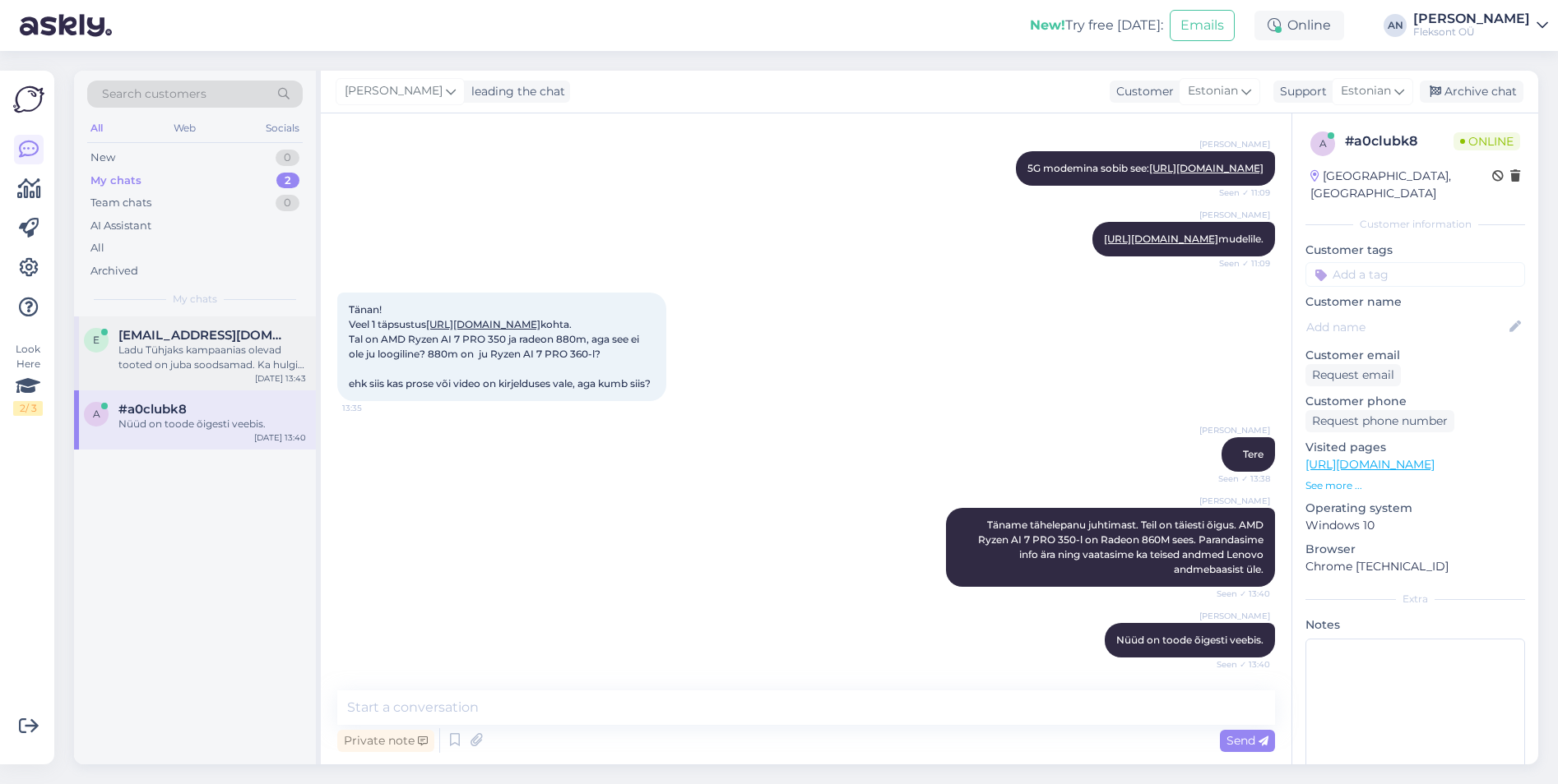
click at [172, 336] on span "[EMAIL_ADDRESS][DOMAIN_NAME]" at bounding box center [204, 335] width 171 height 15
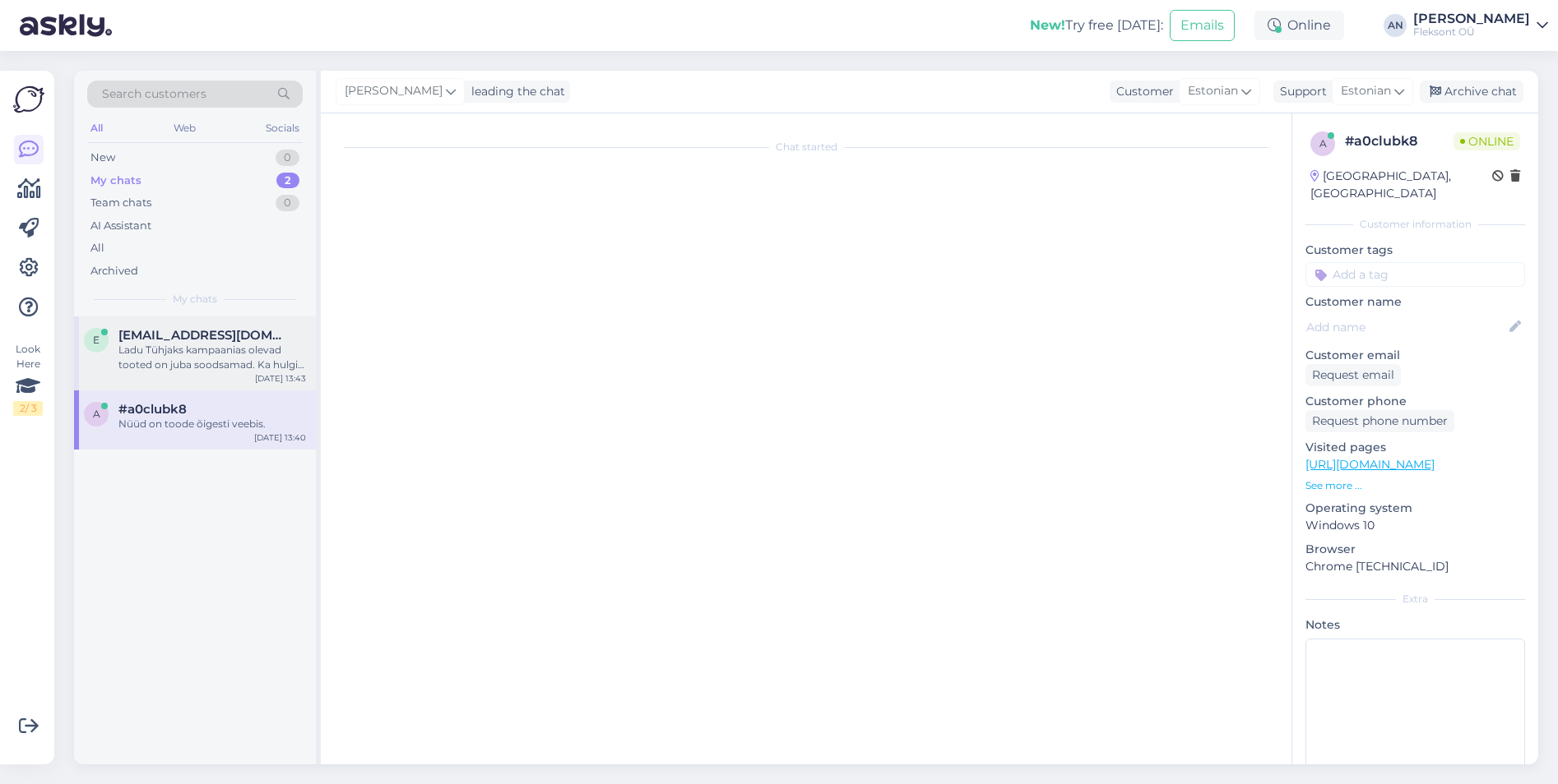
scroll to position [0, 0]
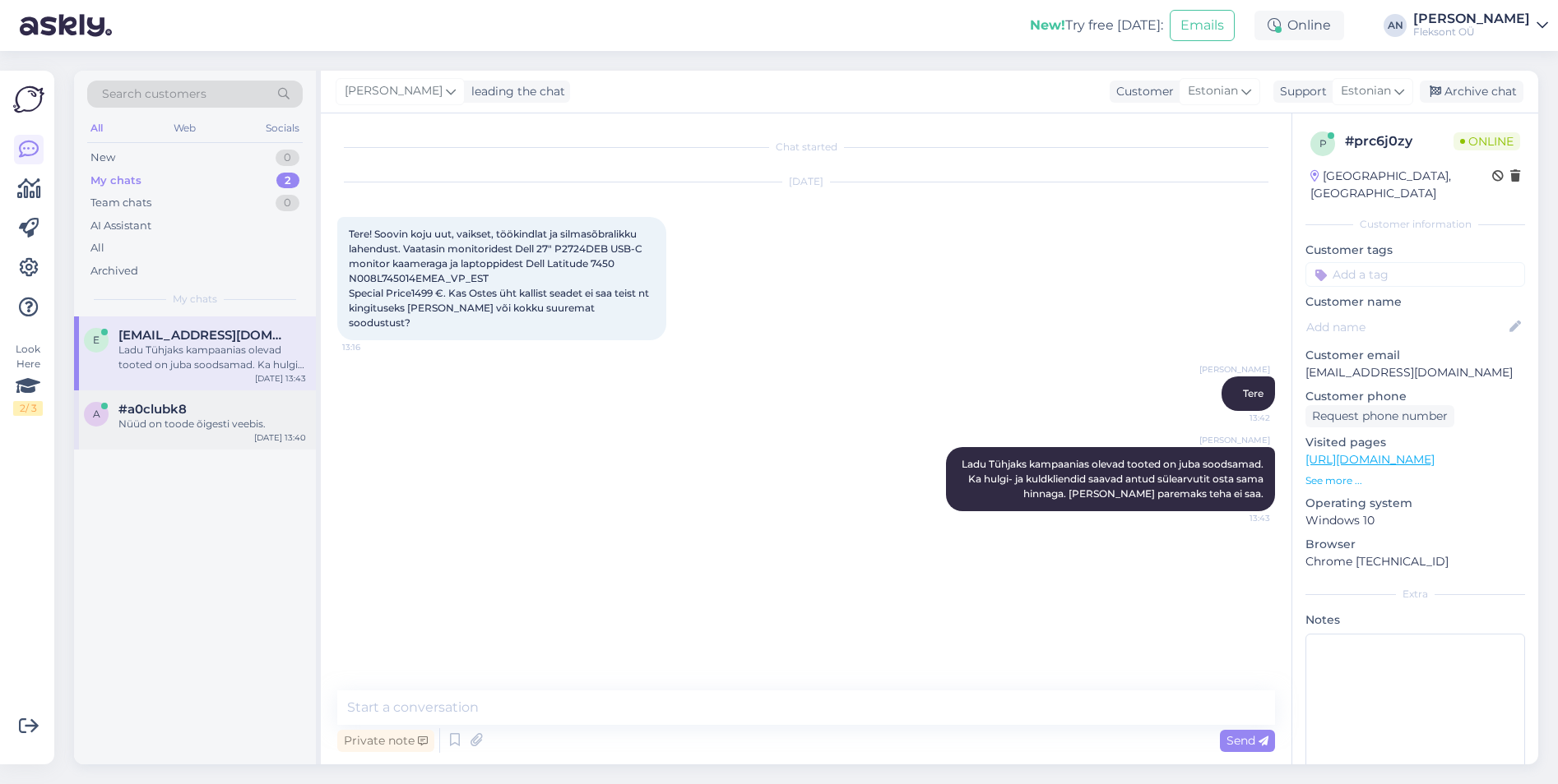
click at [189, 425] on div "Nüüd on toode õigesti veebis." at bounding box center [212, 424] width 188 height 15
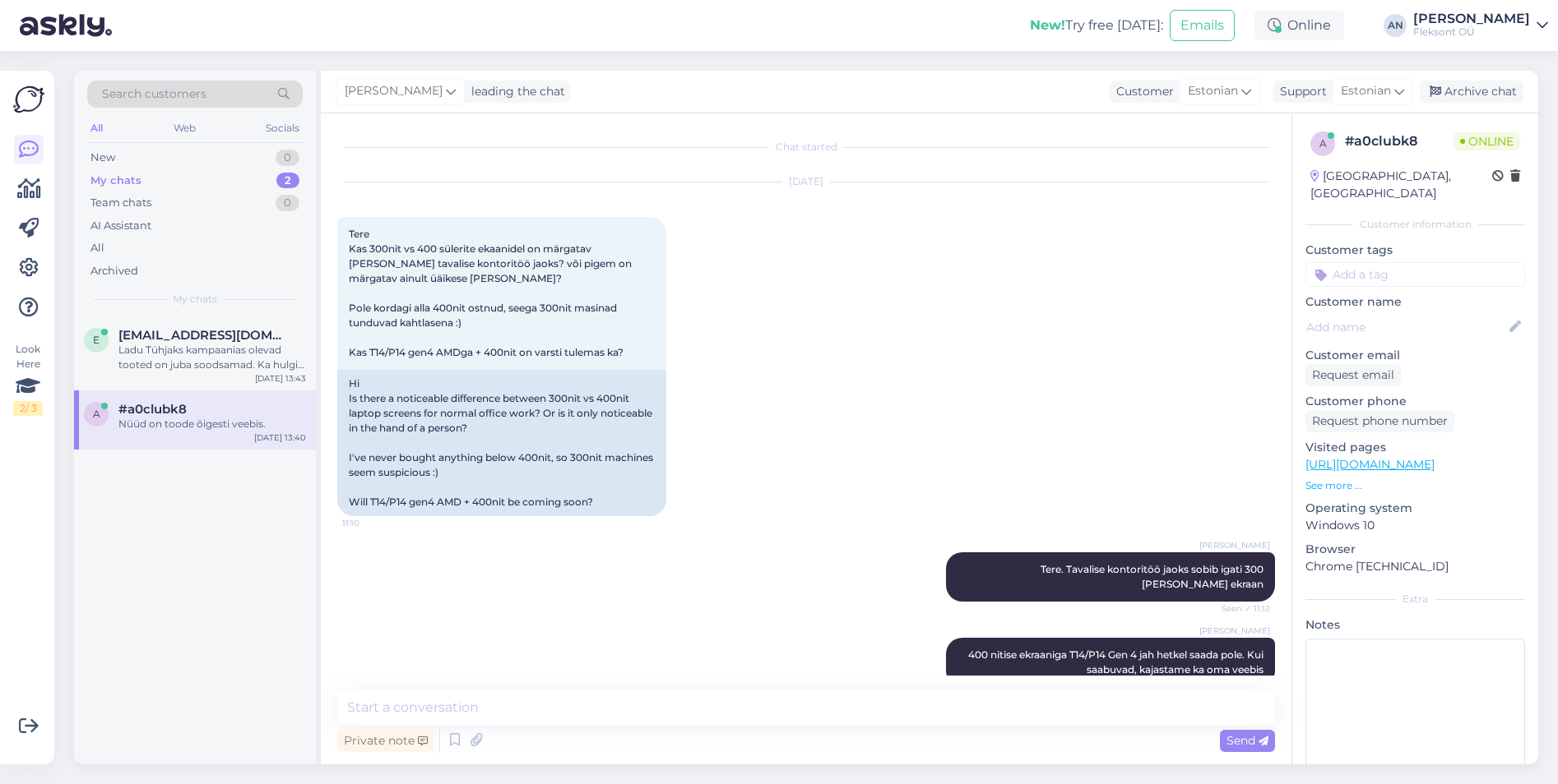
scroll to position [9154, 0]
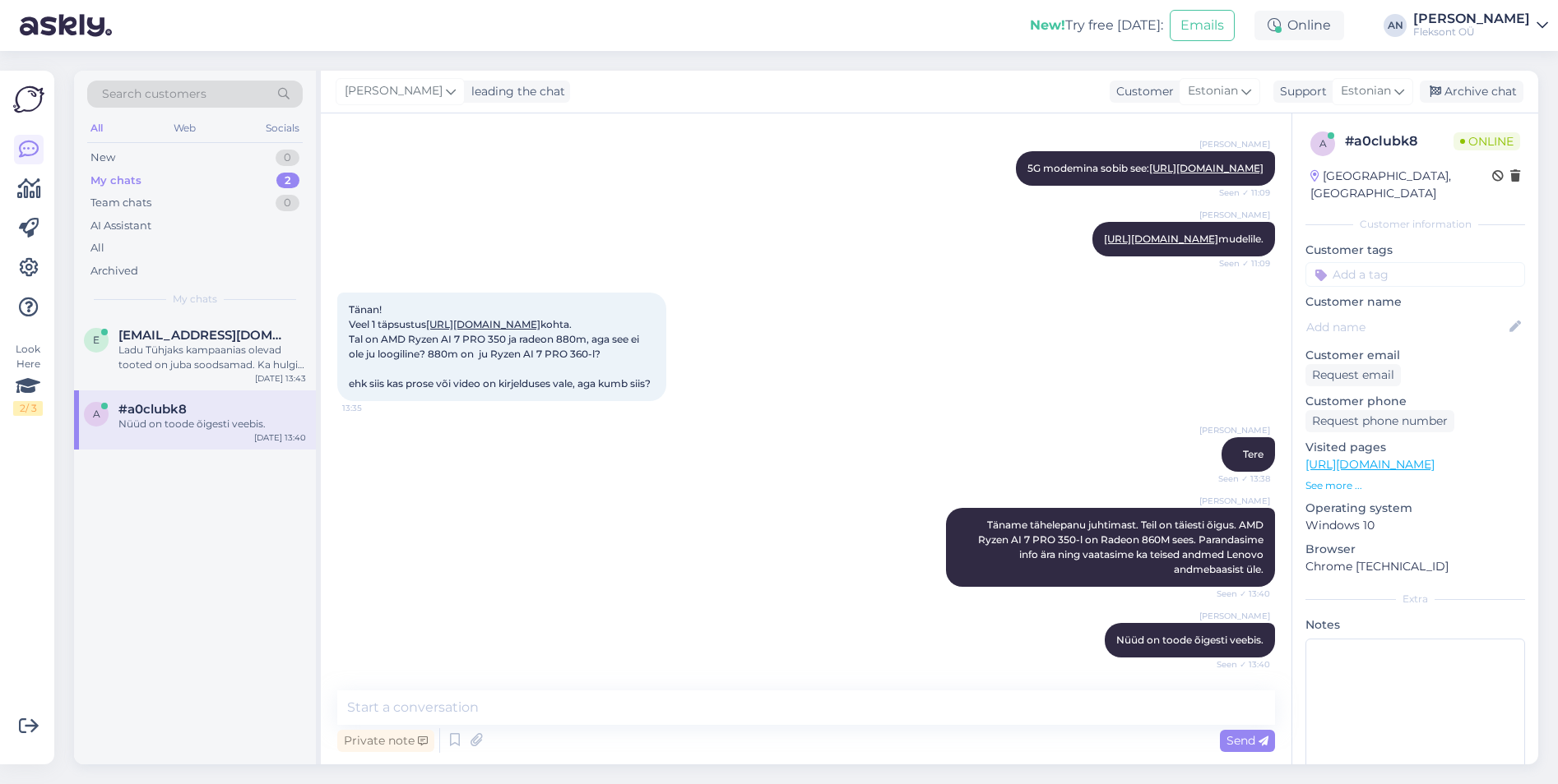
click at [821, 531] on div "[PERSON_NAME] Täname tähelepanu juhtimast. Teil on täiesti õigus. AMD Ryzen AI …" at bounding box center [806, 548] width 938 height 115
click at [817, 472] on div "[PERSON_NAME] Tere Seen ✓ 13:38" at bounding box center [806, 454] width 938 height 71
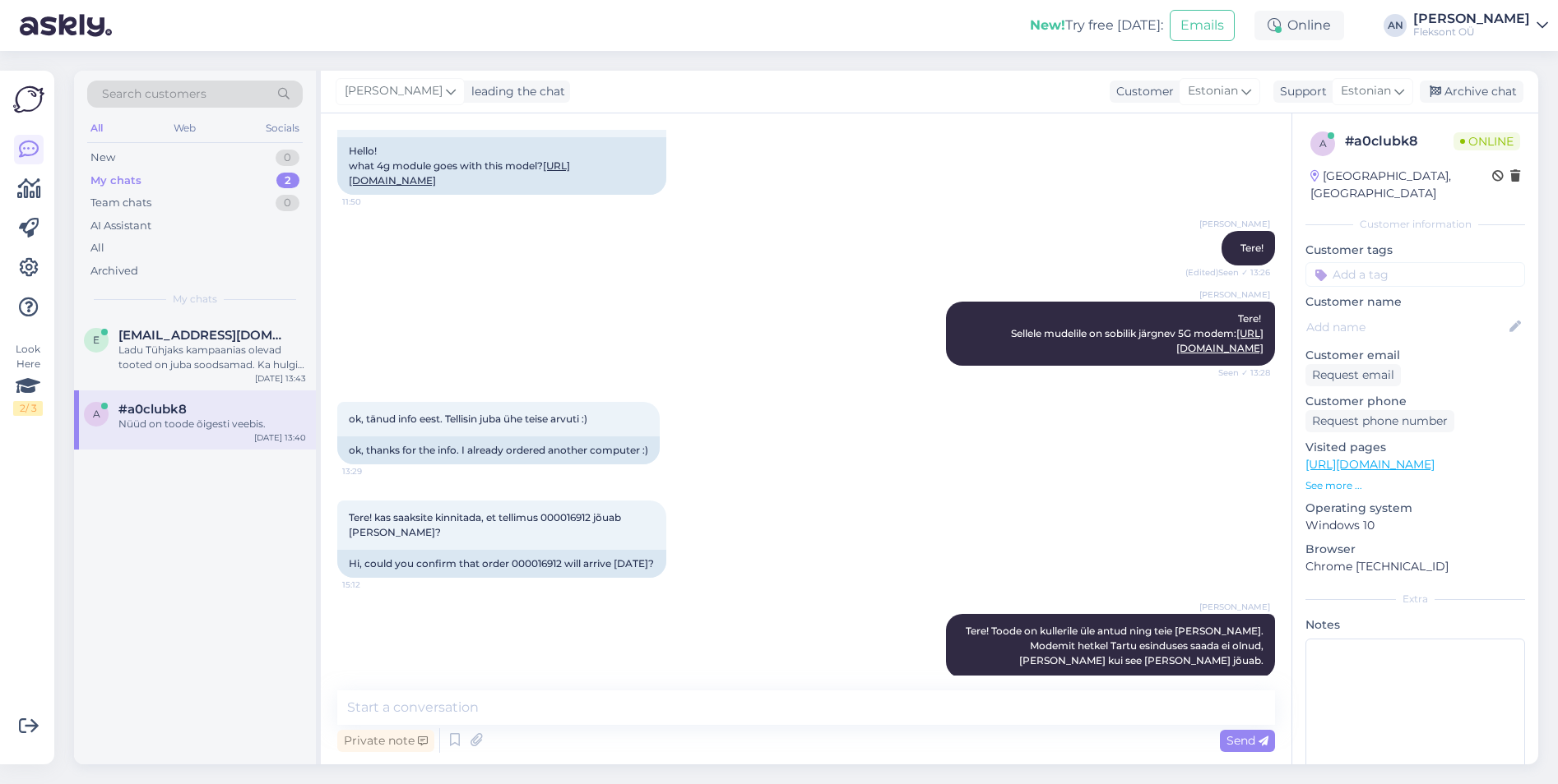
scroll to position [6934, 0]
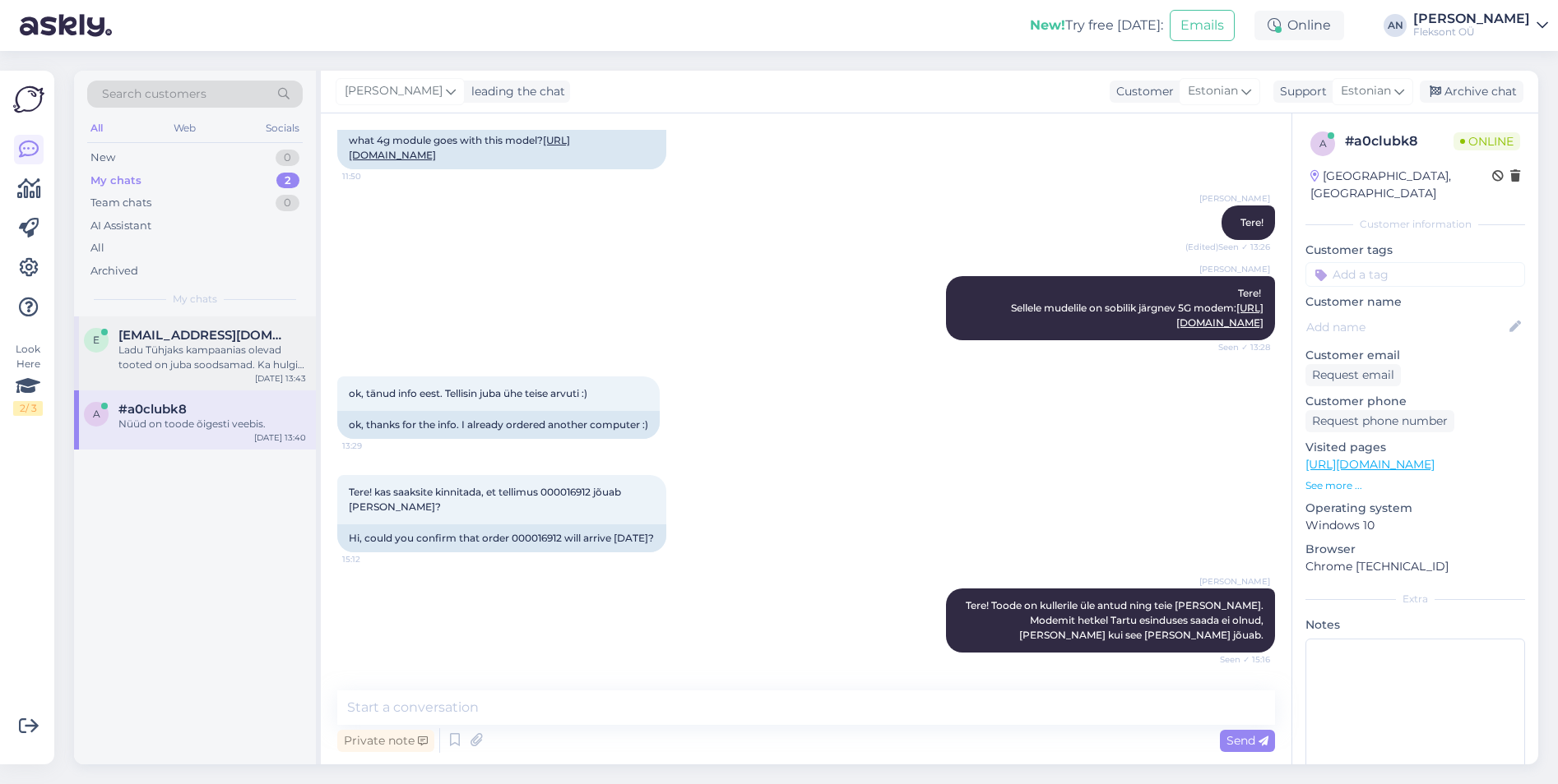
click at [200, 375] on div "e [EMAIL_ADDRESS][DOMAIN_NAME] Ladu Tühjaks kampaanias olevad tooted on juba so…" at bounding box center [195, 353] width 242 height 74
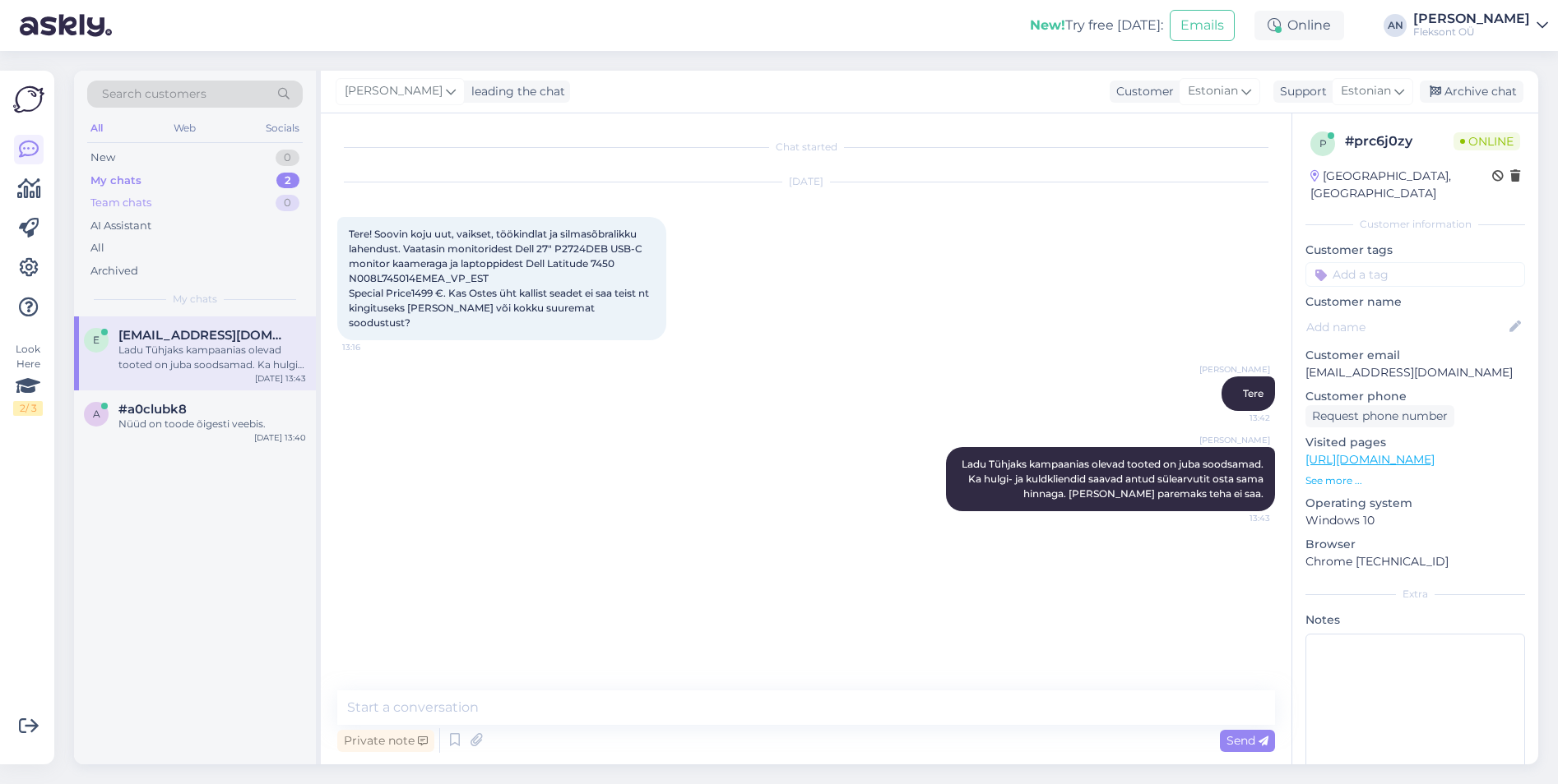
click at [119, 199] on div "Team chats" at bounding box center [121, 202] width 61 height 16
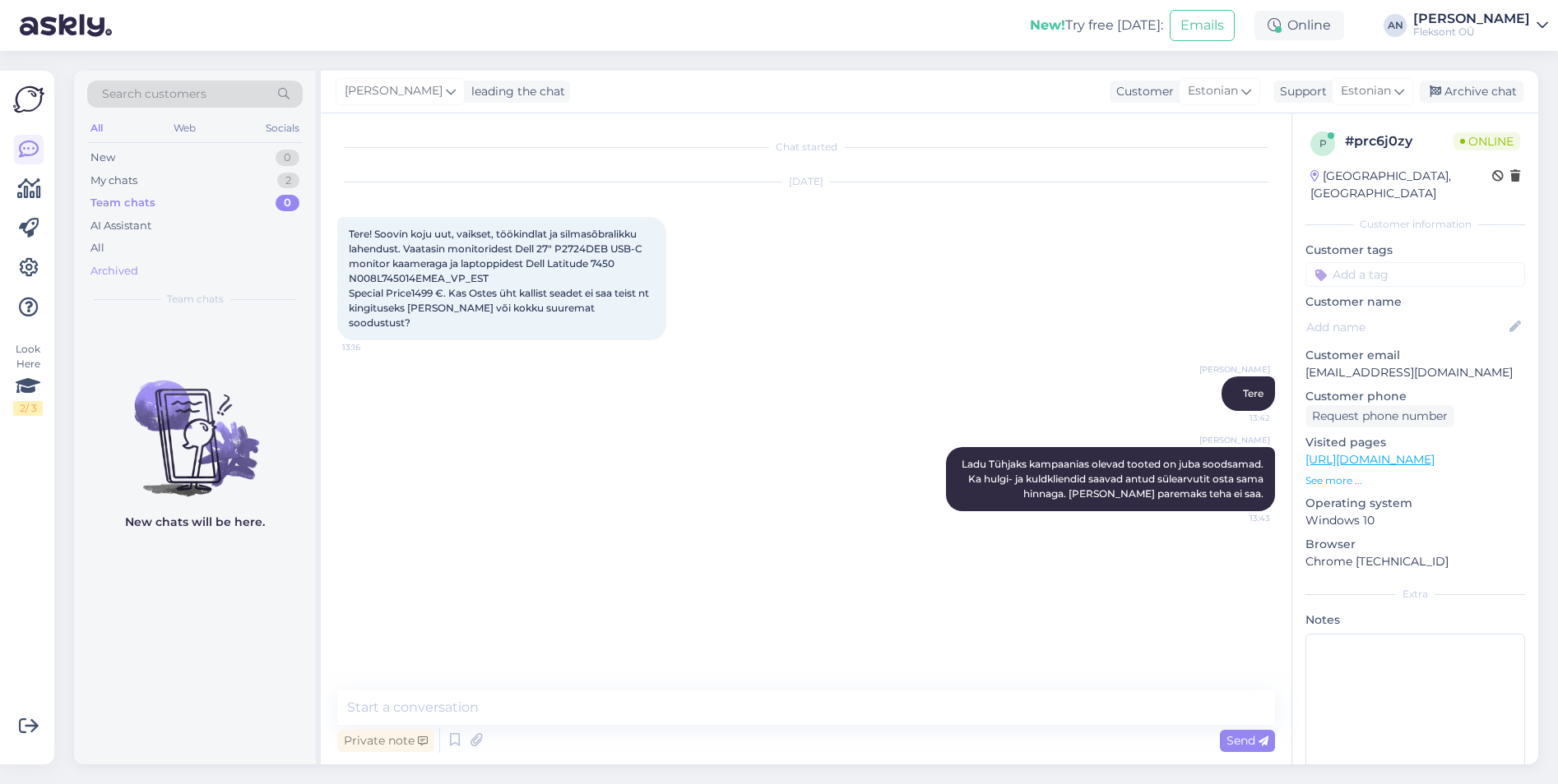
click at [100, 268] on div "Archived" at bounding box center [115, 271] width 48 height 16
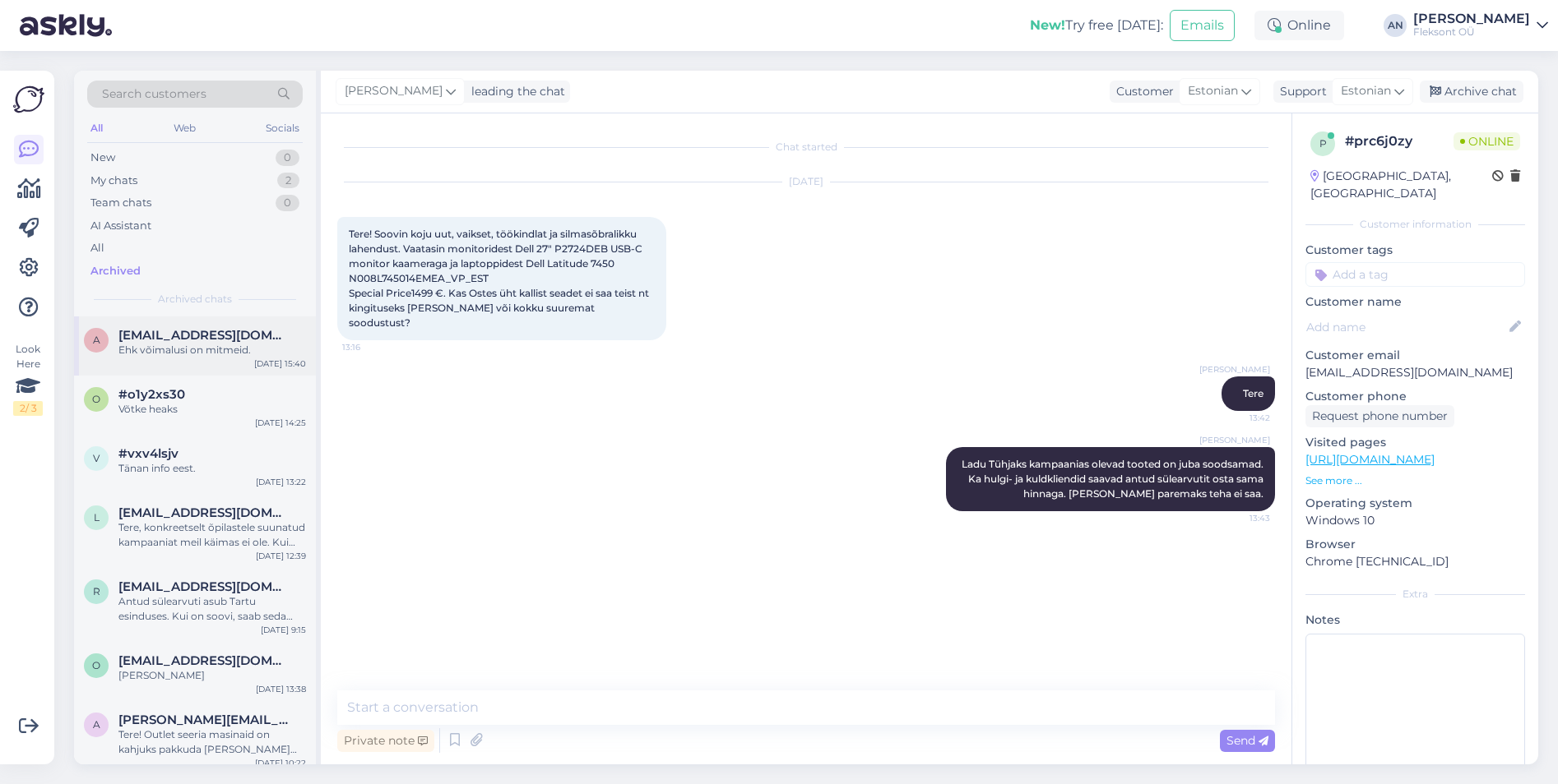
click at [159, 358] on div "a [EMAIL_ADDRESS][DOMAIN_NAME] Ehk võimalusi on mitmeid. [DATE] 15:40" at bounding box center [195, 345] width 242 height 59
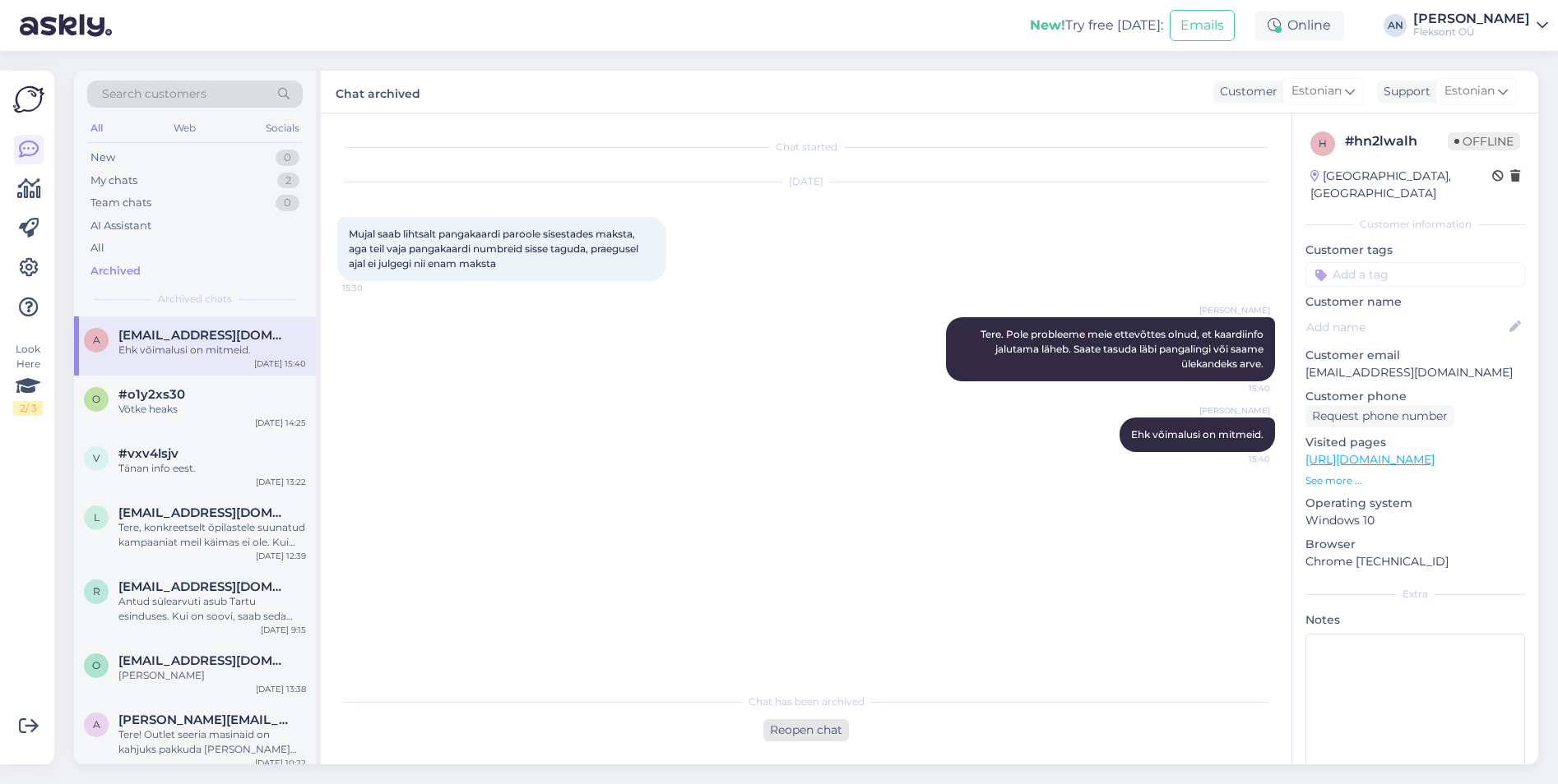
click at [772, 726] on div "Reopen chat" at bounding box center [806, 731] width 86 height 22
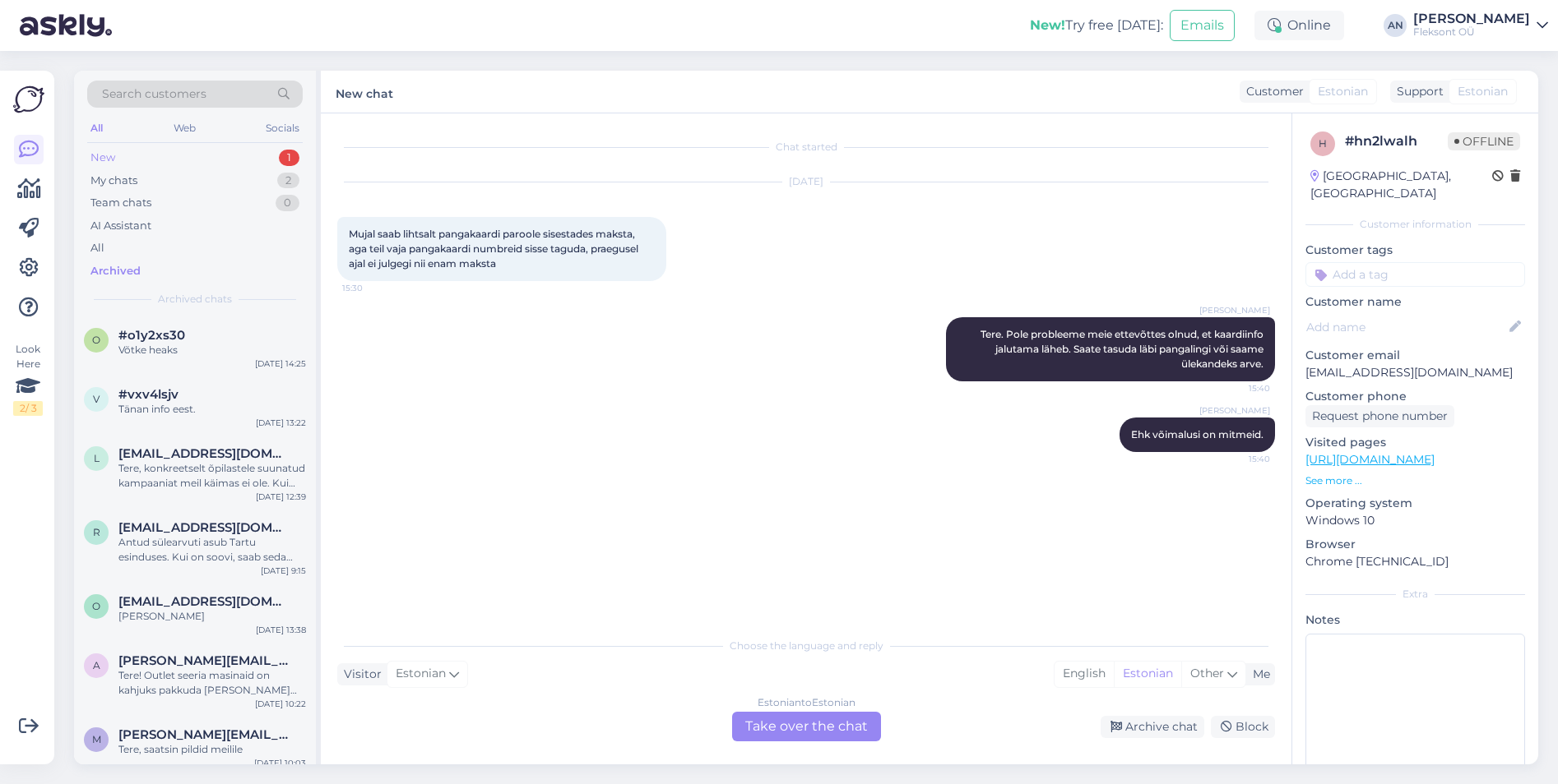
click at [117, 153] on div "New 1" at bounding box center [195, 158] width 215 height 23
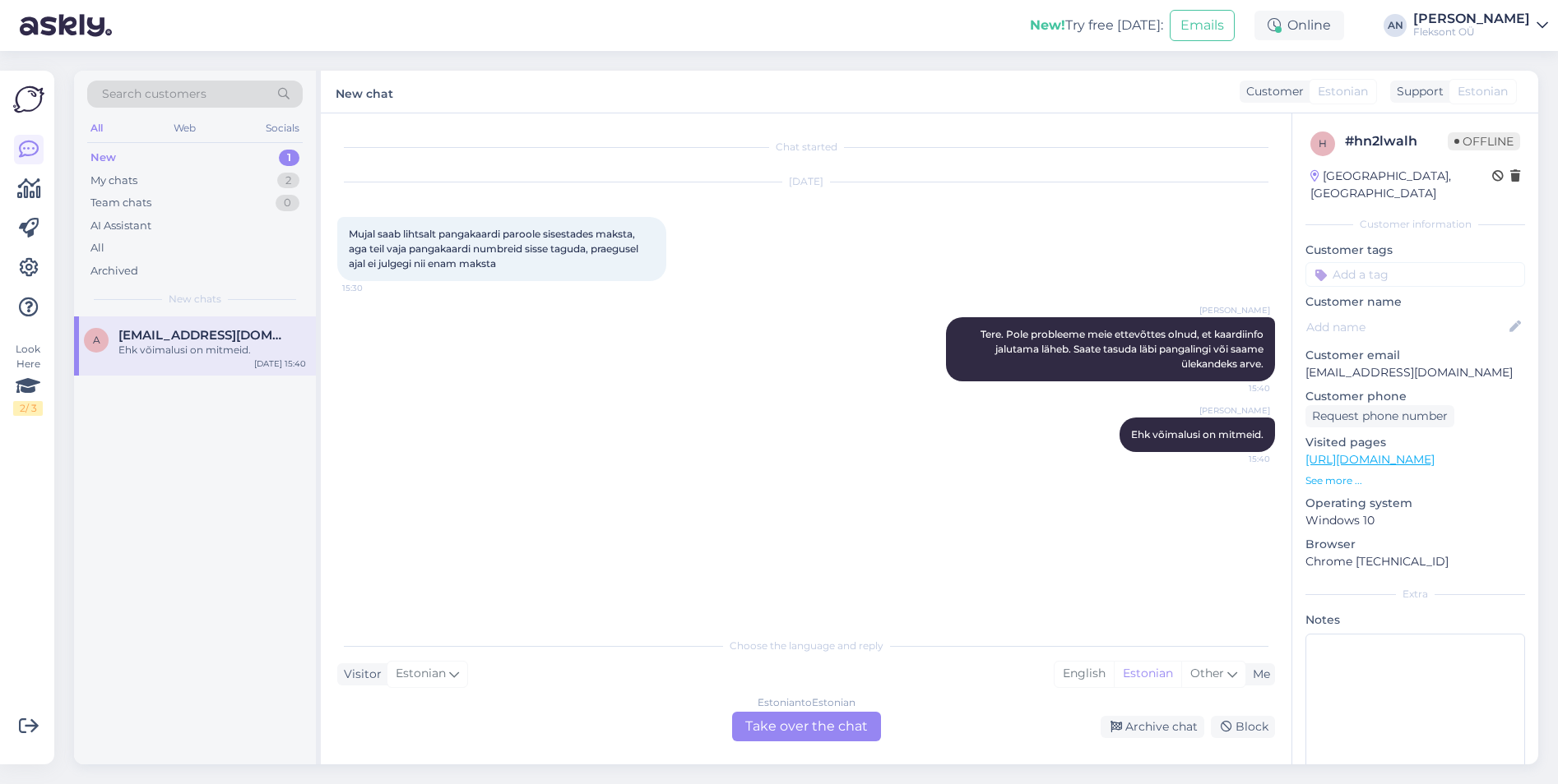
click at [159, 356] on div "Ehk võimalusi on mitmeid." at bounding box center [212, 350] width 188 height 15
click at [1160, 733] on div "Archive chat" at bounding box center [1152, 727] width 104 height 22
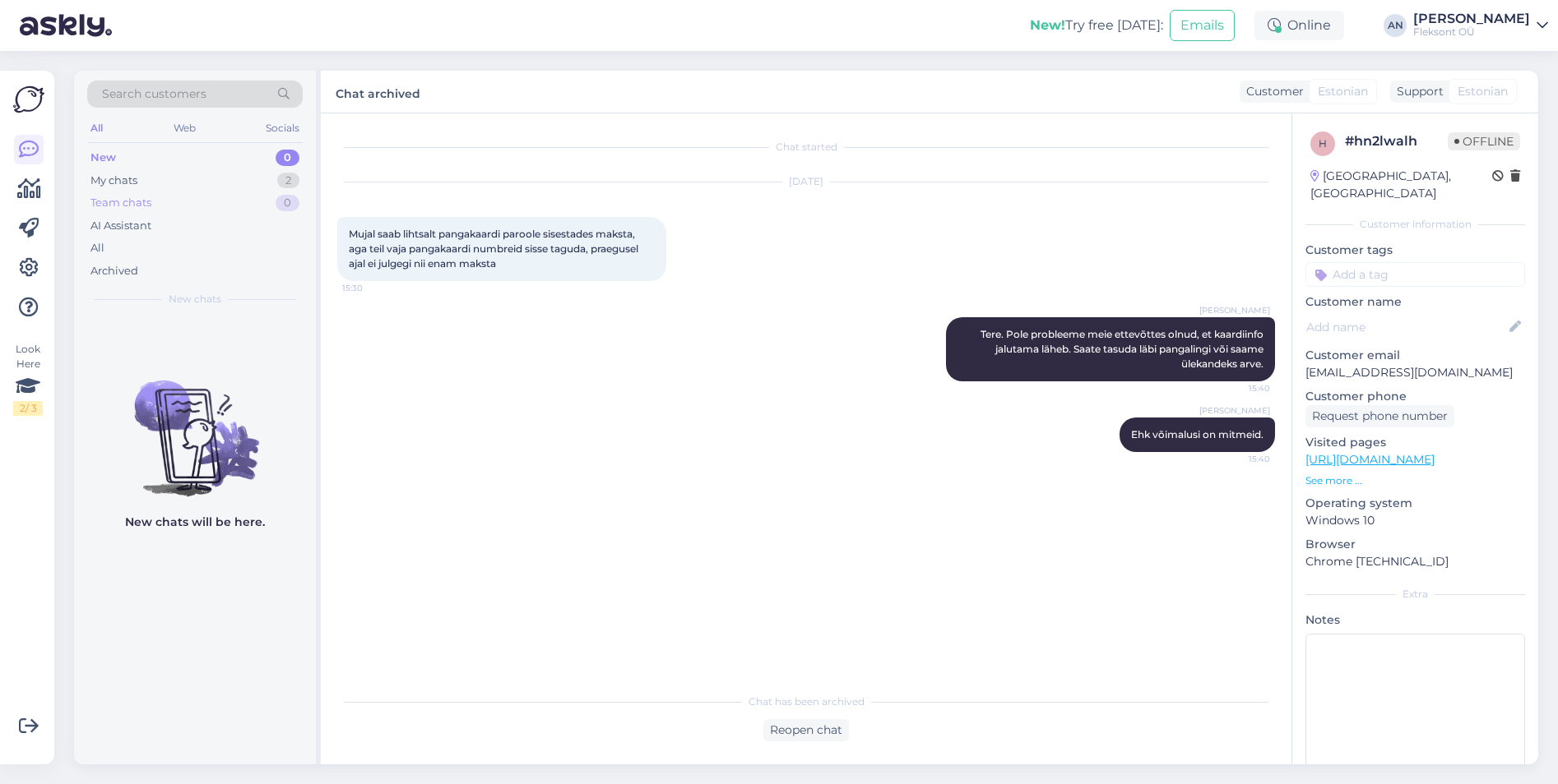
click at [106, 193] on div "Team chats 0" at bounding box center [195, 203] width 215 height 23
click at [112, 177] on div "My chats" at bounding box center [114, 181] width 47 height 16
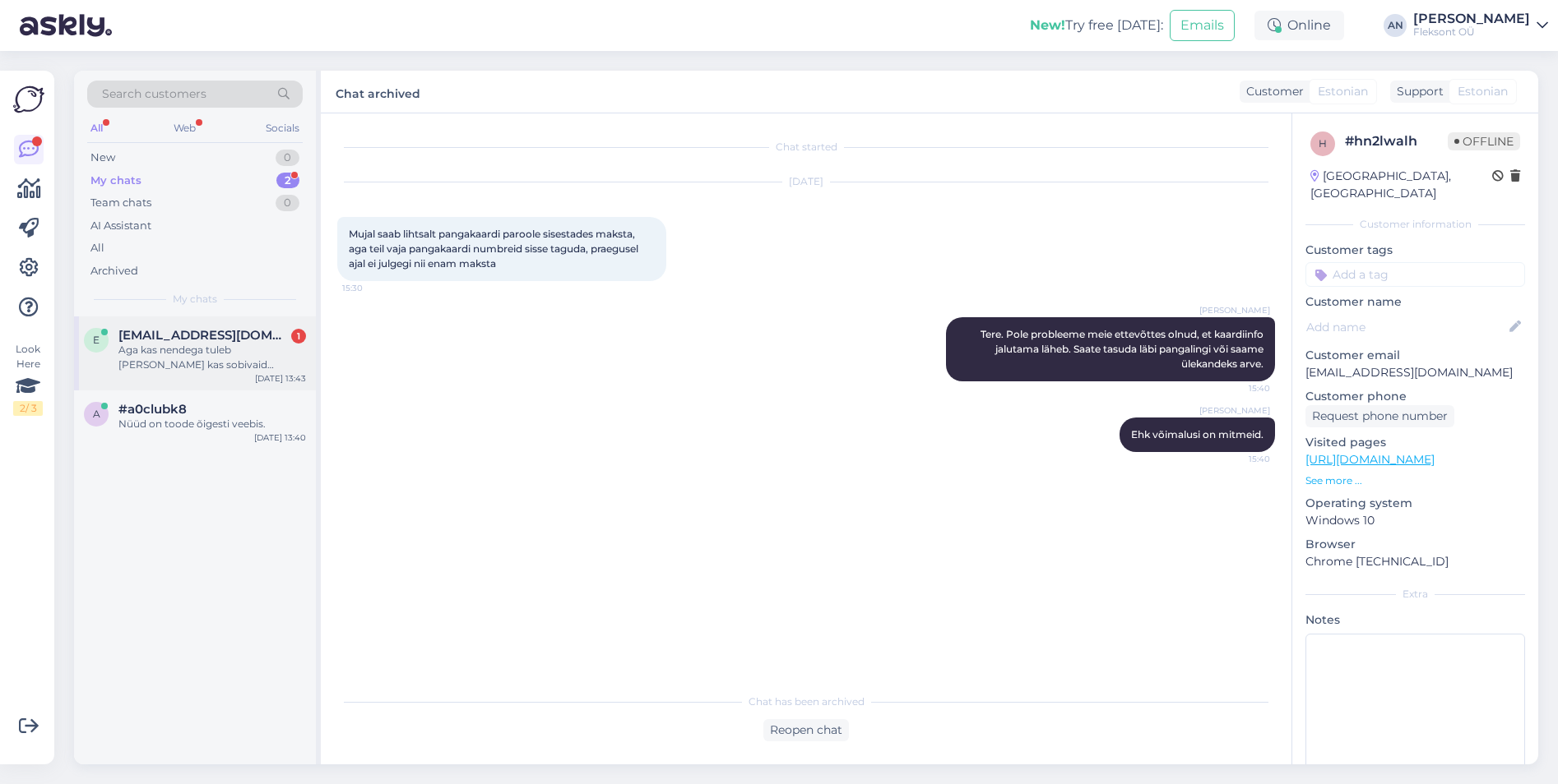
click at [198, 354] on div "Aga kas nendega tuleb [PERSON_NAME] kas sobivaid juhtmeid või arvutikott vms?" at bounding box center [212, 357] width 188 height 30
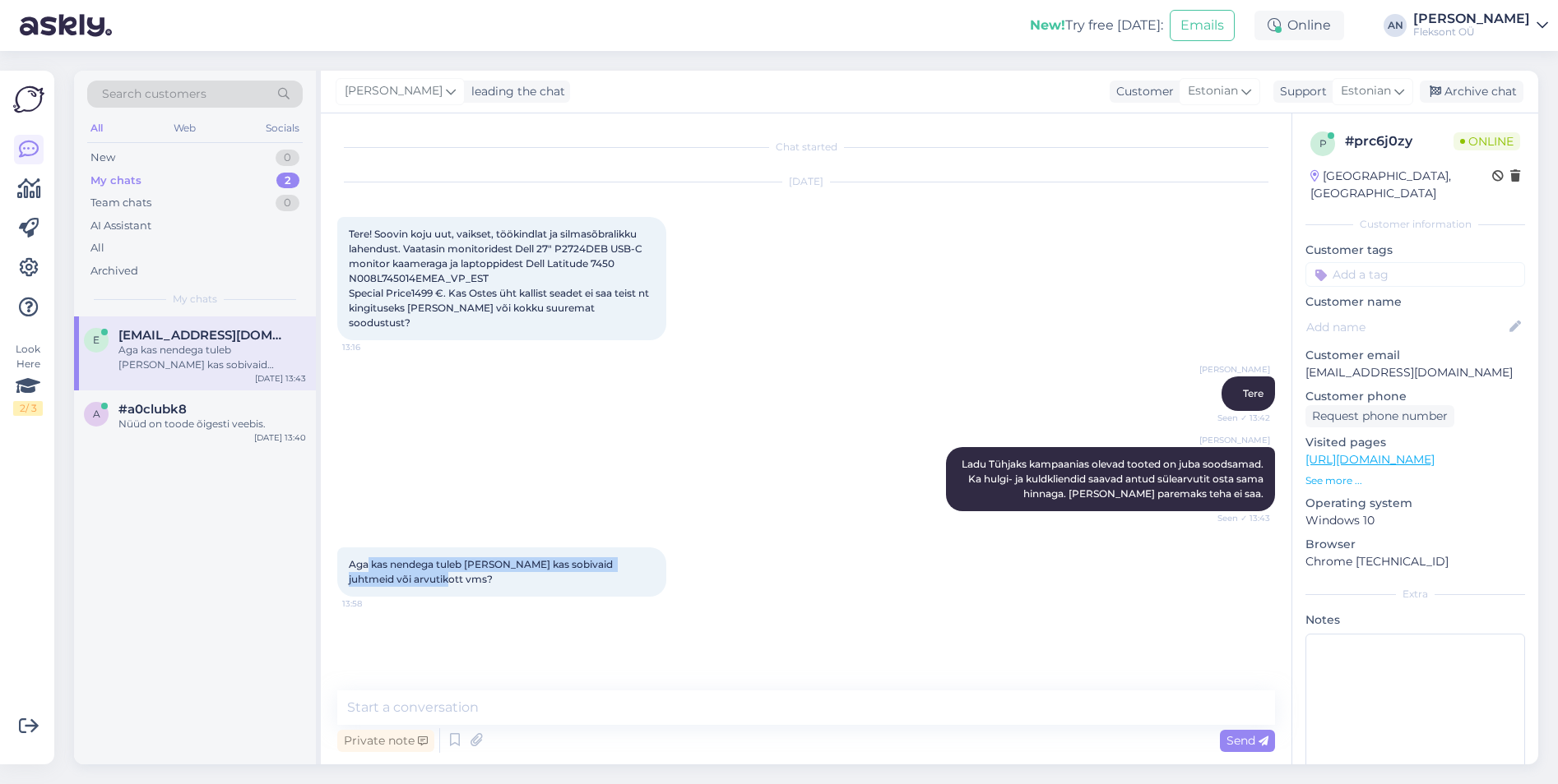
drag, startPoint x: 367, startPoint y: 555, endPoint x: 455, endPoint y: 559, distance: 88.1
click at [455, 559] on div "Aga kas nendega tuleb [PERSON_NAME] kas sobivaid juhtmeid või arvutikott vms? 1…" at bounding box center [501, 572] width 329 height 50
drag, startPoint x: 455, startPoint y: 559, endPoint x: 521, endPoint y: 573, distance: 67.5
click at [521, 573] on div "Aga kas nendega tuleb [PERSON_NAME] kas sobivaid juhtmeid või arvutikott vms? 1…" at bounding box center [501, 572] width 329 height 50
click at [438, 682] on div "Chat started [DATE] Tere! Soovin koju uut, vaikset, töökindlat ja silmasõbralik…" at bounding box center [806, 439] width 970 height 651
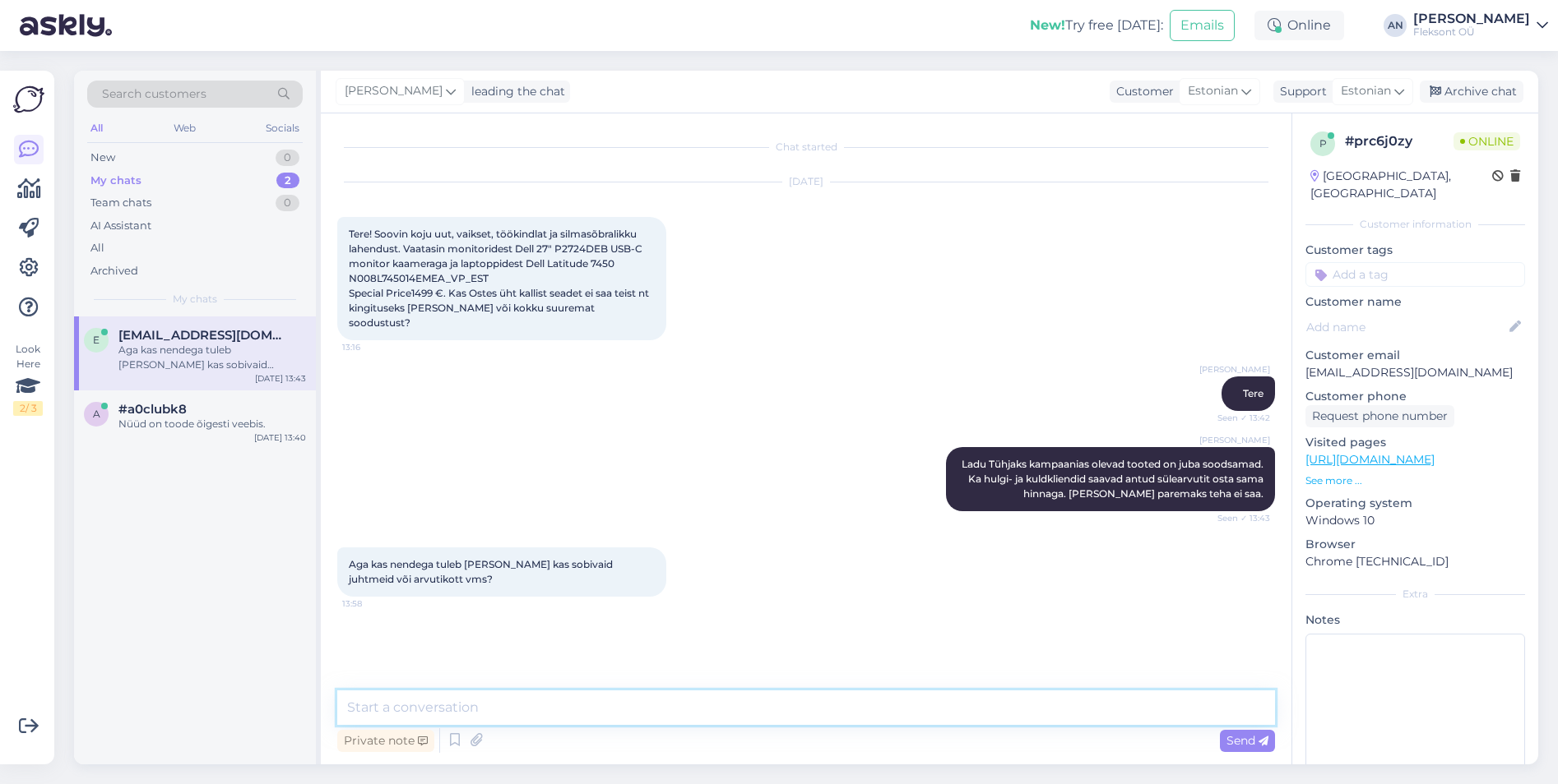
click at [442, 702] on textarea at bounding box center [806, 708] width 938 height 34
drag, startPoint x: 556, startPoint y: 248, endPoint x: 610, endPoint y: 254, distance: 54.3
click at [610, 254] on span "Tere! Soovin koju uut, vaikset, töökindlat ja silmasõbralikku lahendust. Vaatas…" at bounding box center [500, 278] width 303 height 101
copy span "P2724DEB"
click at [544, 709] on textarea at bounding box center [806, 708] width 938 height 34
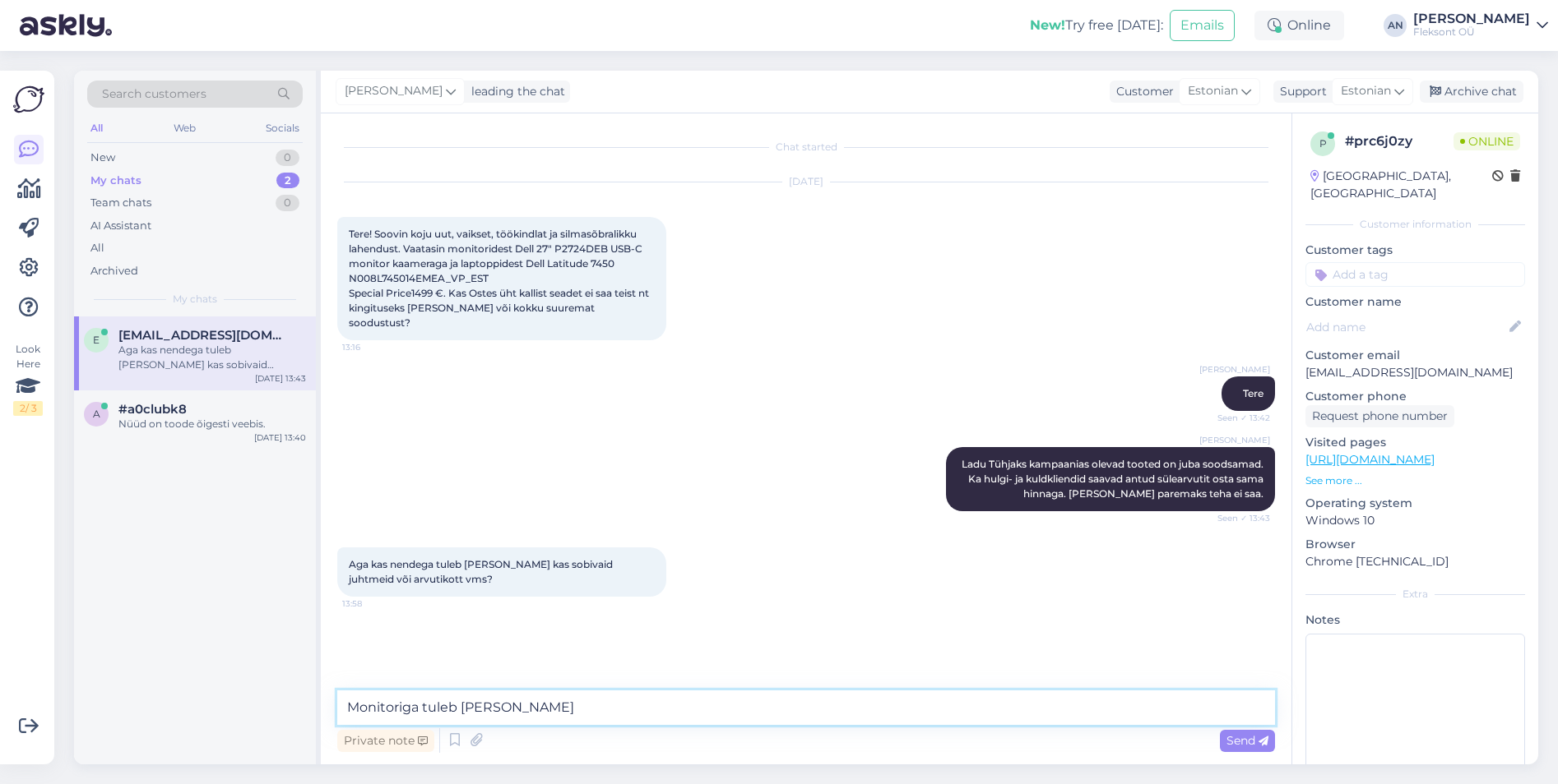
paste textarea "toide, USB-C (video), DisplayPort, USB (andmed)"
click at [514, 713] on textarea "Monitoriga tuleb [PERSON_NAME] toide, USB-C (video), DisplayPort, USB (andmed)" at bounding box center [806, 708] width 938 height 34
click at [532, 709] on textarea "Monitoriga tuleb [PERSON_NAME] toide, USB-C (video), DisplayPort, USB (andmed)" at bounding box center [806, 708] width 938 height 34
drag, startPoint x: 657, startPoint y: 705, endPoint x: 614, endPoint y: 702, distance: 43.1
click at [614, 702] on textarea "Monitoriga tuleb [PERSON_NAME] toitejuhe, USB-C (video), DisplayPort, USB (andm…" at bounding box center [806, 708] width 938 height 34
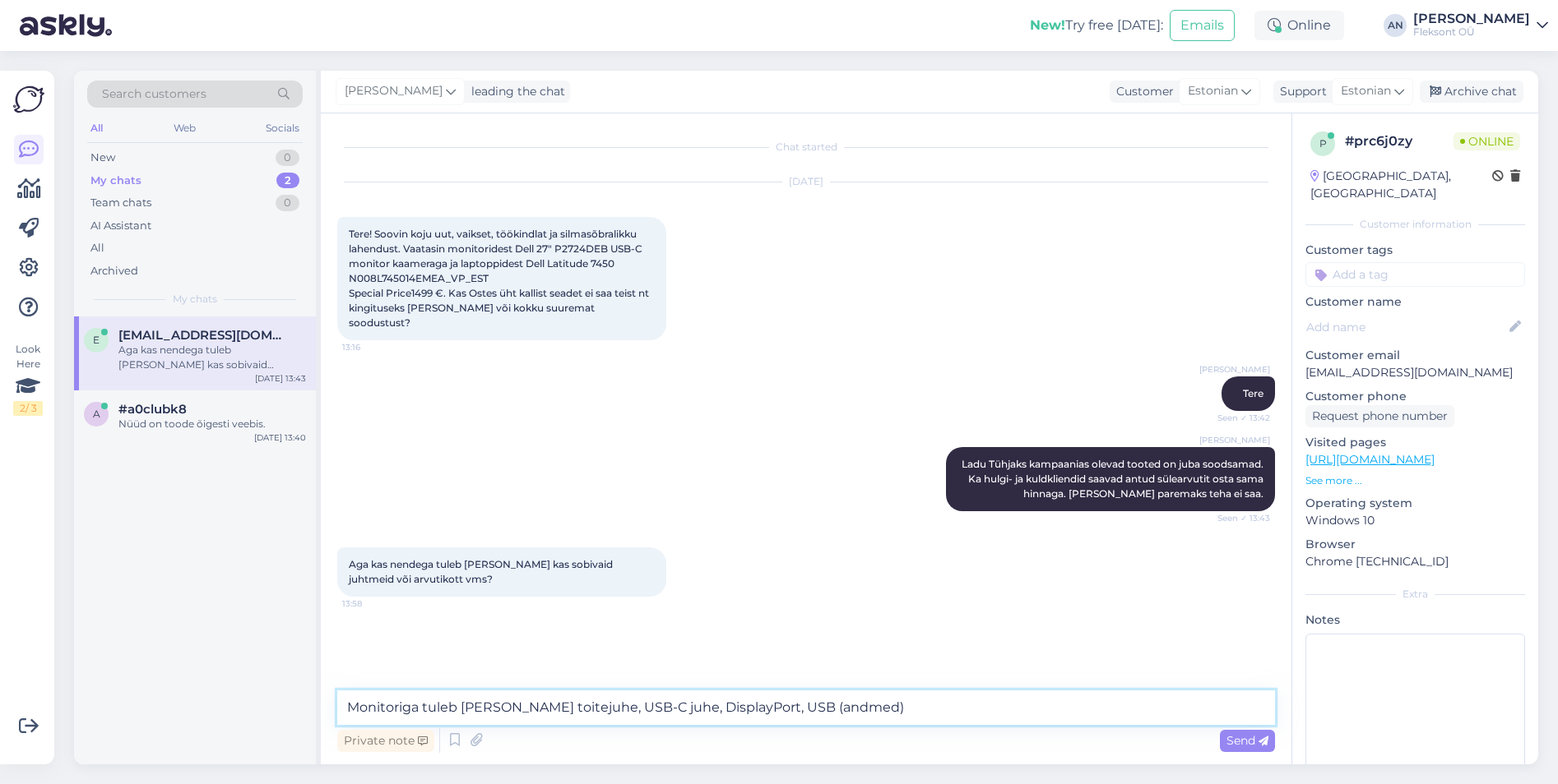
click at [723, 701] on textarea "Monitoriga tuleb [PERSON_NAME] toitejuhe, USB-C juhe, DisplayPort, USB (andmed)" at bounding box center [806, 708] width 938 height 34
drag, startPoint x: 884, startPoint y: 701, endPoint x: 768, endPoint y: 698, distance: 116.0
click at [768, 698] on textarea "Monitoriga tuleb [PERSON_NAME] toitejuhe, USB-C juhe, DisplayPort juhe, USB (an…" at bounding box center [806, 708] width 938 height 34
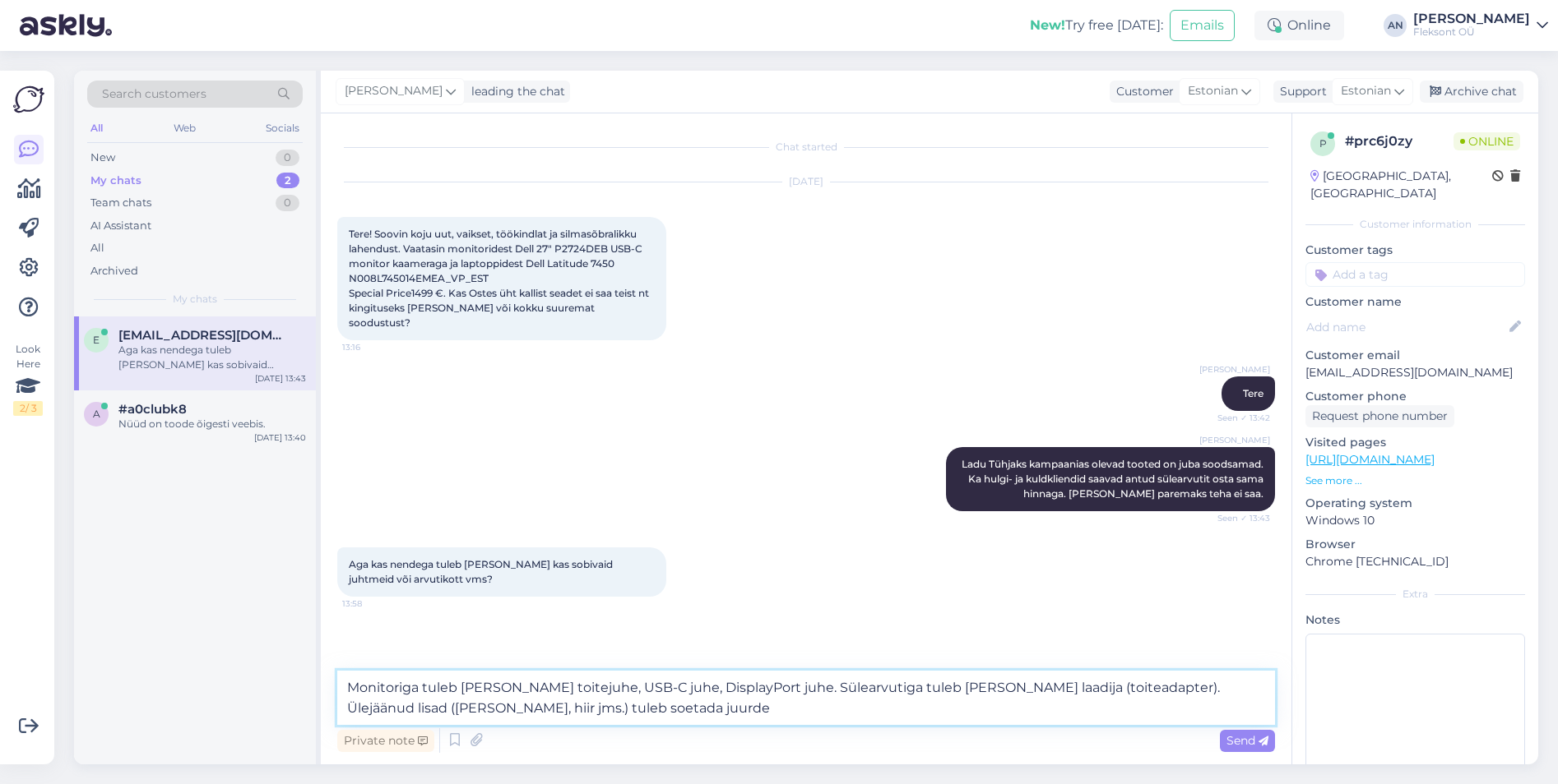
type textarea "Monitoriga tuleb [PERSON_NAME] toitejuhe, USB-C juhe, DisplayPort juhe. Sülearv…"
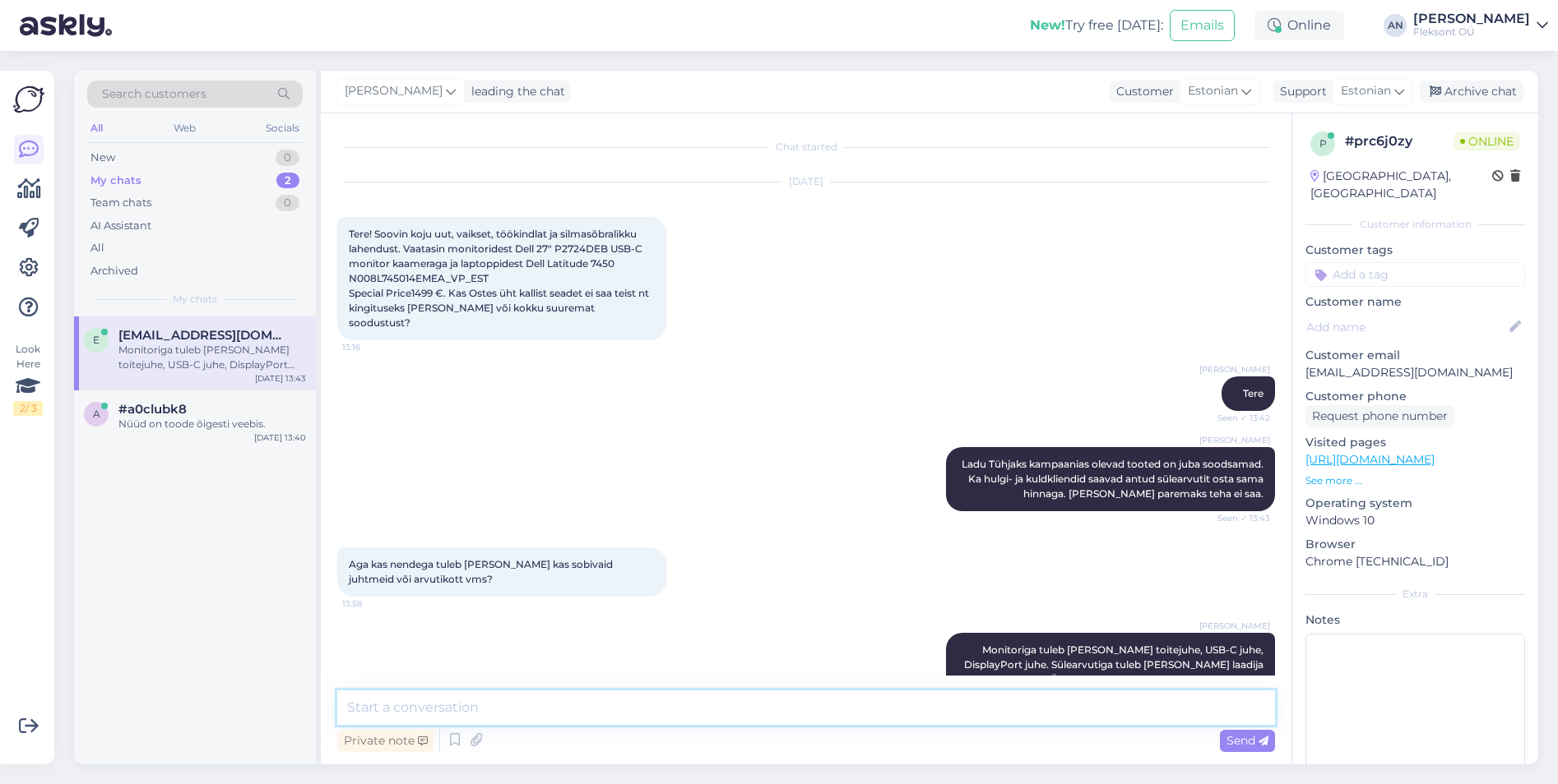
scroll to position [25, 0]
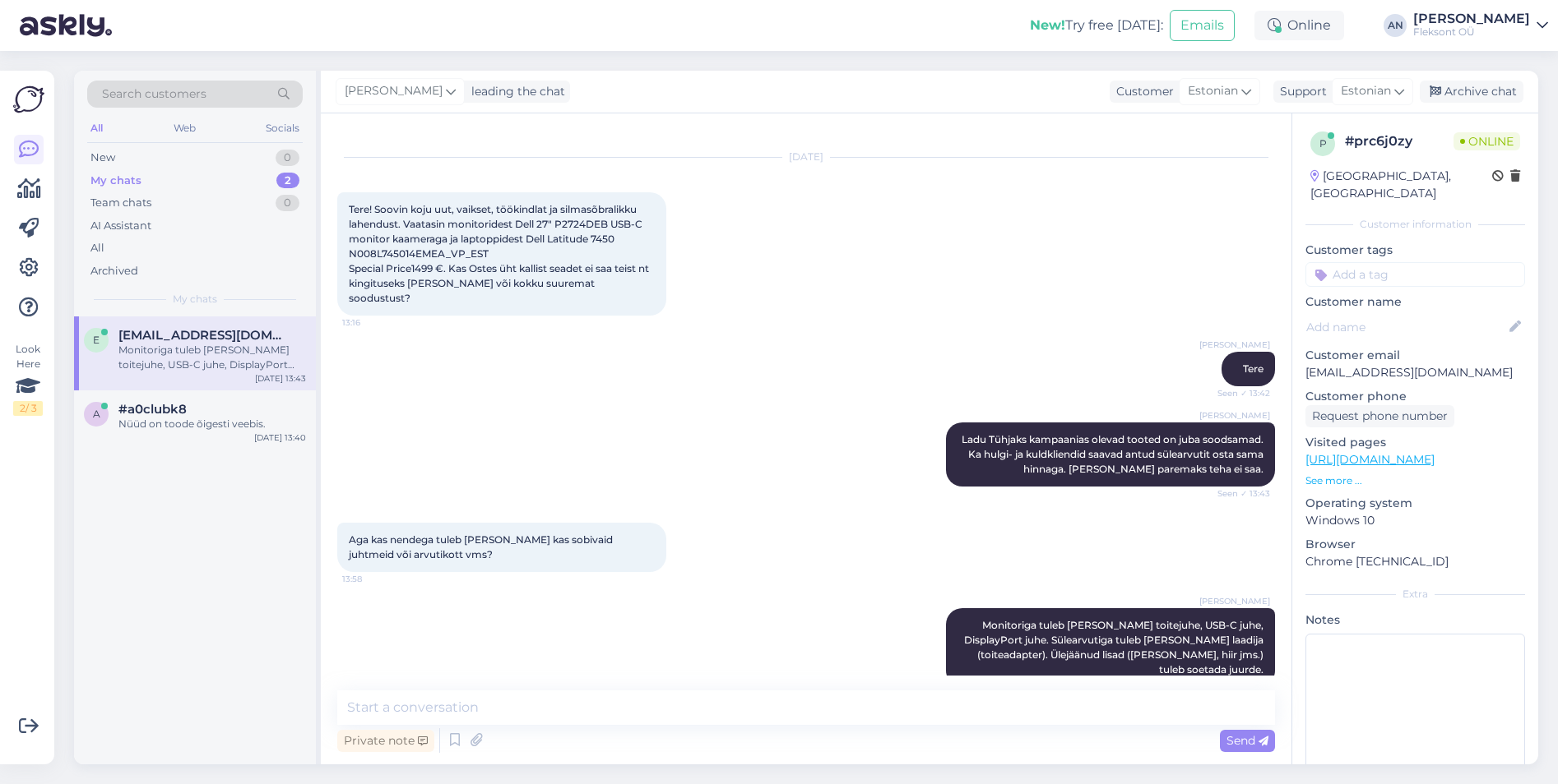
click at [458, 652] on div "[PERSON_NAME] Monitoriga tuleb [PERSON_NAME] toitejuhe, USB-C juhe, DisplayPort…" at bounding box center [806, 648] width 938 height 115
